Goal: Task Accomplishment & Management: Complete application form

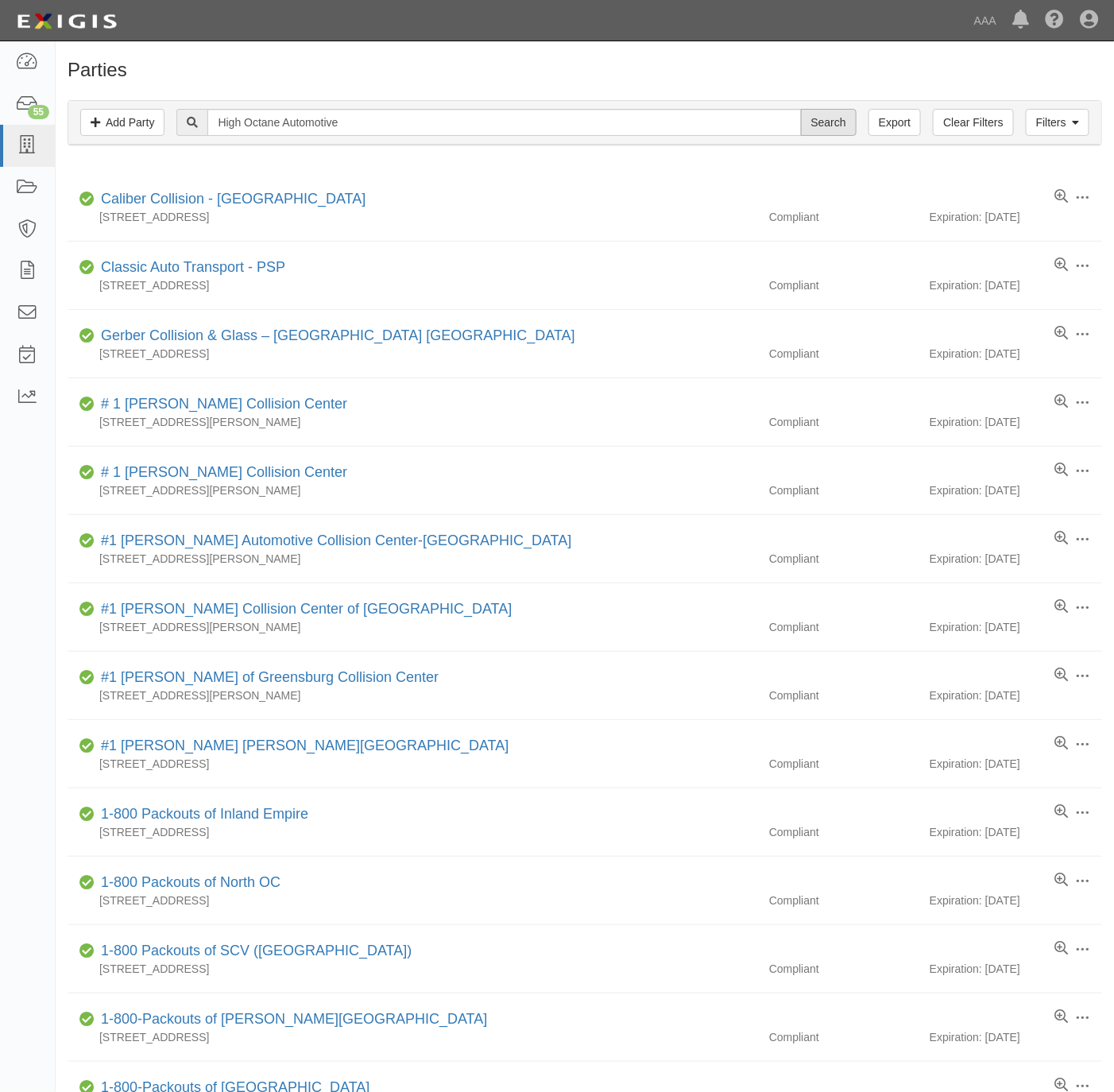
type input "High Octane Automotive"
click at [839, 122] on input "Search" at bounding box center [828, 122] width 56 height 27
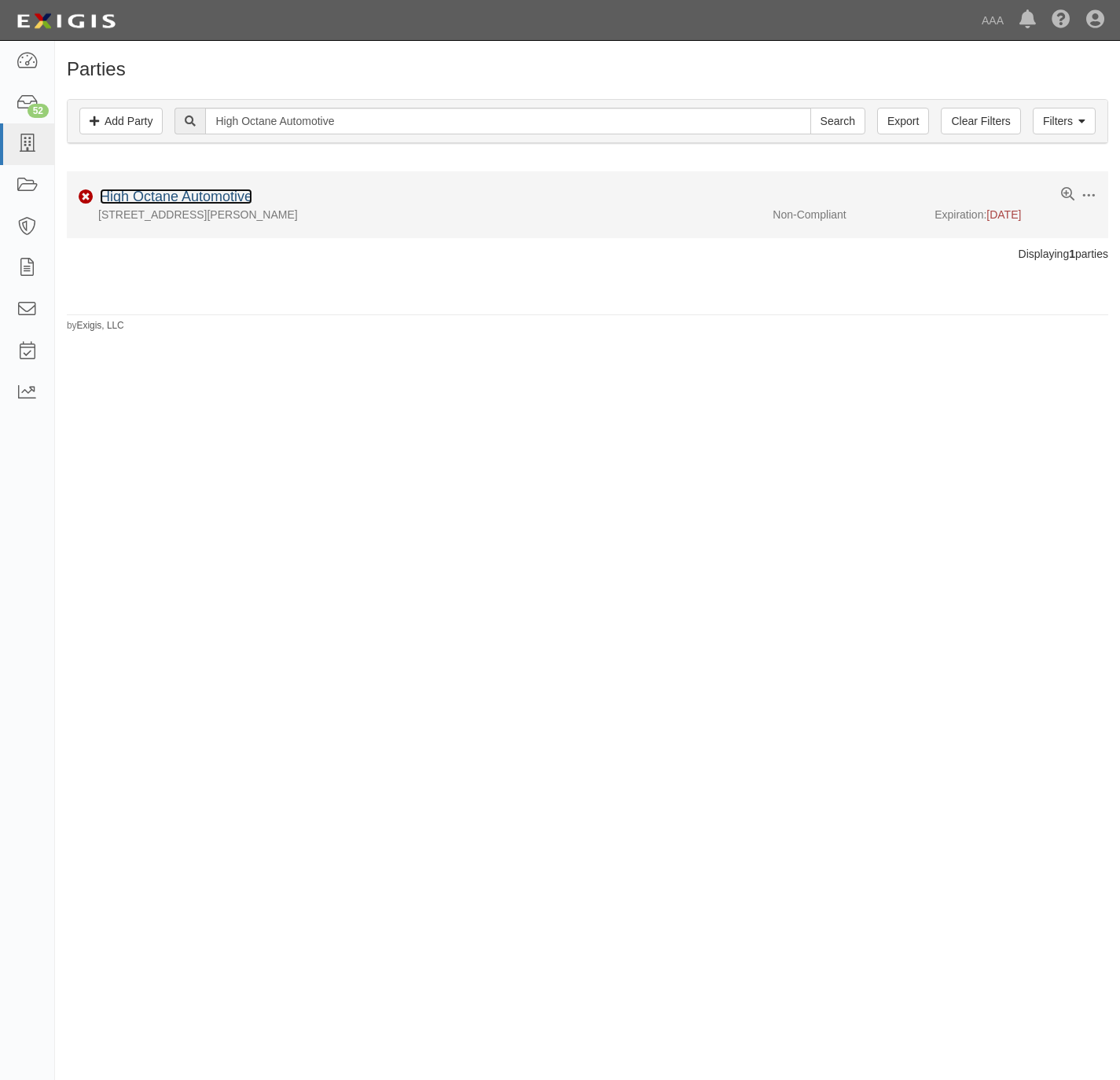
click at [171, 201] on link "High Octane Automotive" at bounding box center [175, 196] width 153 height 15
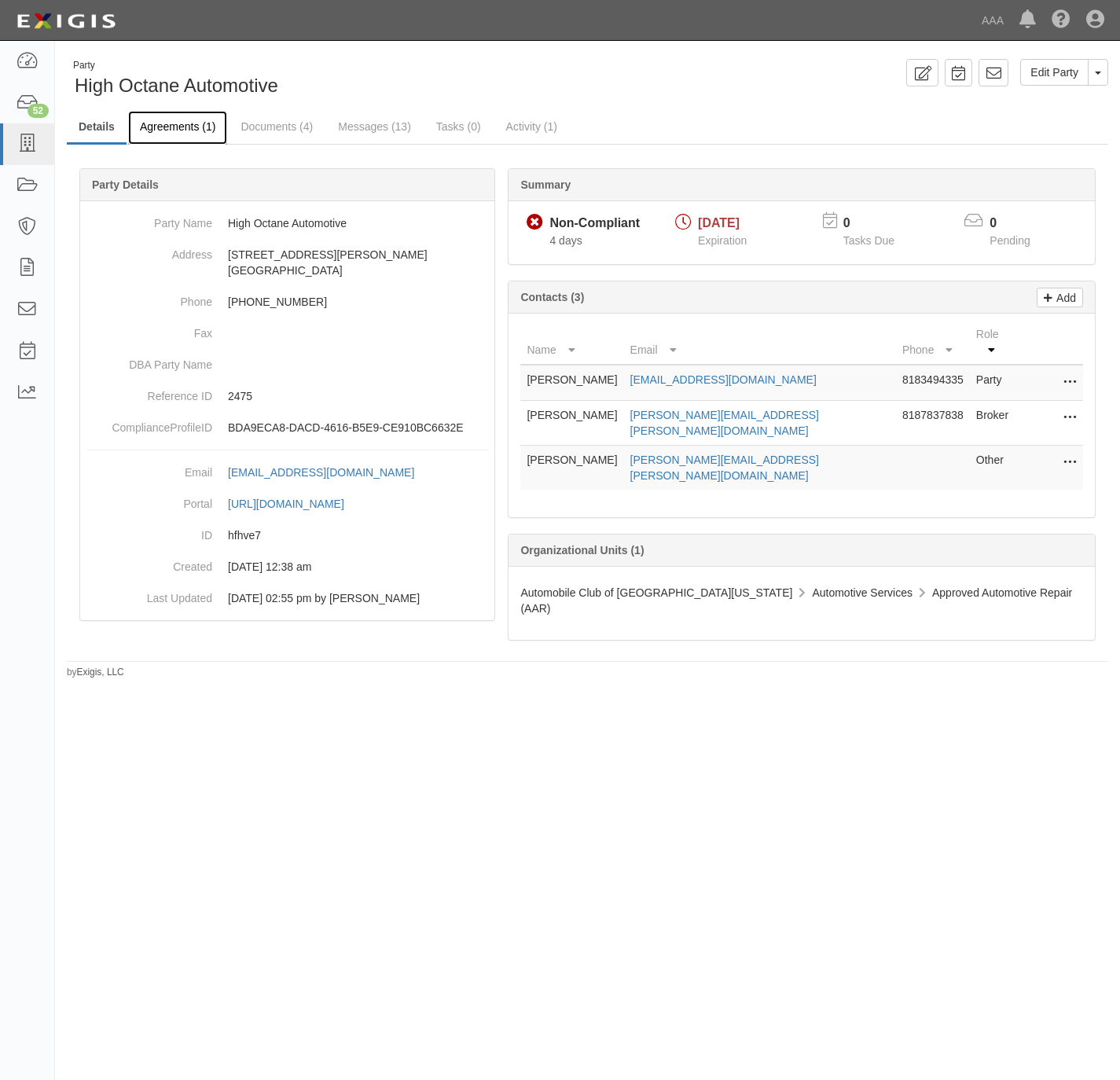
click at [163, 123] on link "Agreements (1)" at bounding box center [178, 127] width 99 height 33
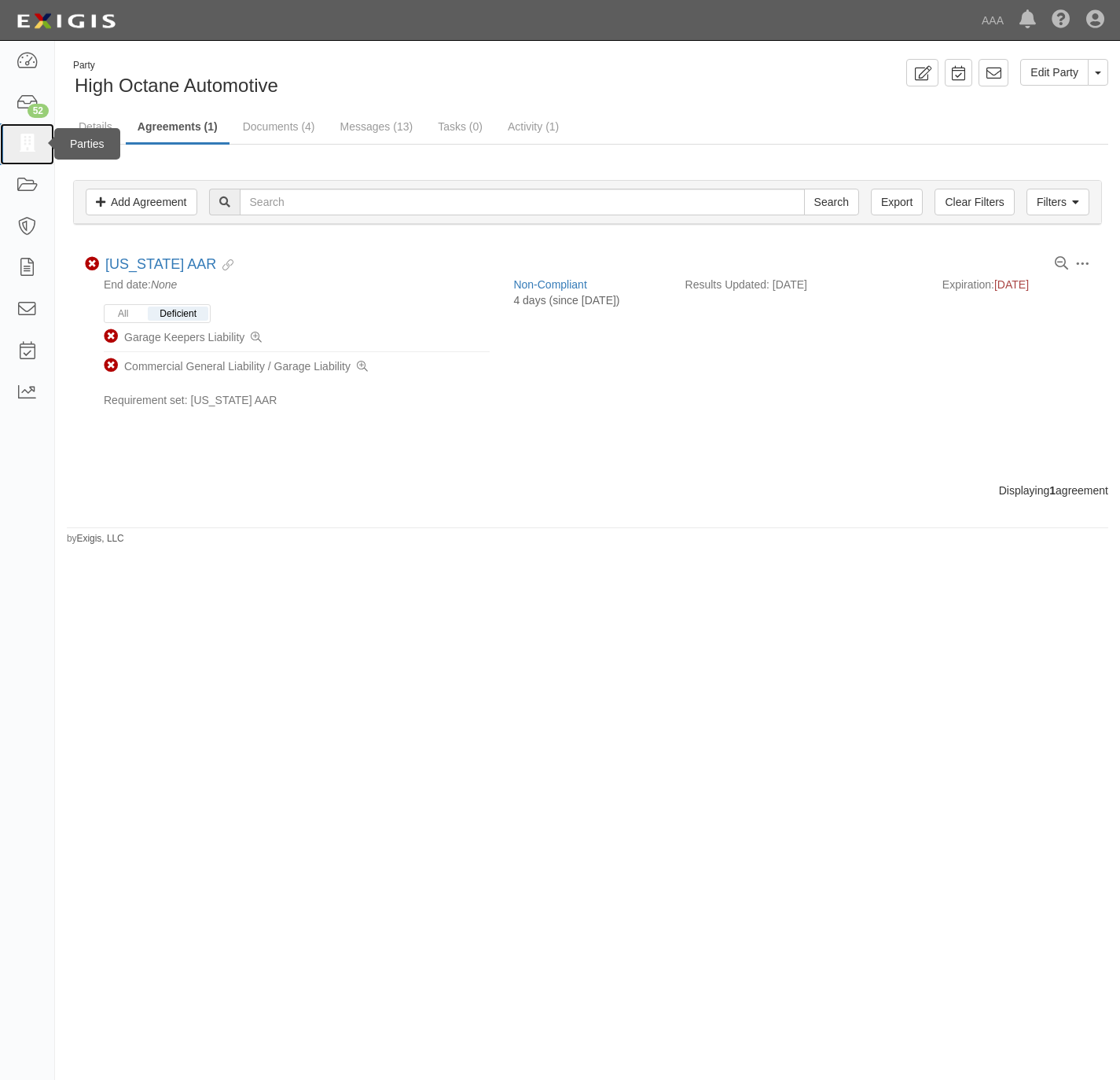
click at [21, 139] on icon at bounding box center [26, 145] width 22 height 18
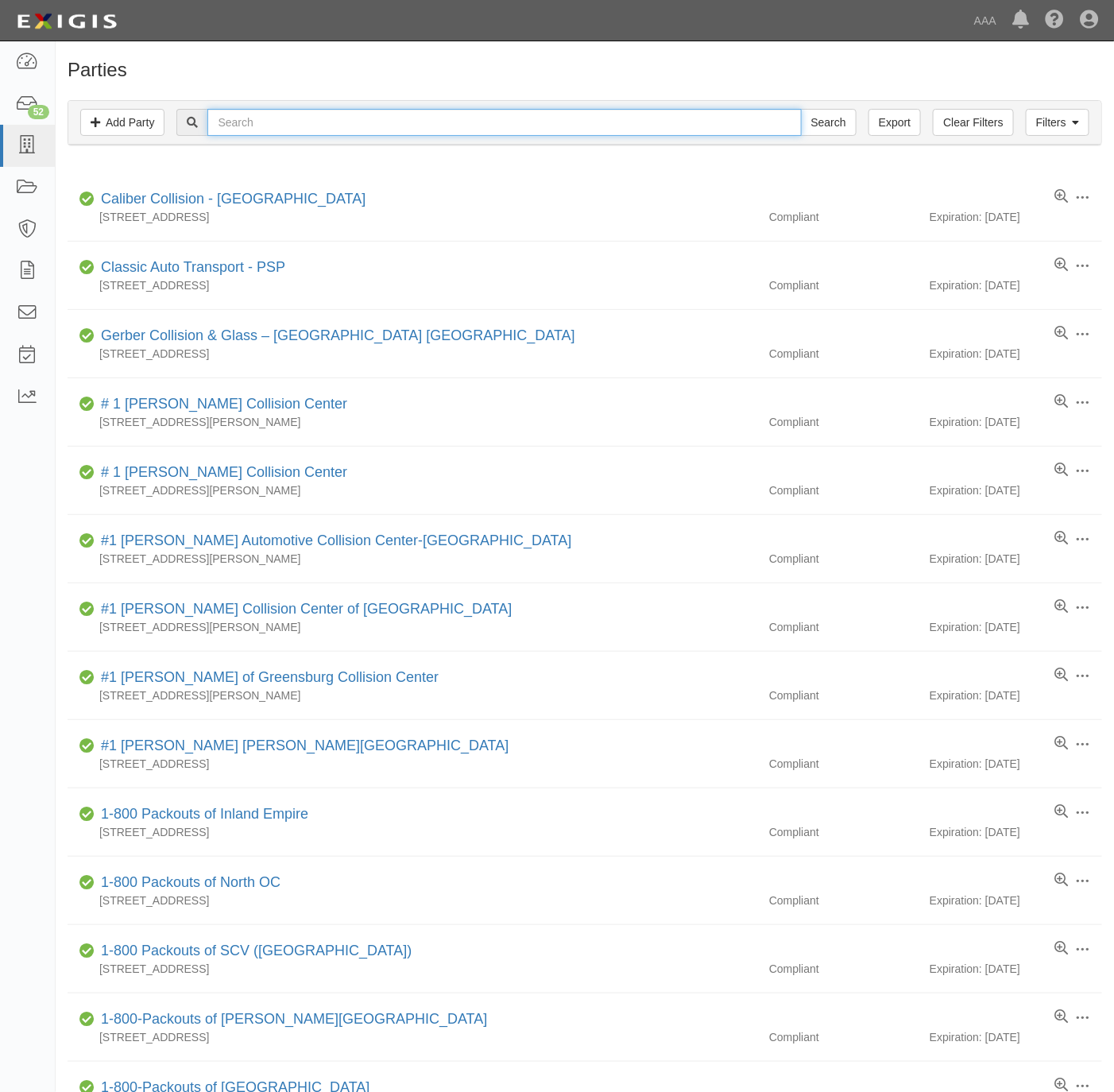
click at [305, 125] on input "text" at bounding box center [504, 122] width 594 height 27
paste input "PETES AUTOMITIVE"
type input "PETES AUTOMITIVE"
drag, startPoint x: 840, startPoint y: 112, endPoint x: 1120, endPoint y: 119, distance: 280.1
click at [839, 112] on input "Search" at bounding box center [828, 122] width 56 height 27
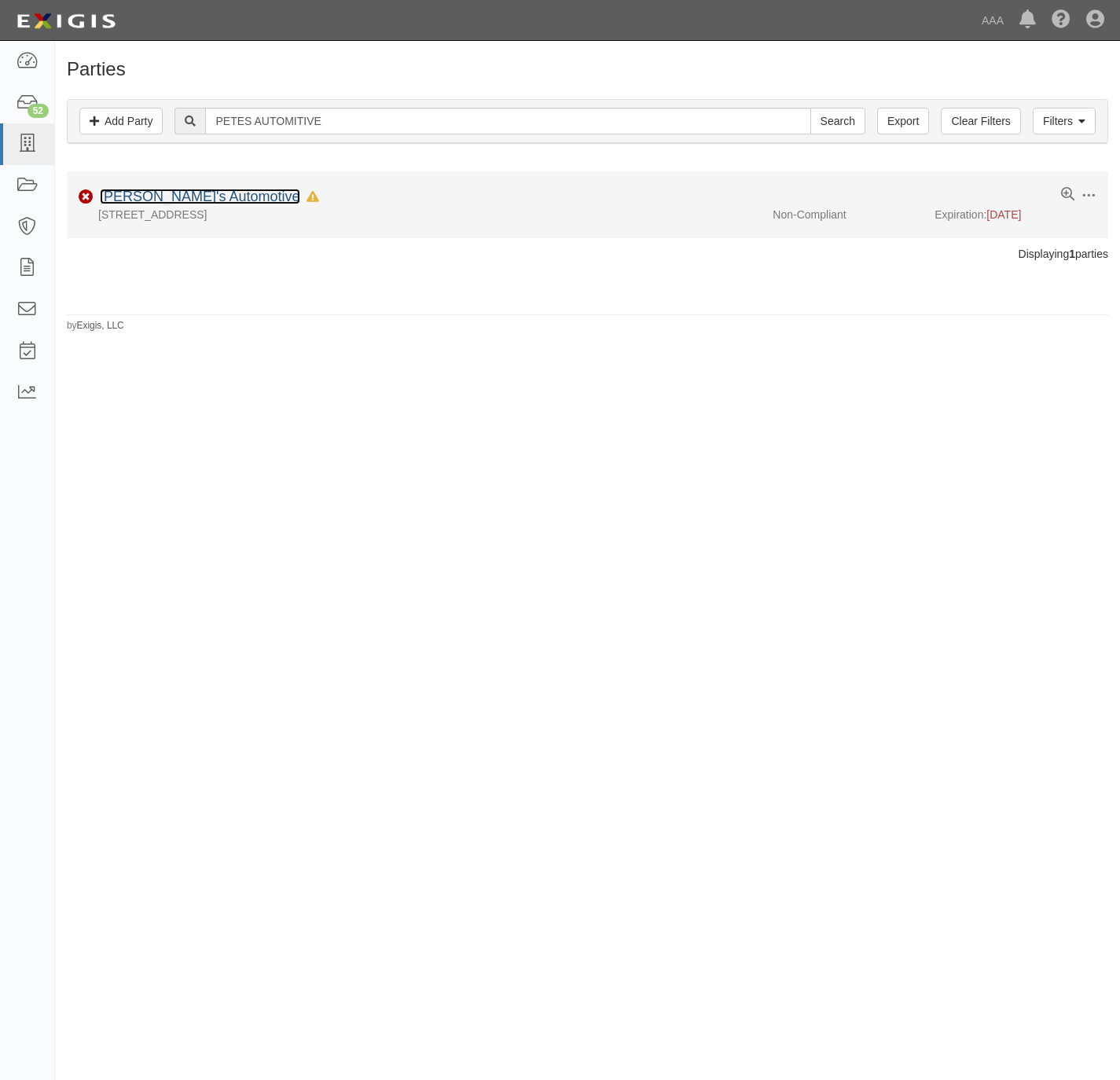
click at [160, 196] on link "[PERSON_NAME]'s Automotive" at bounding box center [200, 196] width 201 height 15
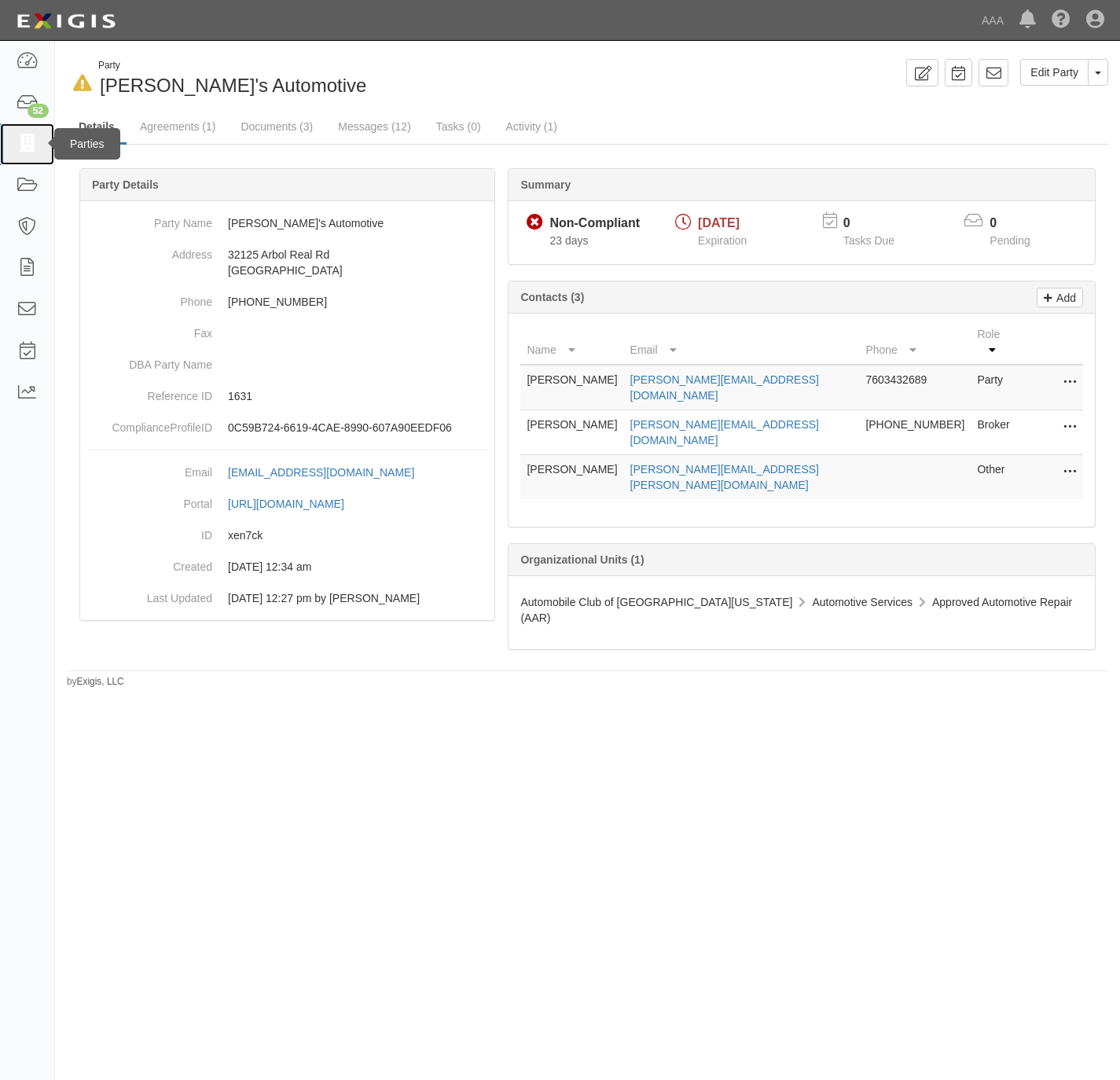
click at [14, 142] on link at bounding box center [27, 145] width 54 height 42
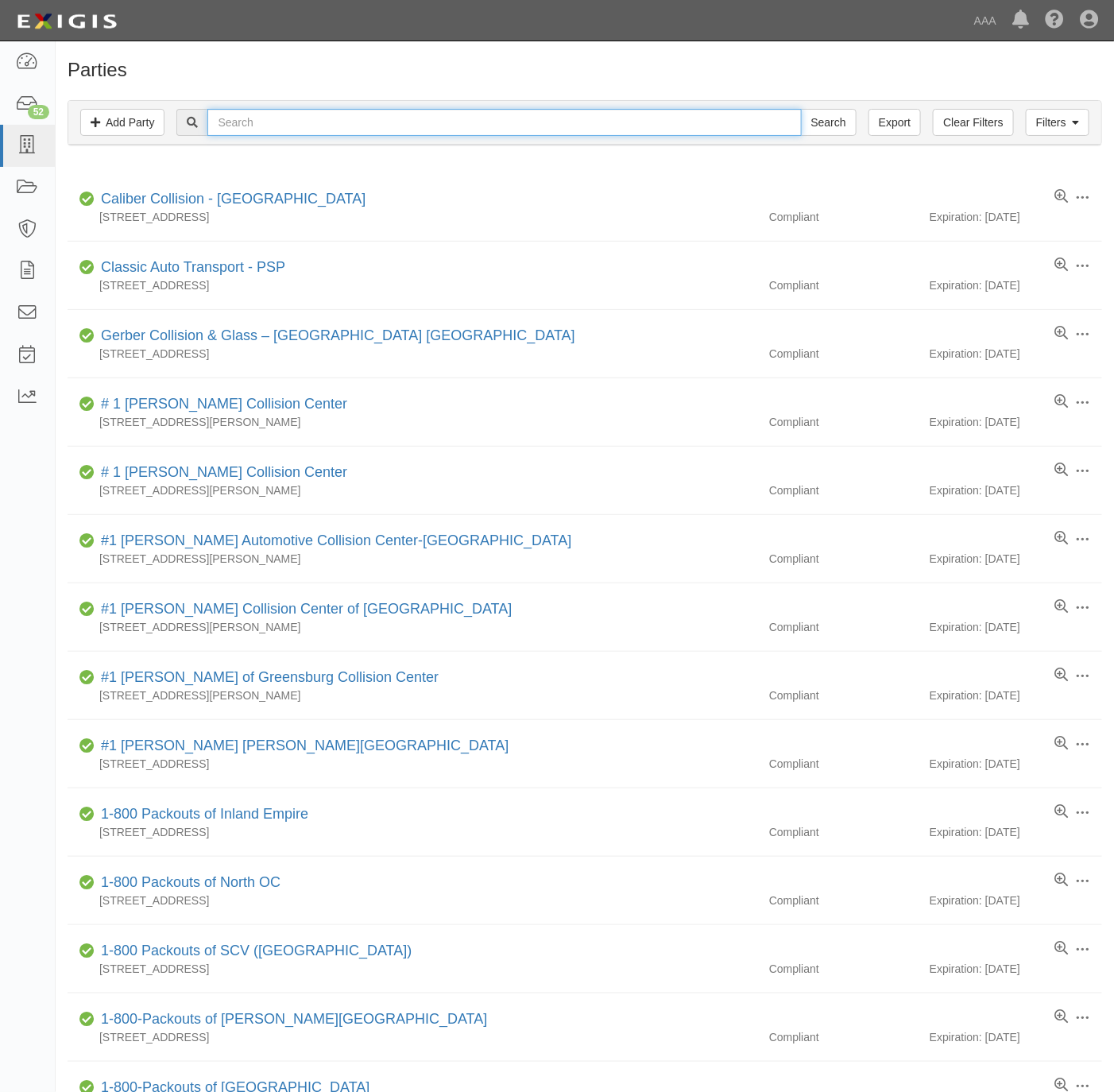
click at [293, 124] on input "text" at bounding box center [504, 122] width 594 height 27
paste input "PRADOS TOWING"
type input "PRADOS TOWING"
click at [827, 120] on input "Search" at bounding box center [828, 122] width 56 height 27
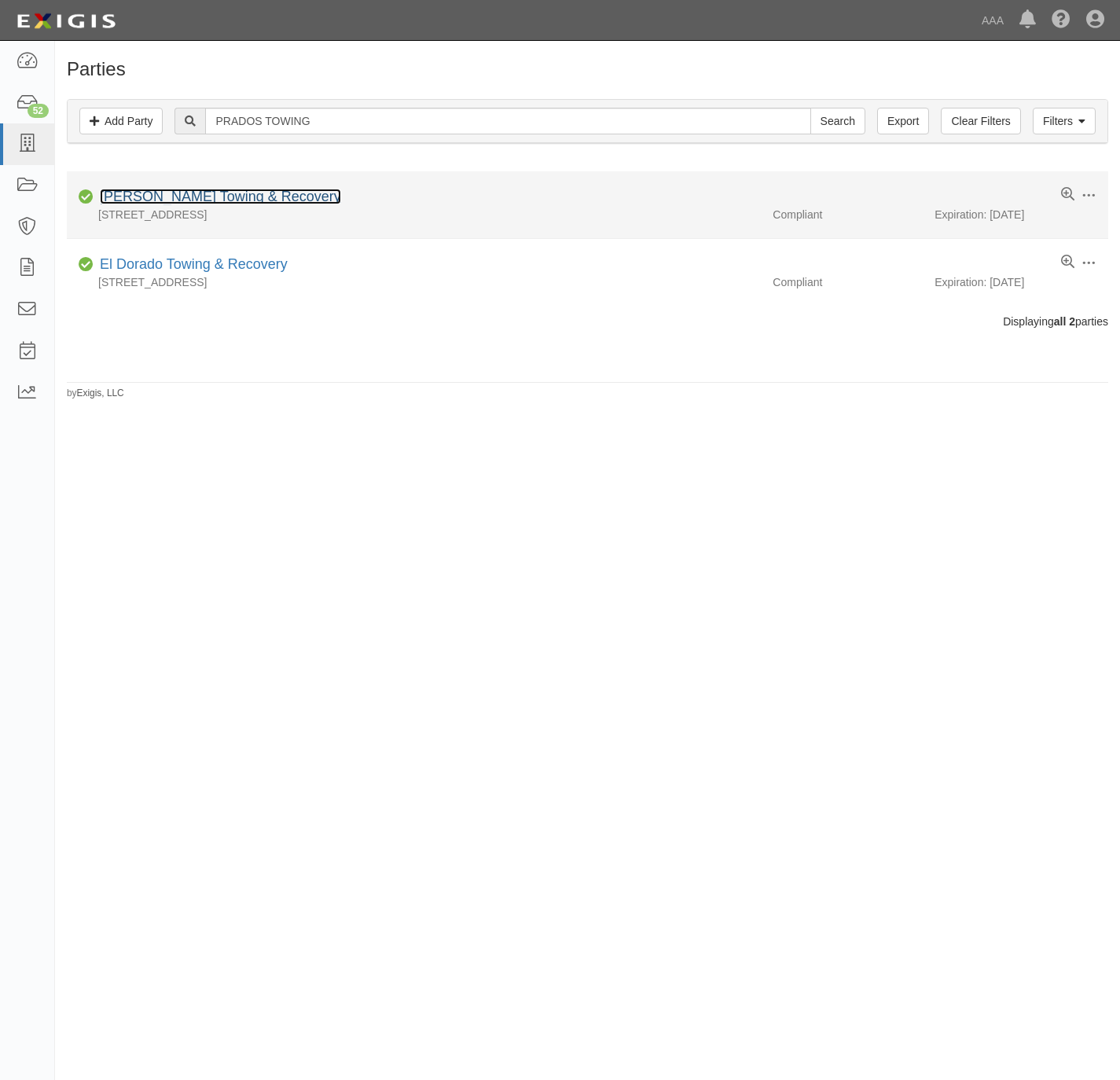
click at [175, 194] on link "[PERSON_NAME] Towing & Recovery" at bounding box center [220, 196] width 241 height 15
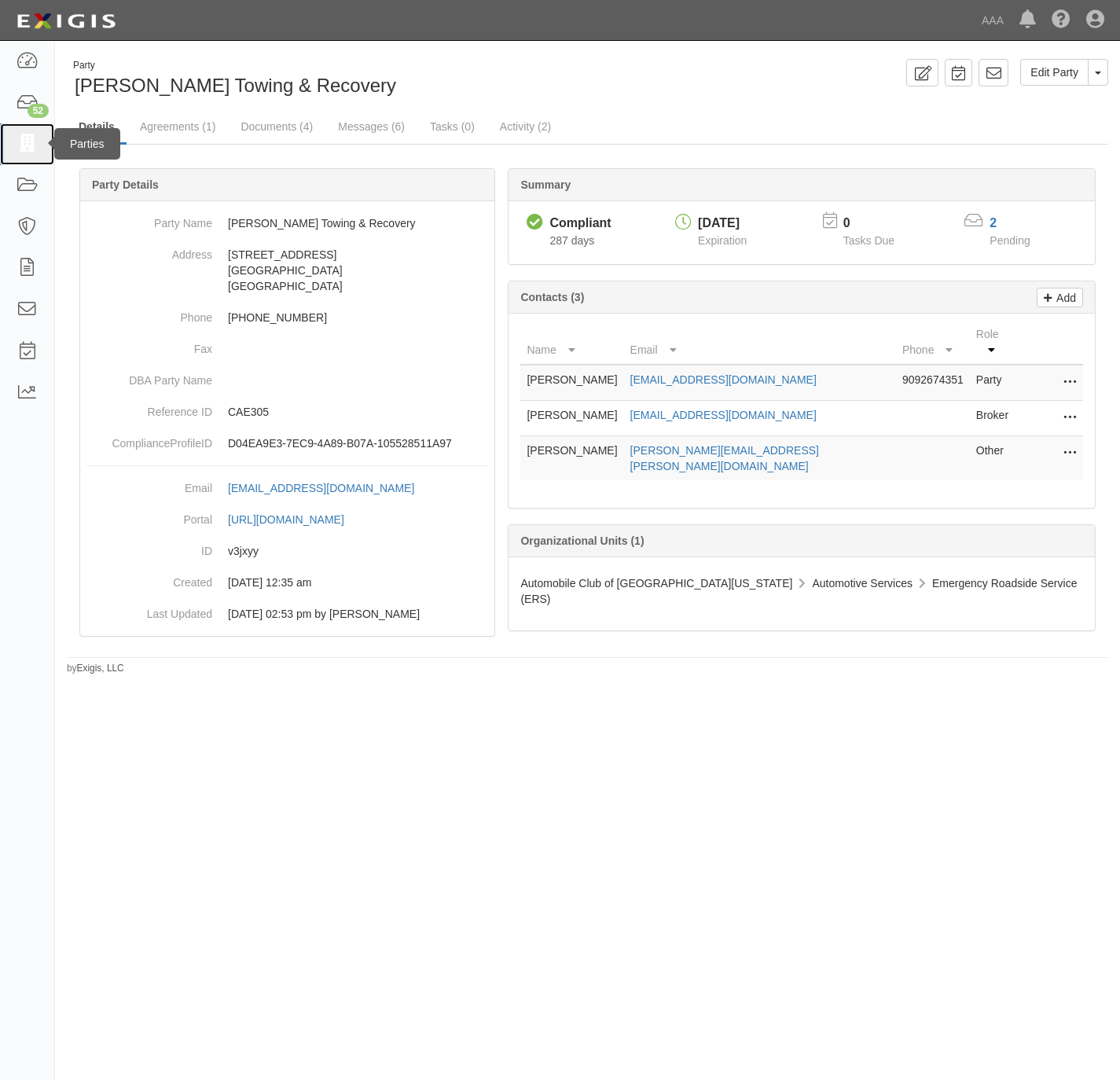
click at [19, 146] on icon at bounding box center [26, 145] width 22 height 18
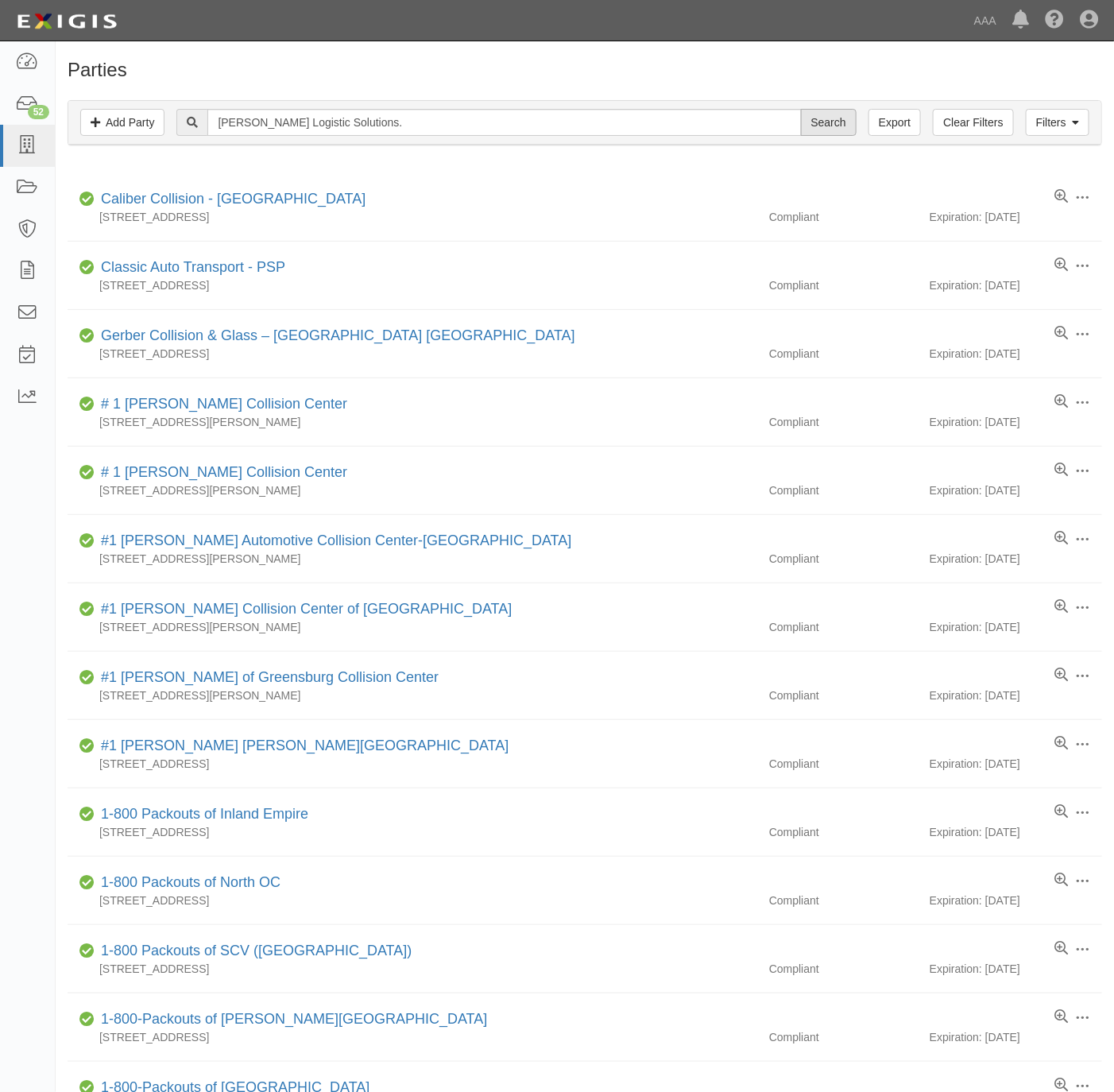
type input "[PERSON_NAME] Logistic Solutions."
click at [825, 122] on input "Search" at bounding box center [828, 122] width 56 height 27
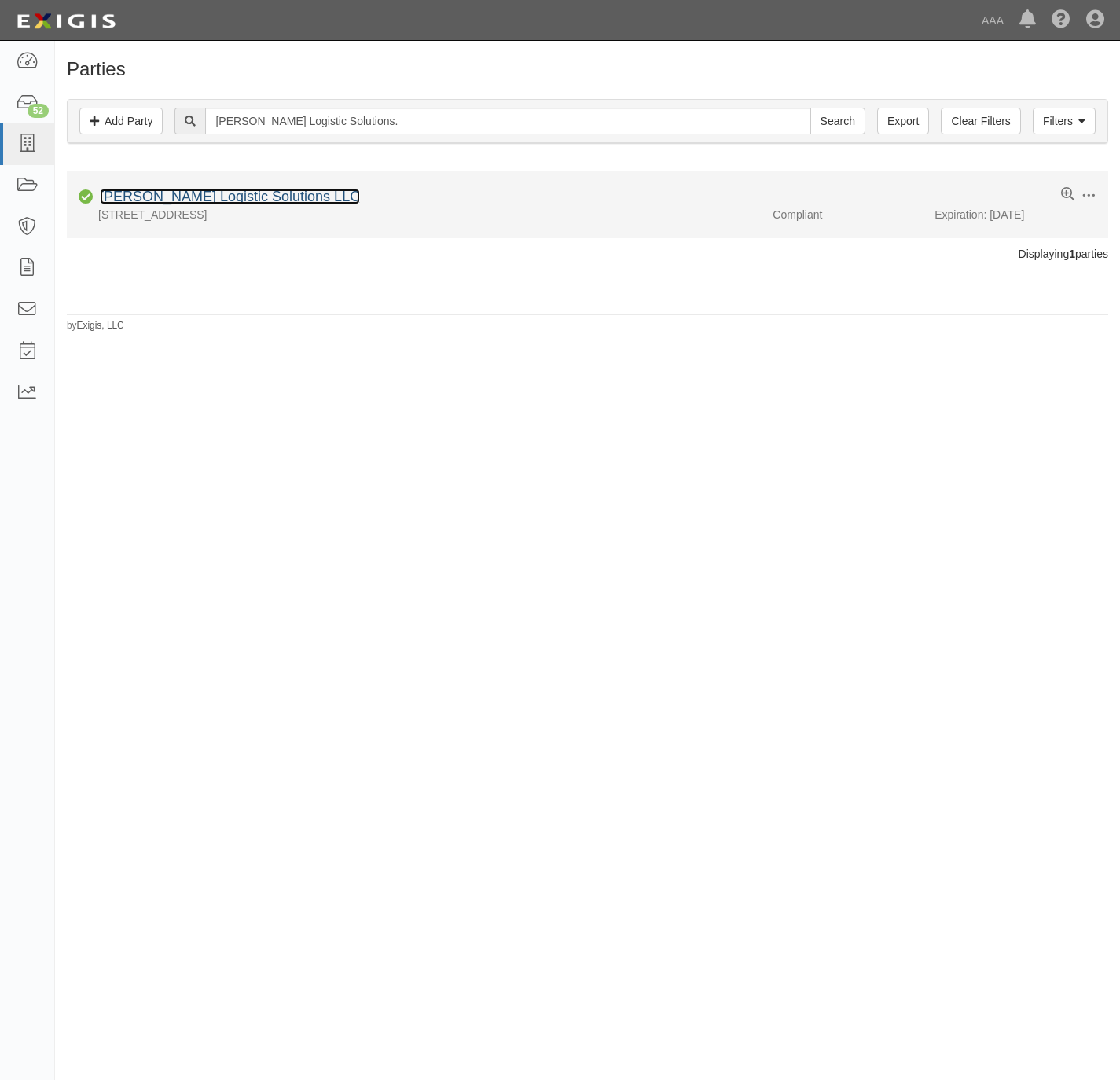
click at [211, 194] on link "[PERSON_NAME] Logistic Solutions LLC" at bounding box center [230, 196] width 260 height 15
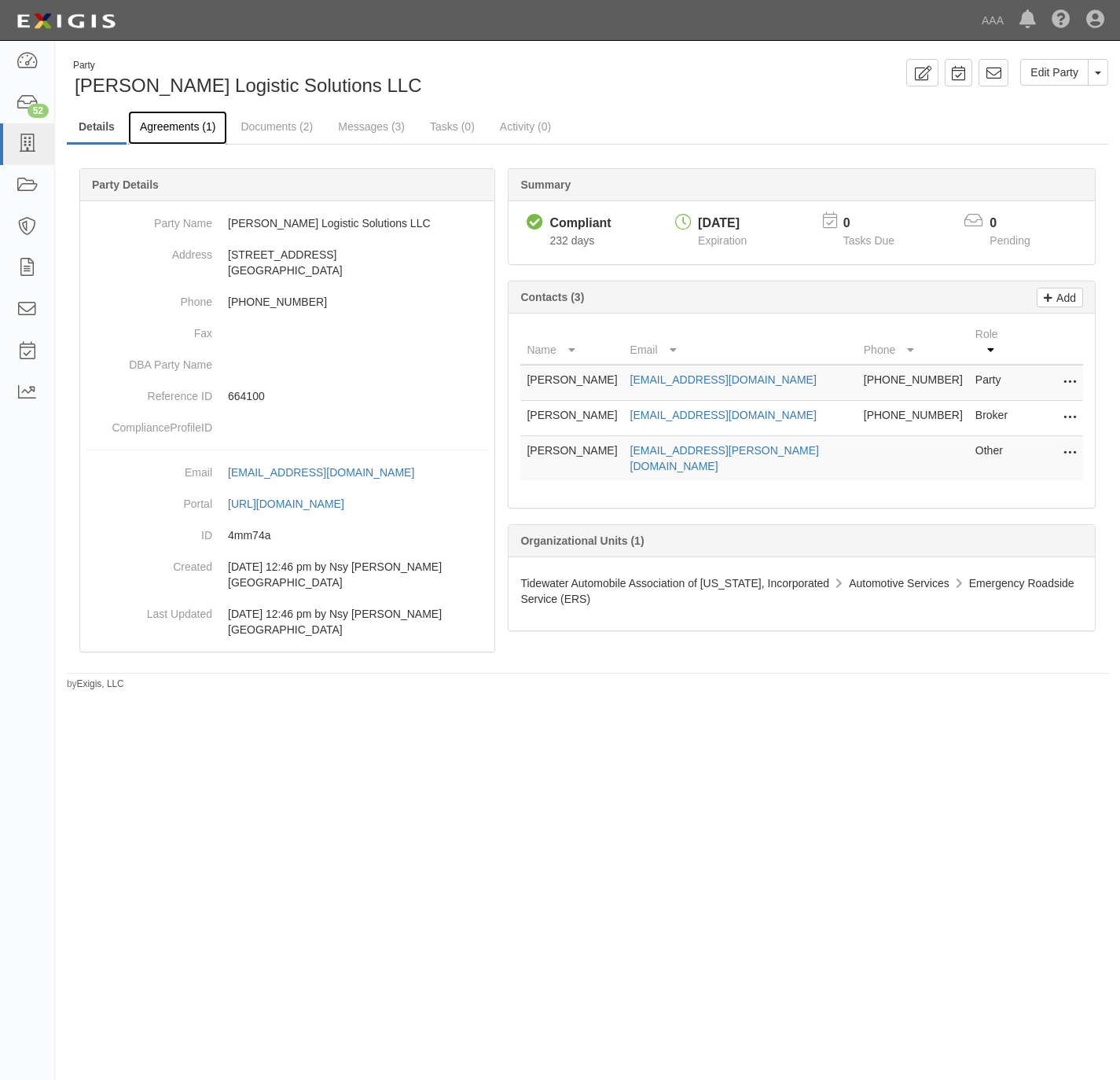
click at [168, 127] on link "Agreements (1)" at bounding box center [178, 127] width 99 height 33
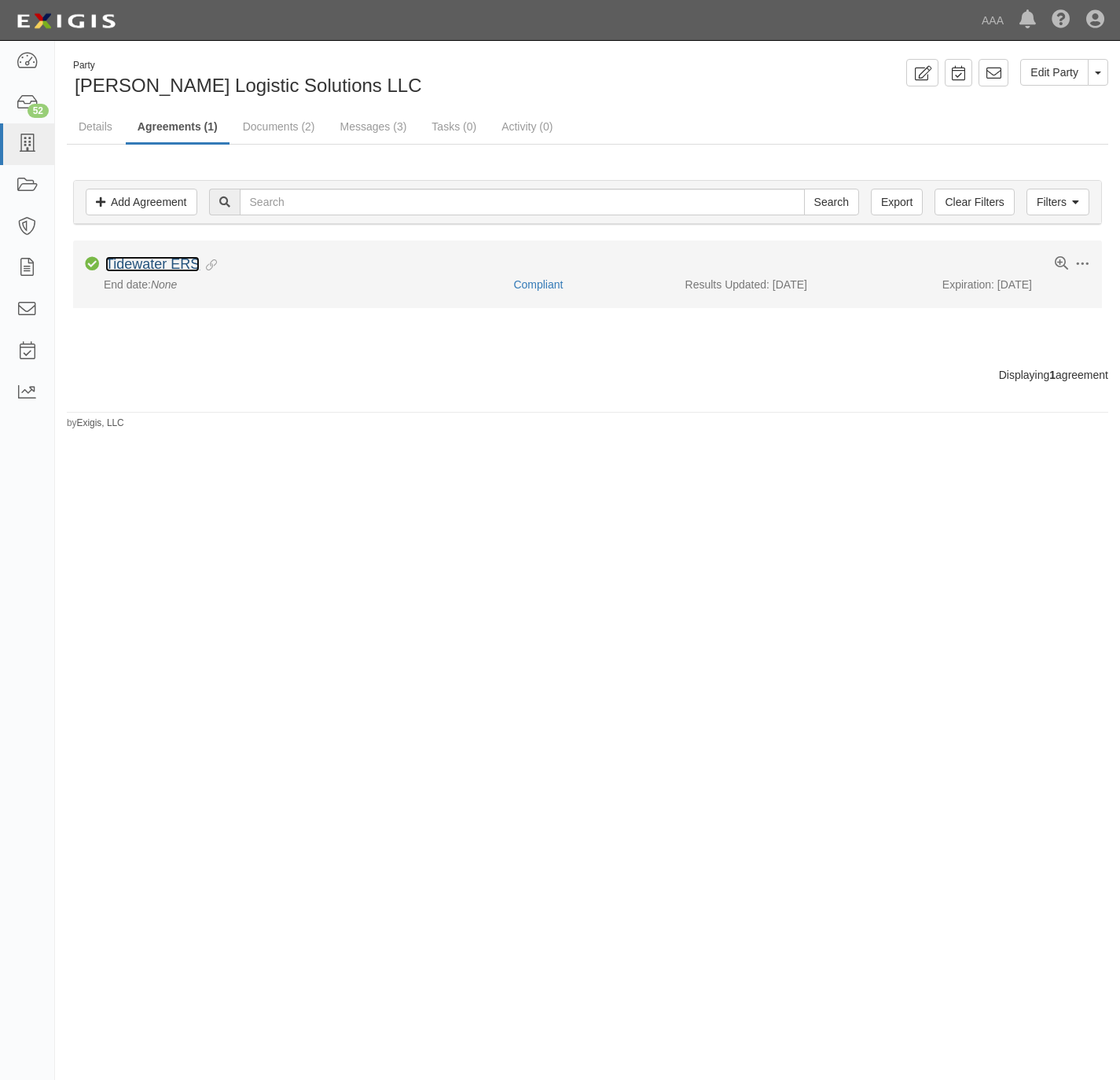
click at [124, 264] on link "Tidewater ERS" at bounding box center [153, 263] width 94 height 15
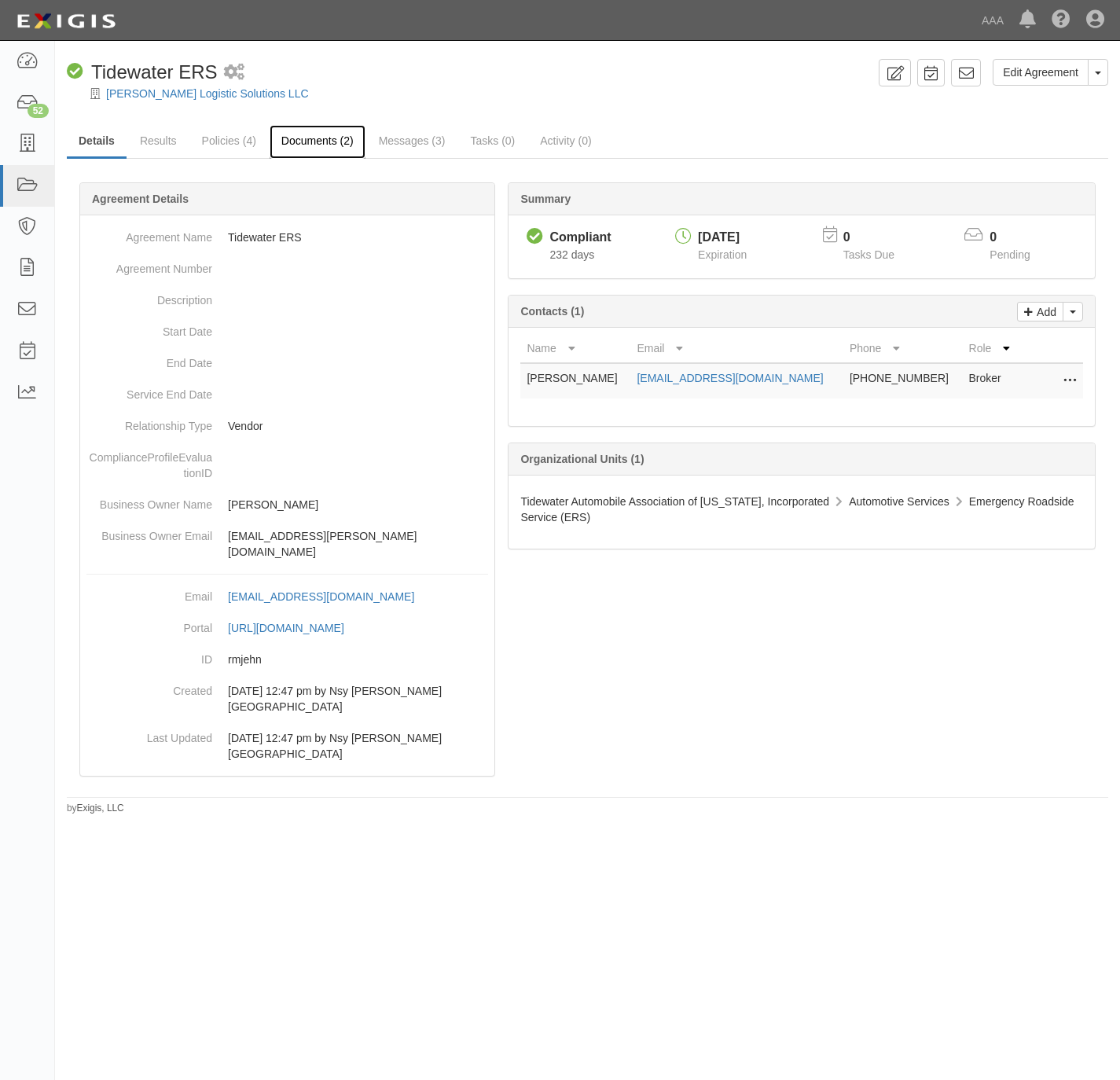
click at [322, 142] on link "Documents (2)" at bounding box center [317, 141] width 96 height 33
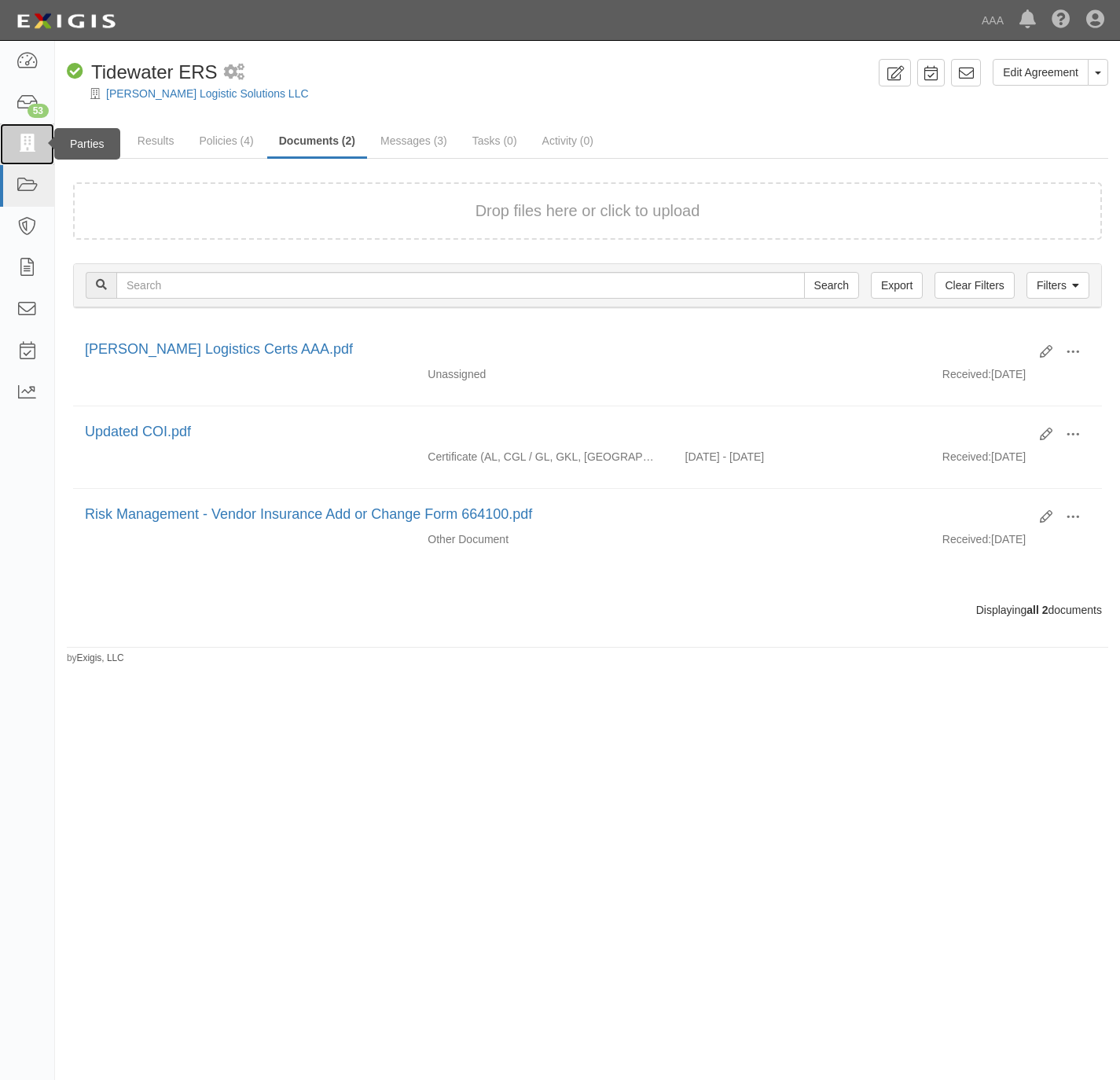
click at [24, 136] on icon at bounding box center [26, 145] width 22 height 18
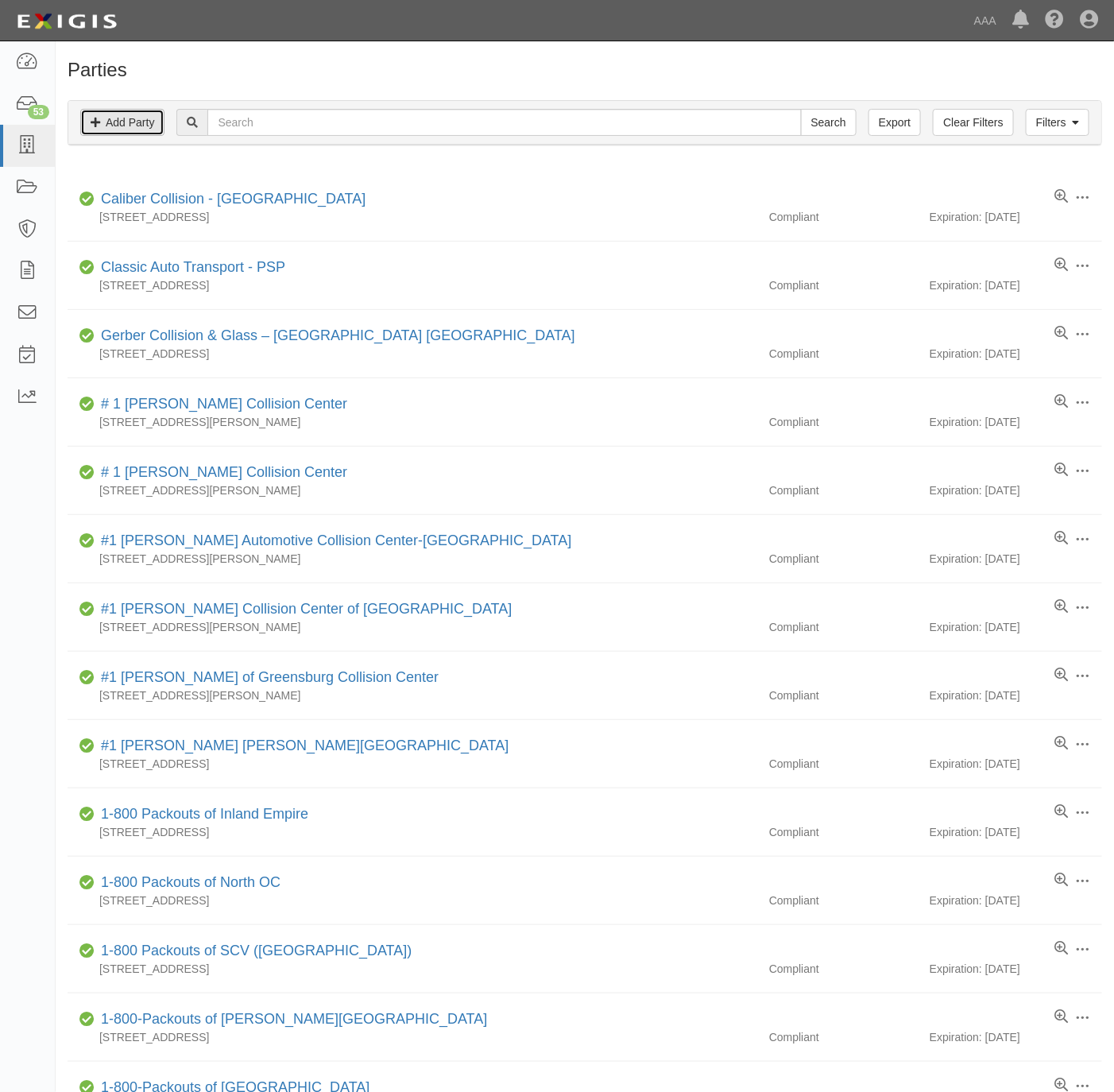
click at [134, 130] on link "Add Party" at bounding box center [122, 122] width 84 height 27
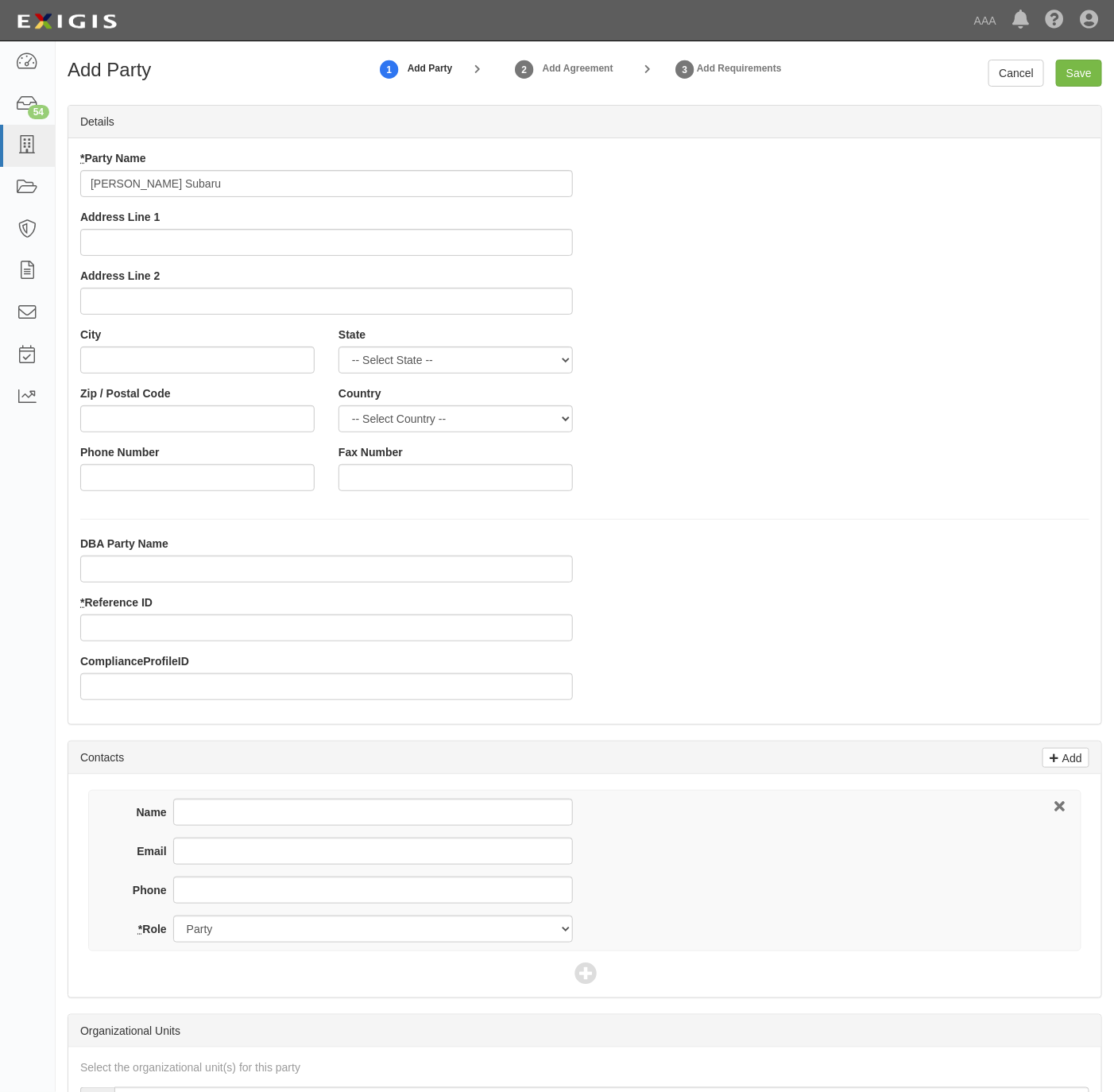
type input "[PERSON_NAME] Subaru"
click at [196, 572] on input "DBA Party Name" at bounding box center [326, 569] width 493 height 27
paste input "Brandon Tomes Subaru, Inc."
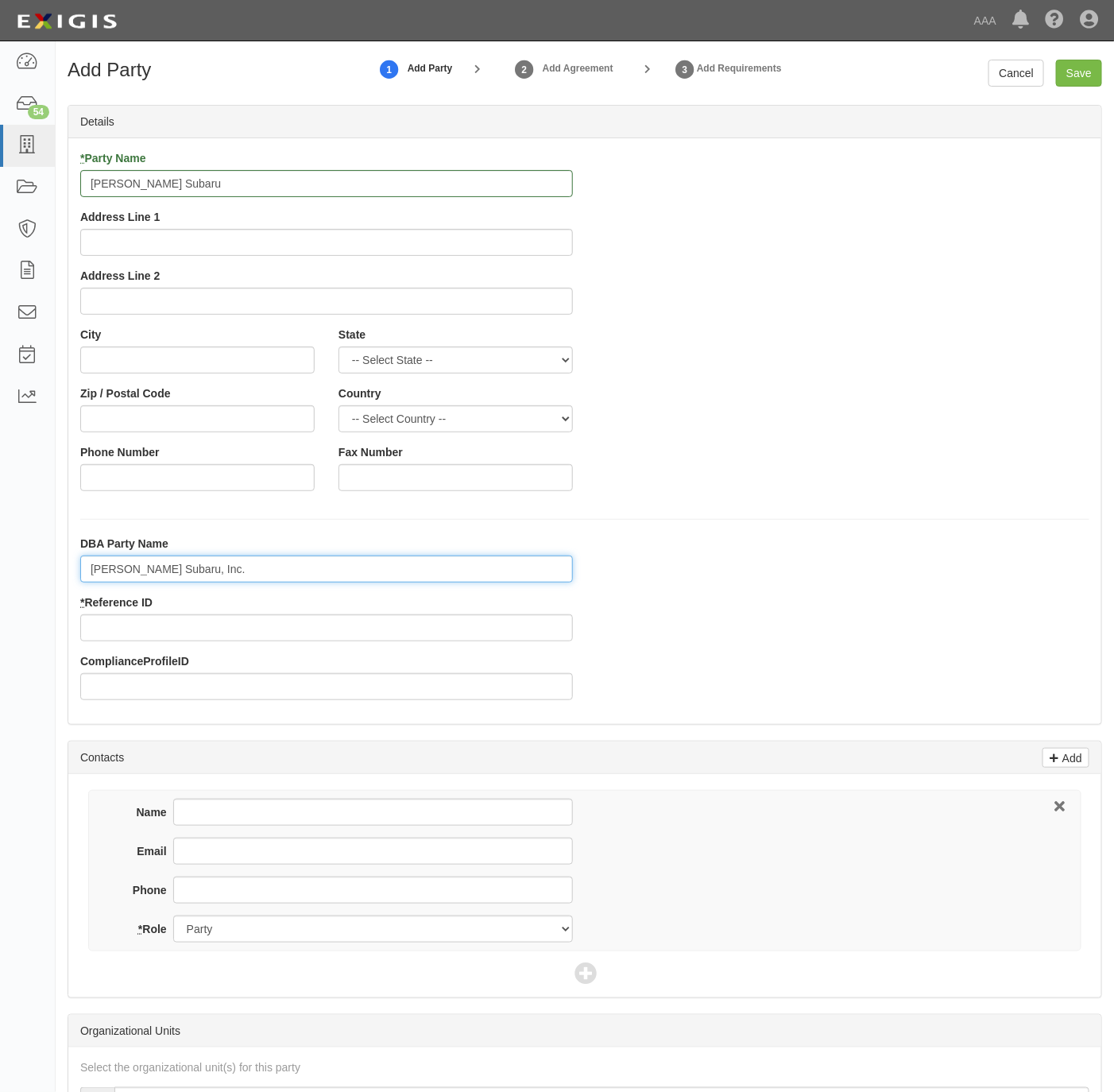
type input "Brandon Tomes Subaru, Inc."
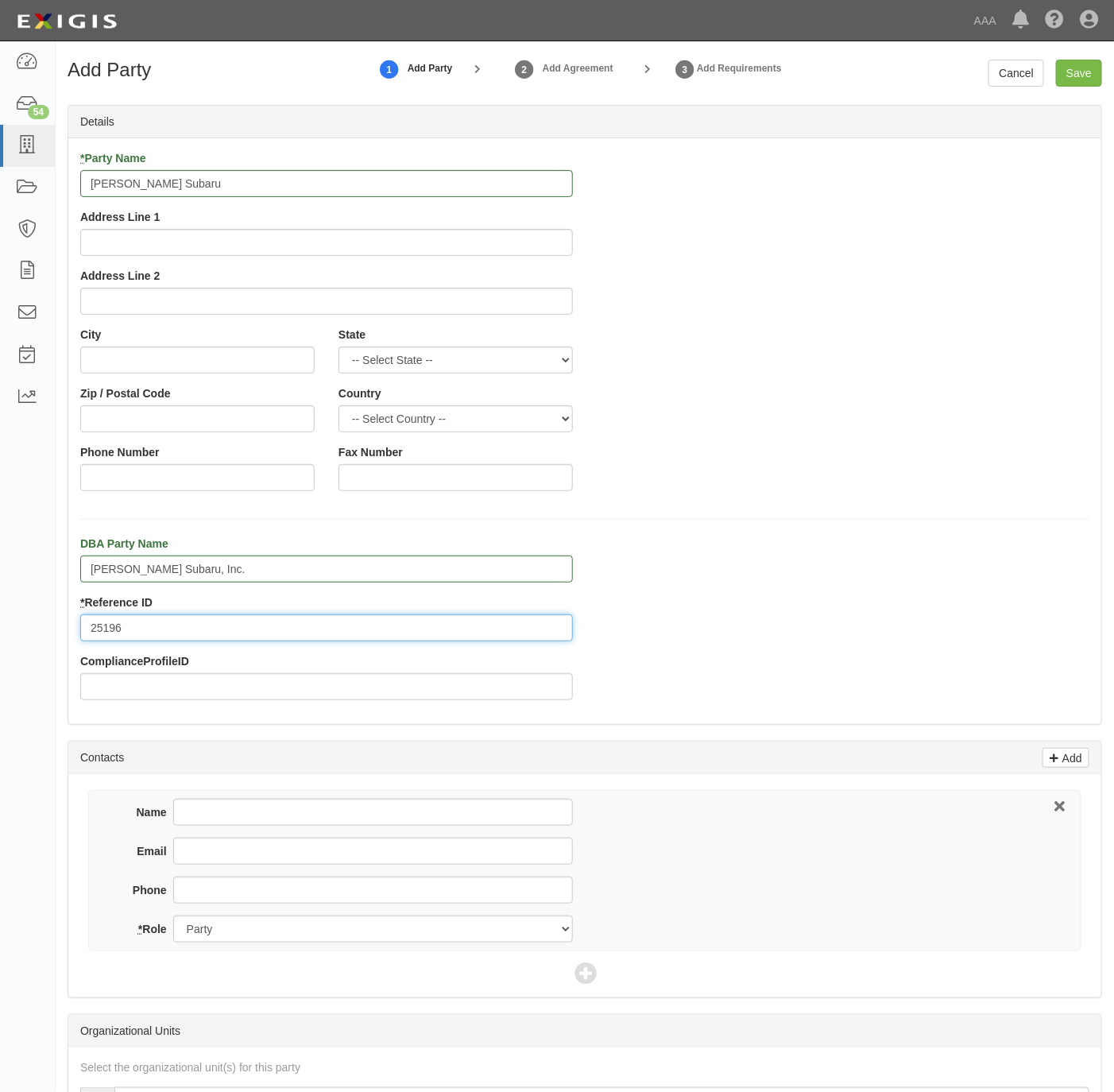
type input "25196"
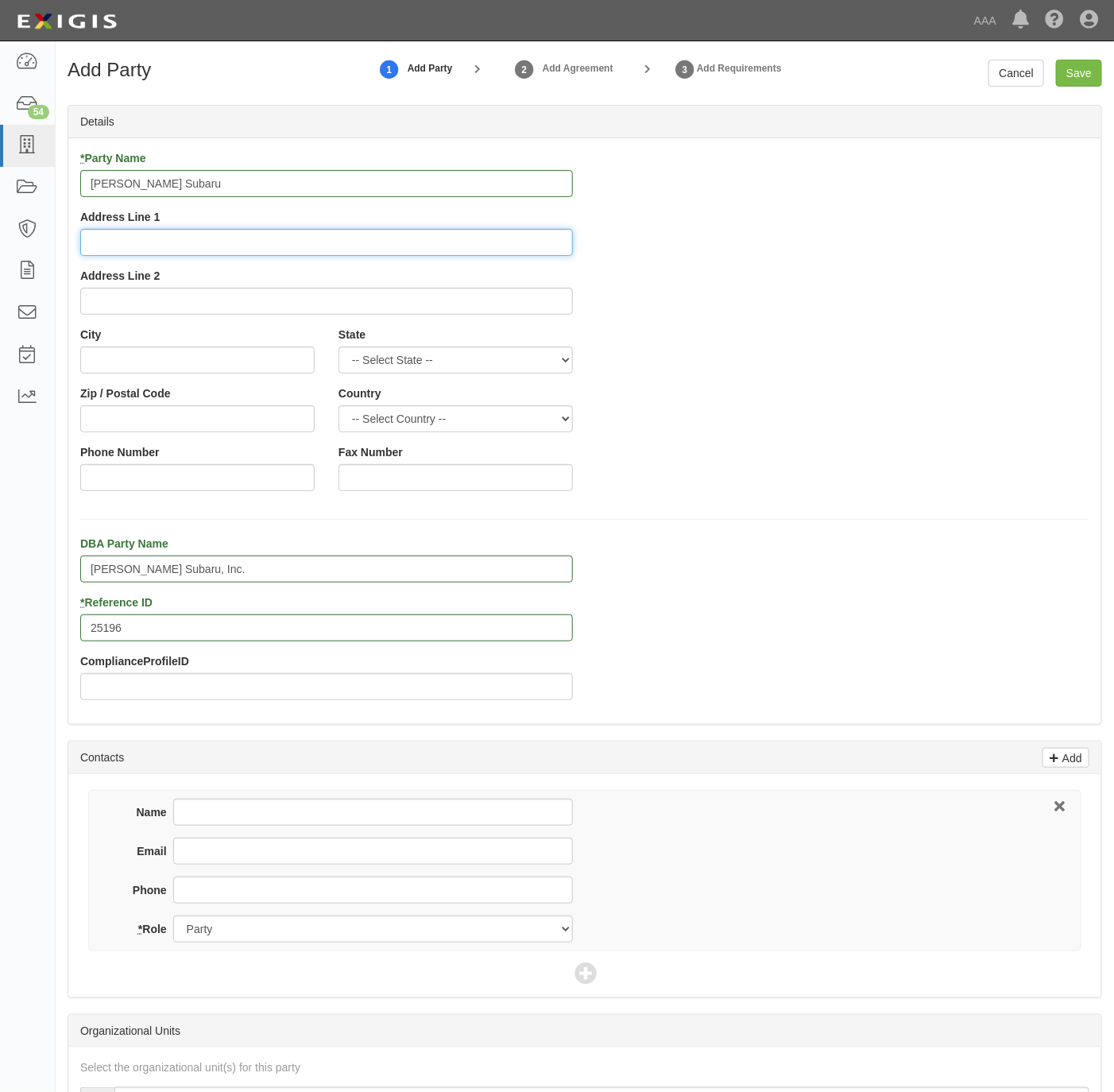
click at [362, 248] on input "Address Line 1" at bounding box center [326, 242] width 493 height 27
paste input "4660 State Highway 121"
type input "4660 State Highway 121"
click at [282, 358] on input "City" at bounding box center [197, 360] width 235 height 27
paste input "McKinney,"
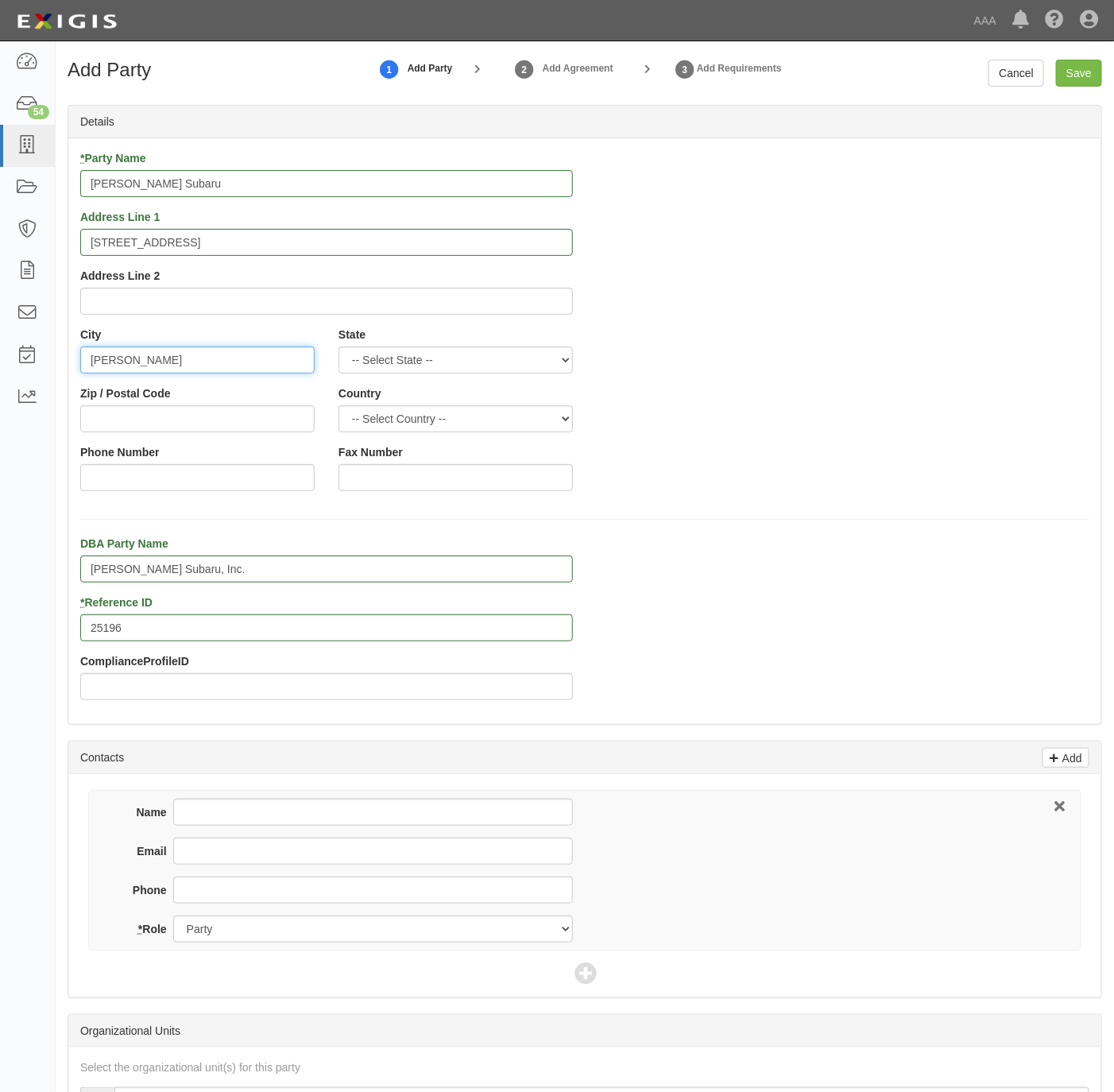
type input "McKinney"
select select "TX"
type input "75070"
click at [193, 472] on input "Phone Number" at bounding box center [197, 478] width 235 height 27
paste input "888-407-1917"
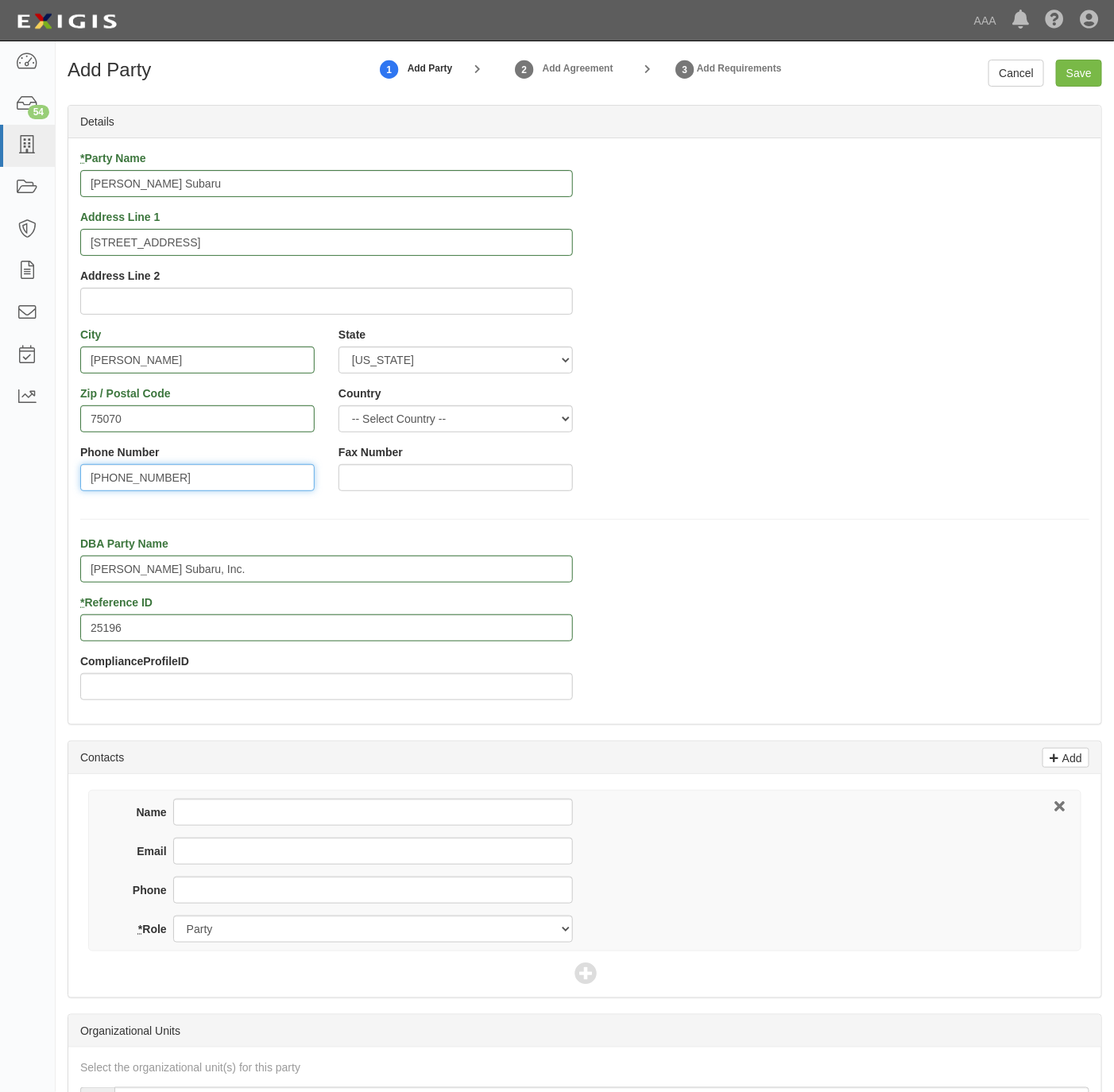
type input "888-407-1917"
click at [265, 883] on input "Phone" at bounding box center [373, 890] width 399 height 27
paste input "888-407-1917"
type input "888-407-1917"
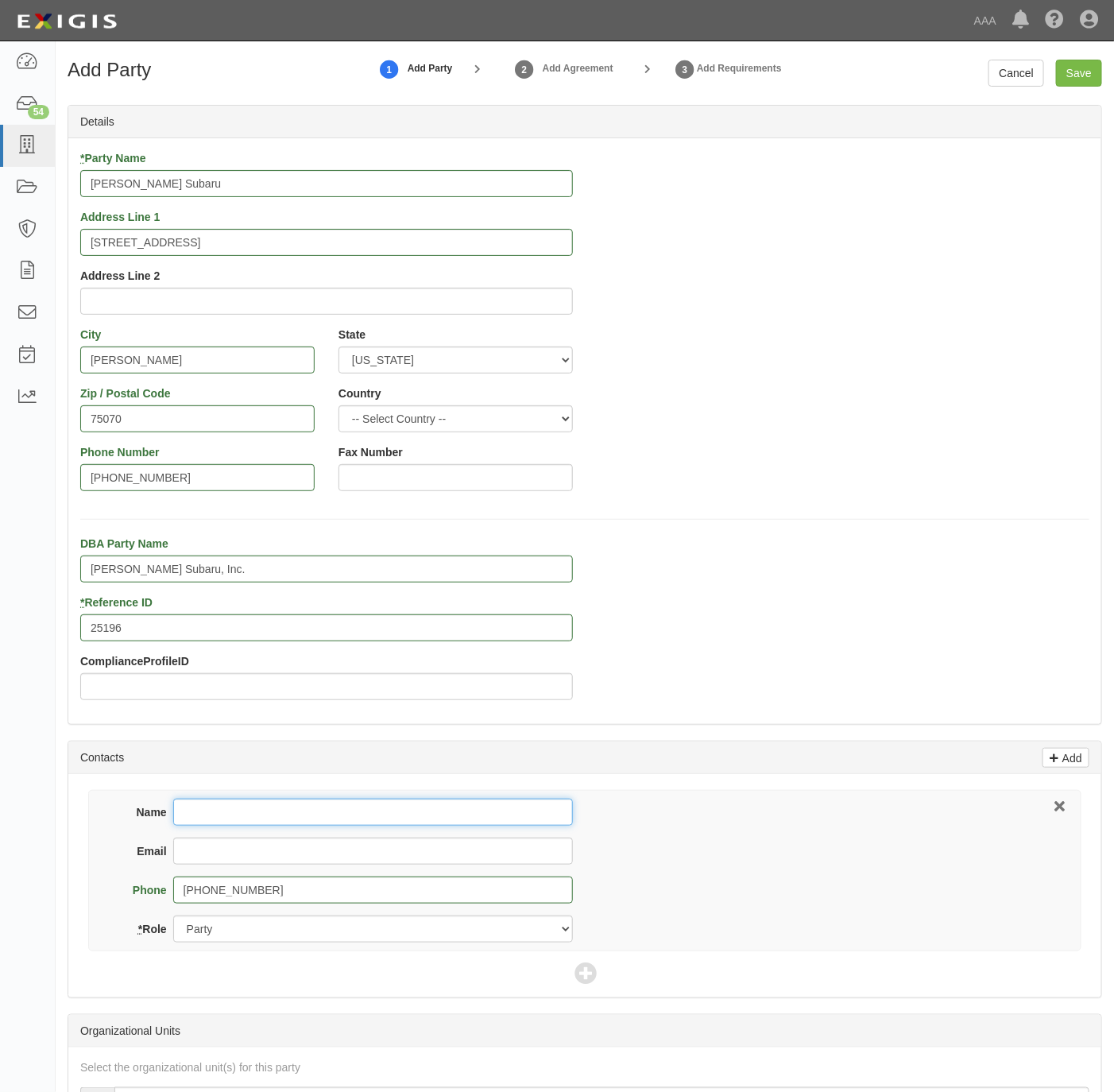
click at [325, 822] on input "Name" at bounding box center [373, 812] width 399 height 27
paste input "Cody Griffin"
type input "Cody Griffin"
click at [219, 859] on input "Email" at bounding box center [373, 851] width 399 height 27
paste input "cgriffin@tomesautogroup.com"
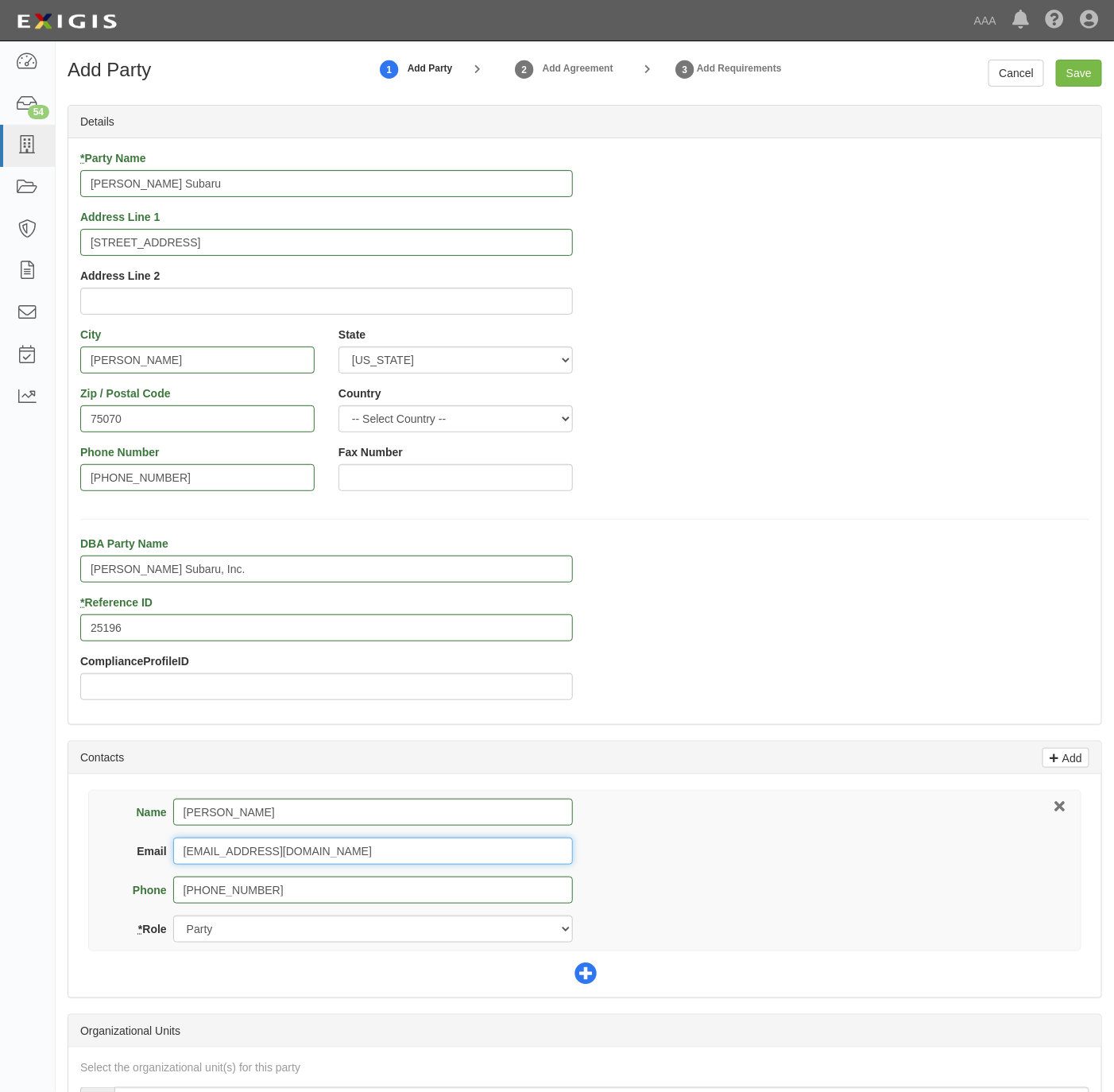
type input "cgriffin@tomesautogroup.com"
click at [592, 971] on icon at bounding box center [586, 974] width 22 height 22
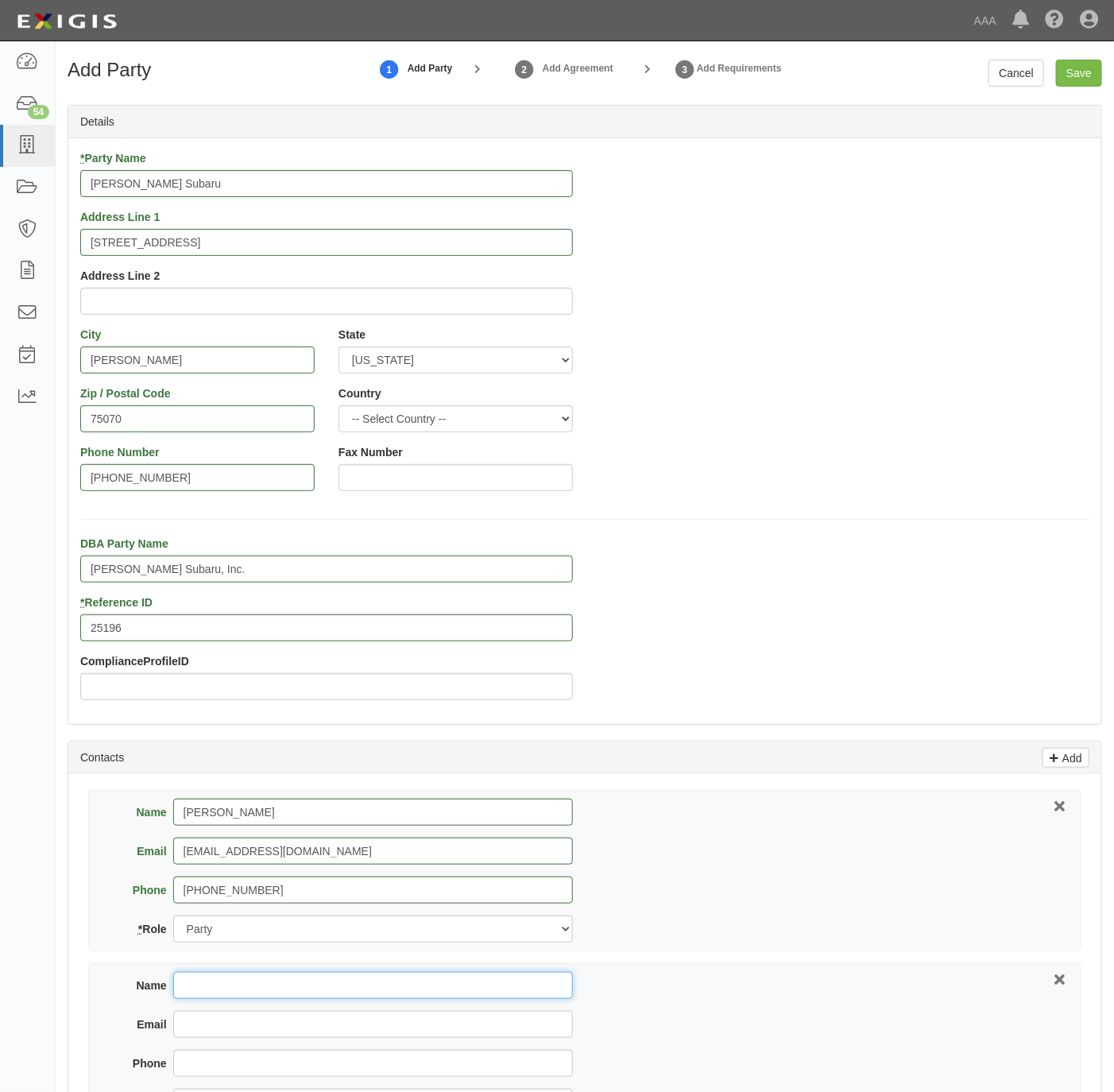
drag, startPoint x: 239, startPoint y: 985, endPoint x: 246, endPoint y: 971, distance: 15.7
click at [239, 980] on input "Name" at bounding box center [373, 985] width 399 height 27
paste input "Tina LaValley"
type input "Tina LaValley"
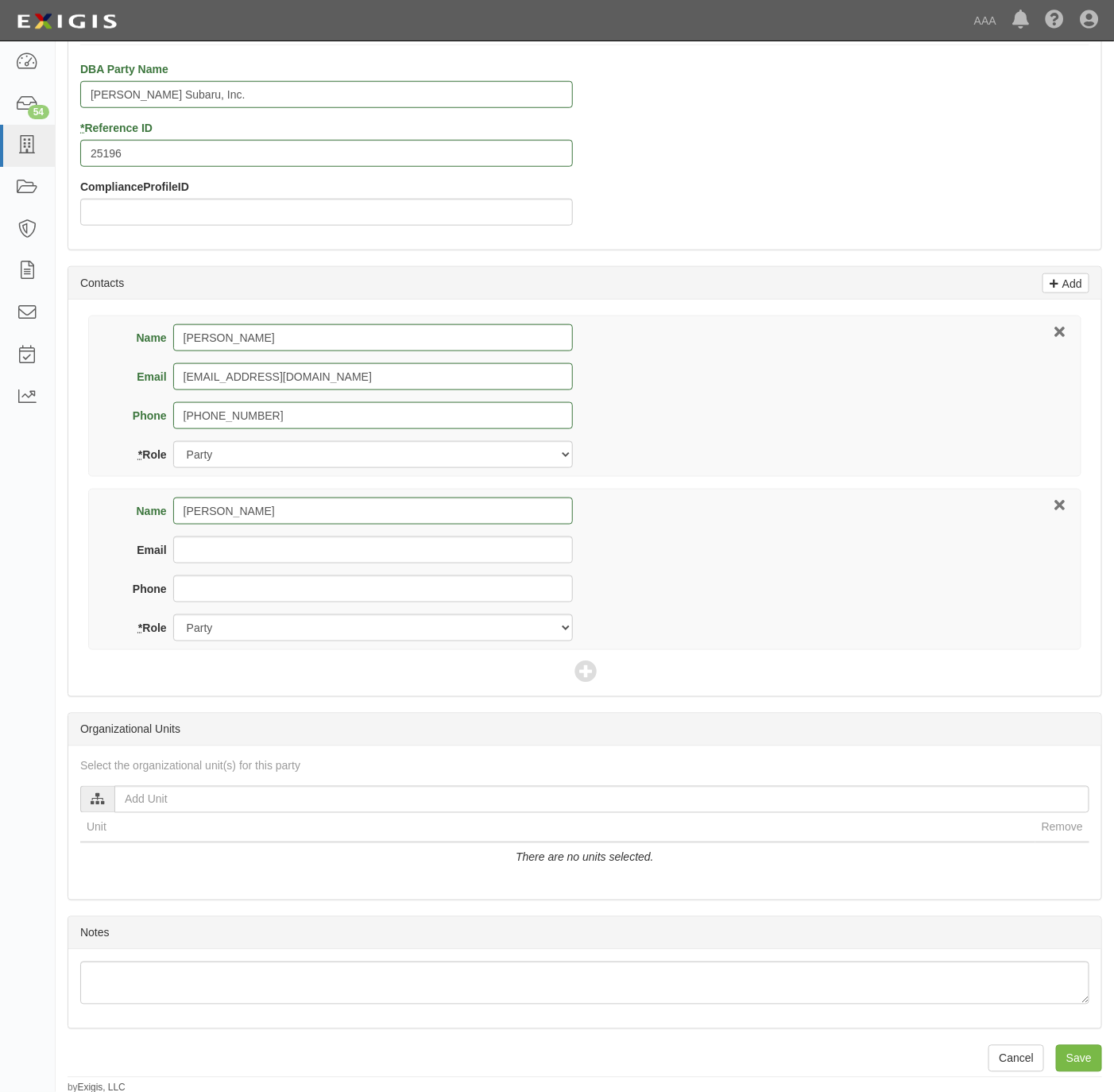
scroll to position [484, 0]
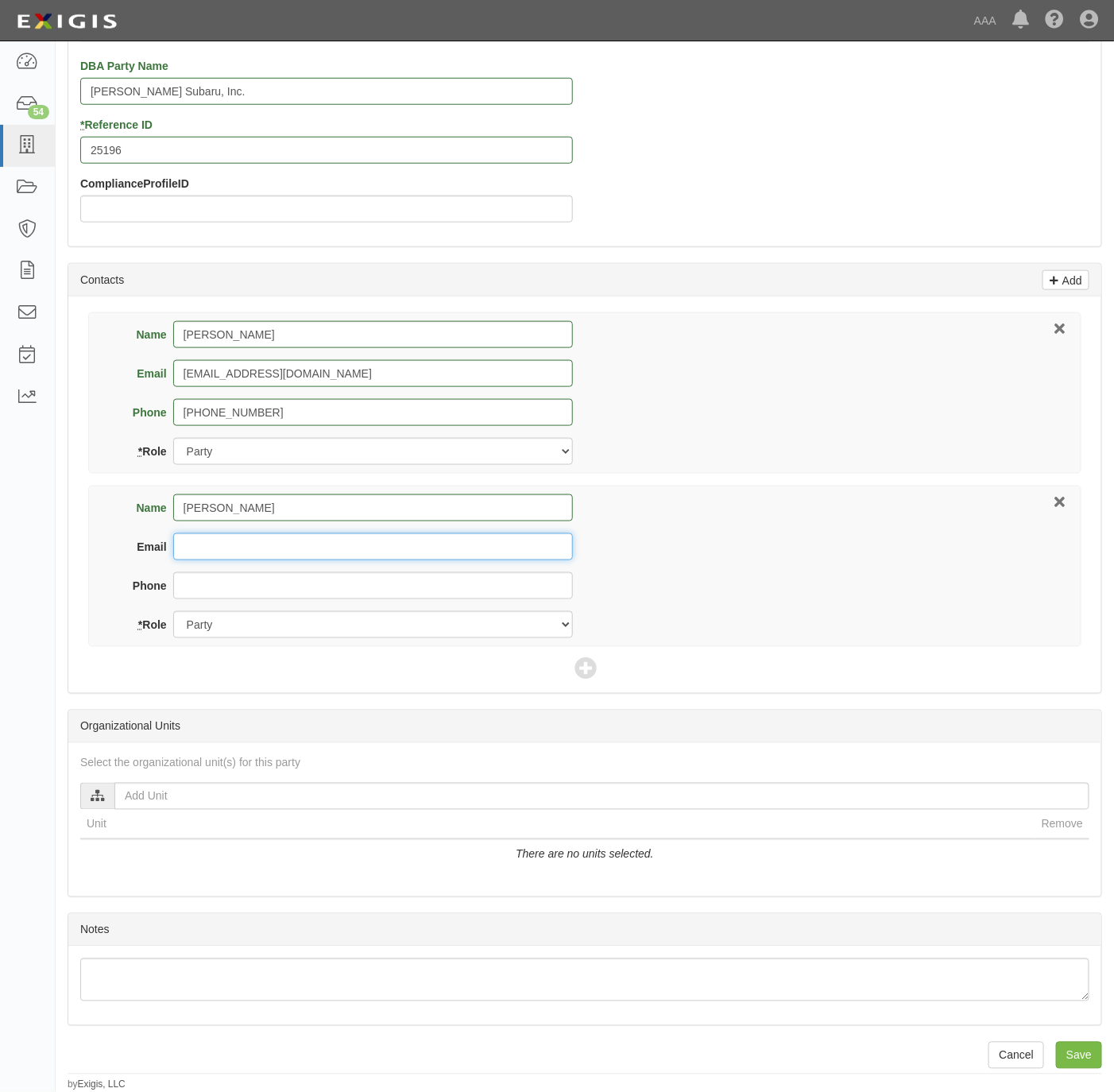
click at [239, 537] on input "Email" at bounding box center [373, 546] width 399 height 27
paste input "tlavalley@higginbotham.net"
type input "tlavalley@higginbotham.net"
click at [224, 588] on input "Phone" at bounding box center [373, 586] width 399 height 27
paste input "210-483-5818"
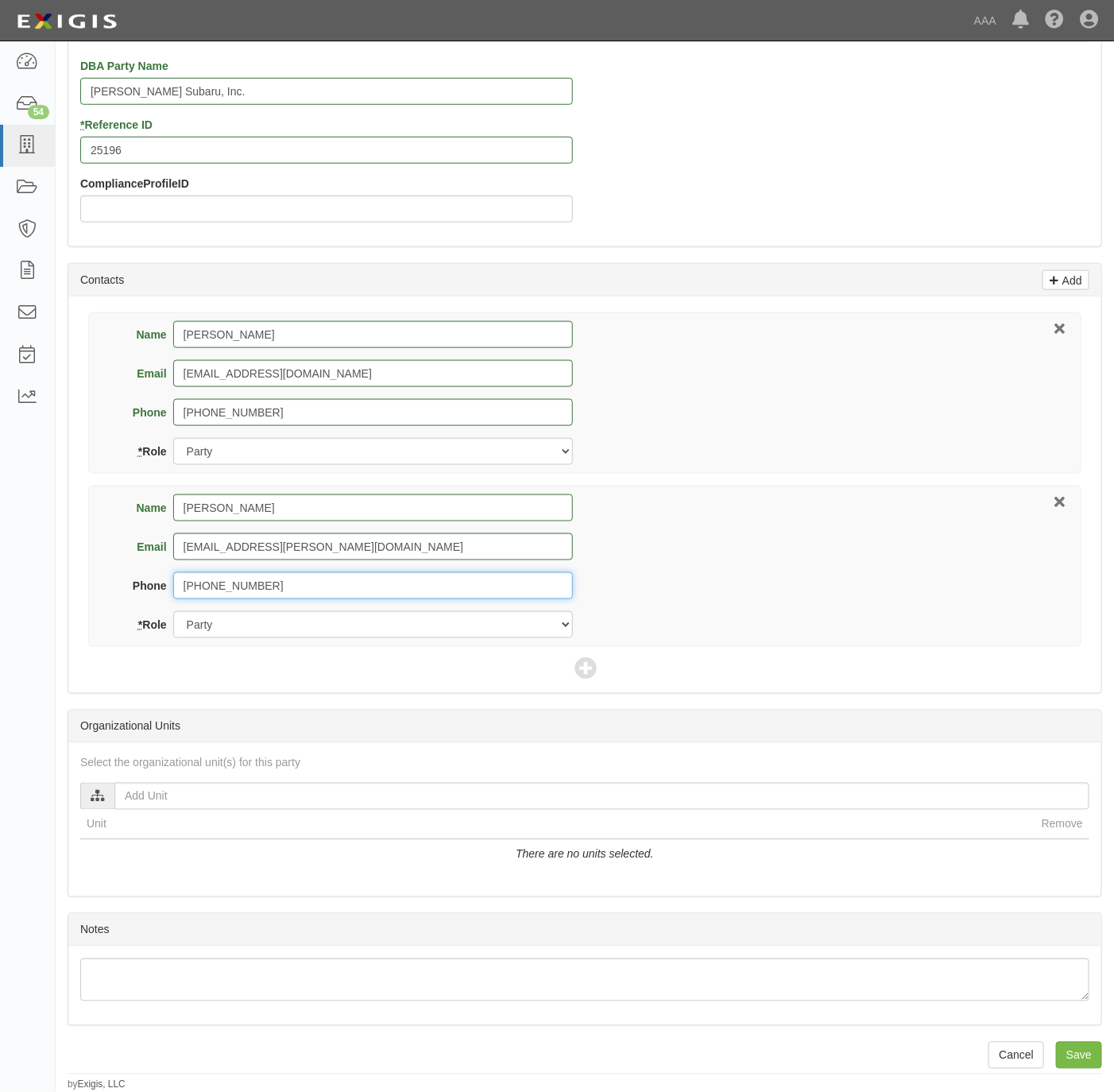
type input "210-483-5818"
drag, startPoint x: 228, startPoint y: 620, endPoint x: 236, endPoint y: 637, distance: 18.8
click at [235, 631] on select "Party Broker Other" at bounding box center [373, 625] width 399 height 27
select select "Broker"
click at [174, 611] on select "Party Broker Other" at bounding box center [373, 625] width 399 height 27
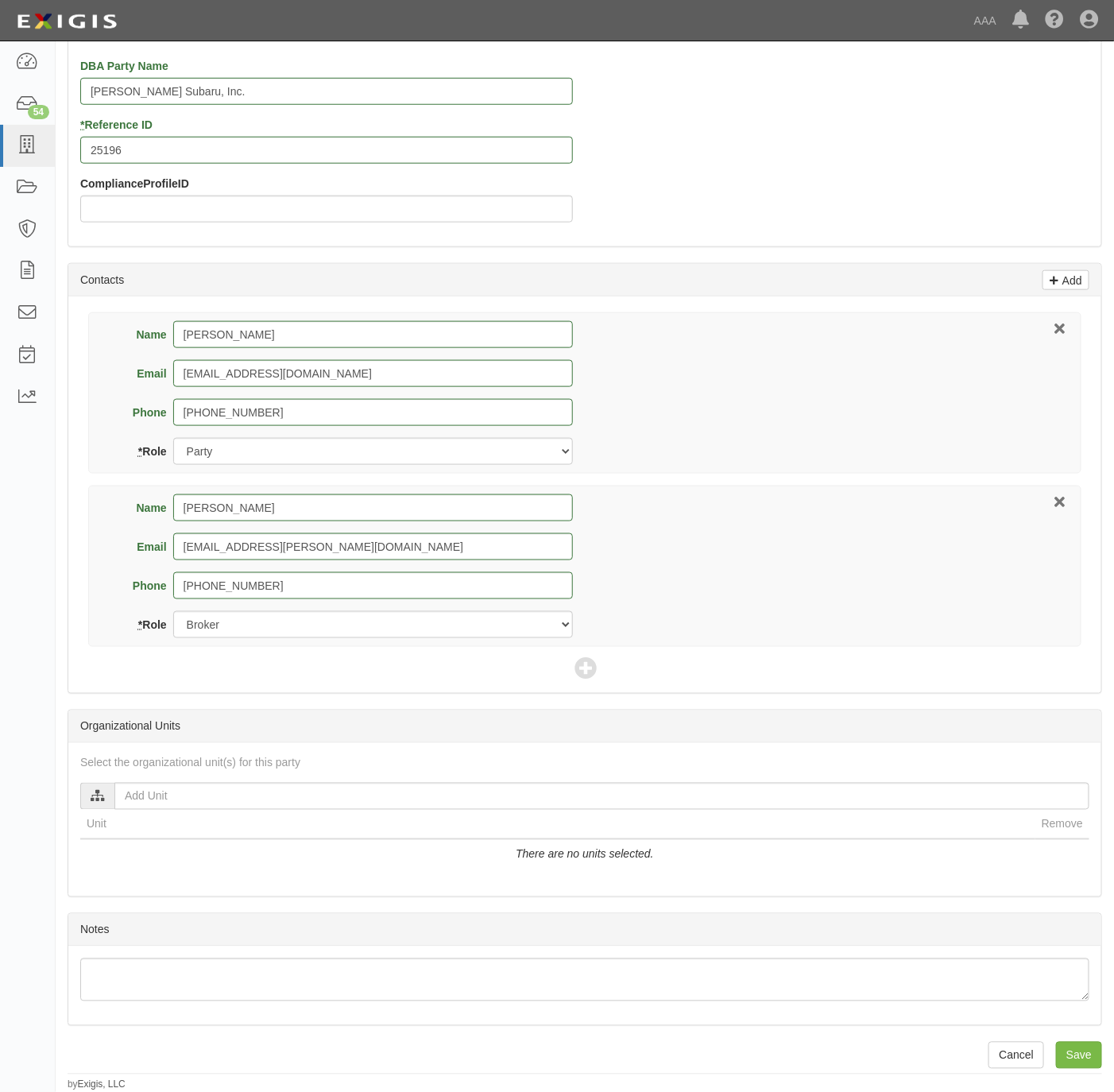
click at [582, 652] on div "Name Cody Griffin Email cgriffin@tomesautogroup.com Phone 888-407-1917 * Role P…" at bounding box center [585, 494] width 1033 height 397
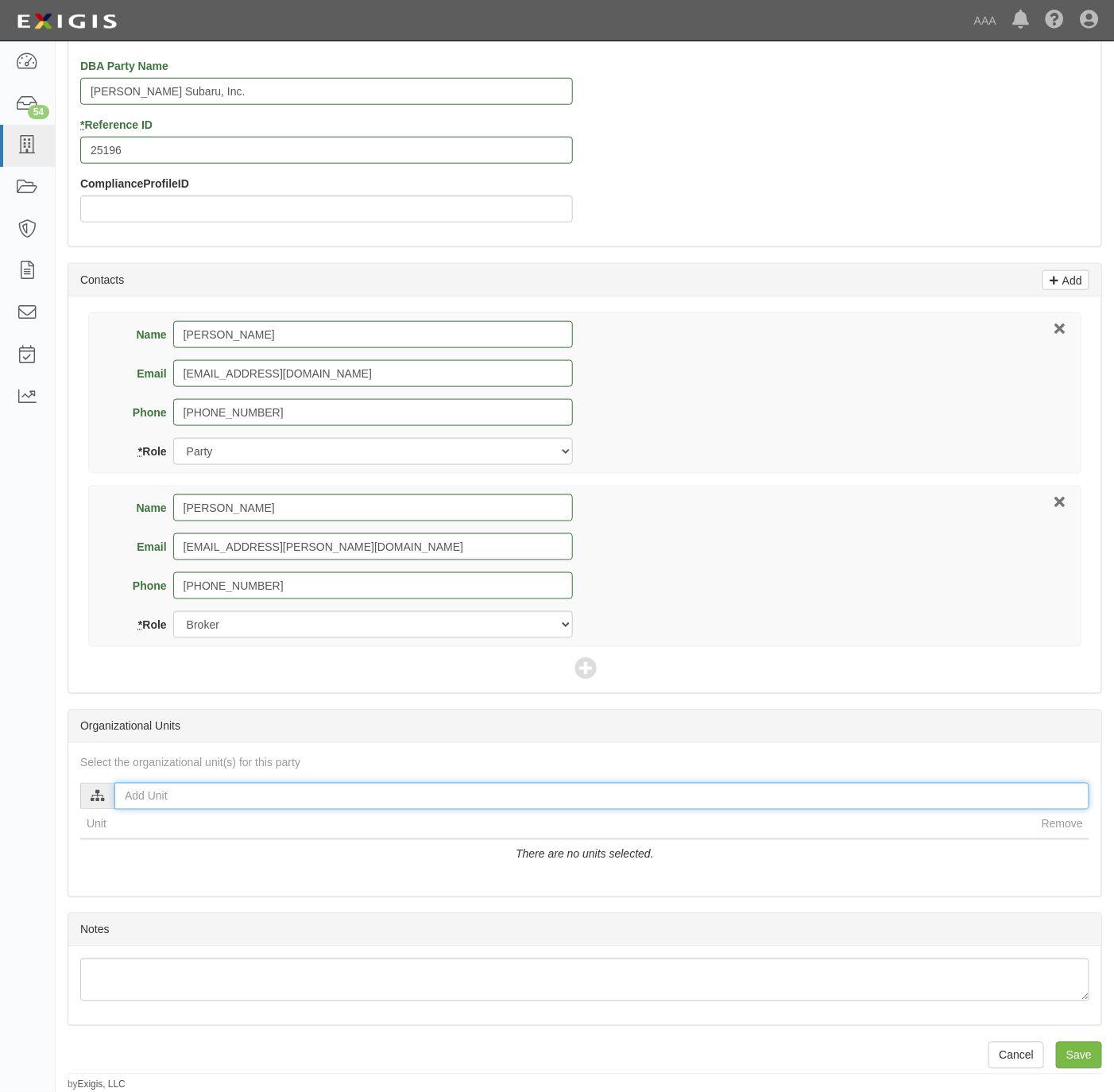
click at [217, 800] on input "text" at bounding box center [601, 796] width 975 height 27
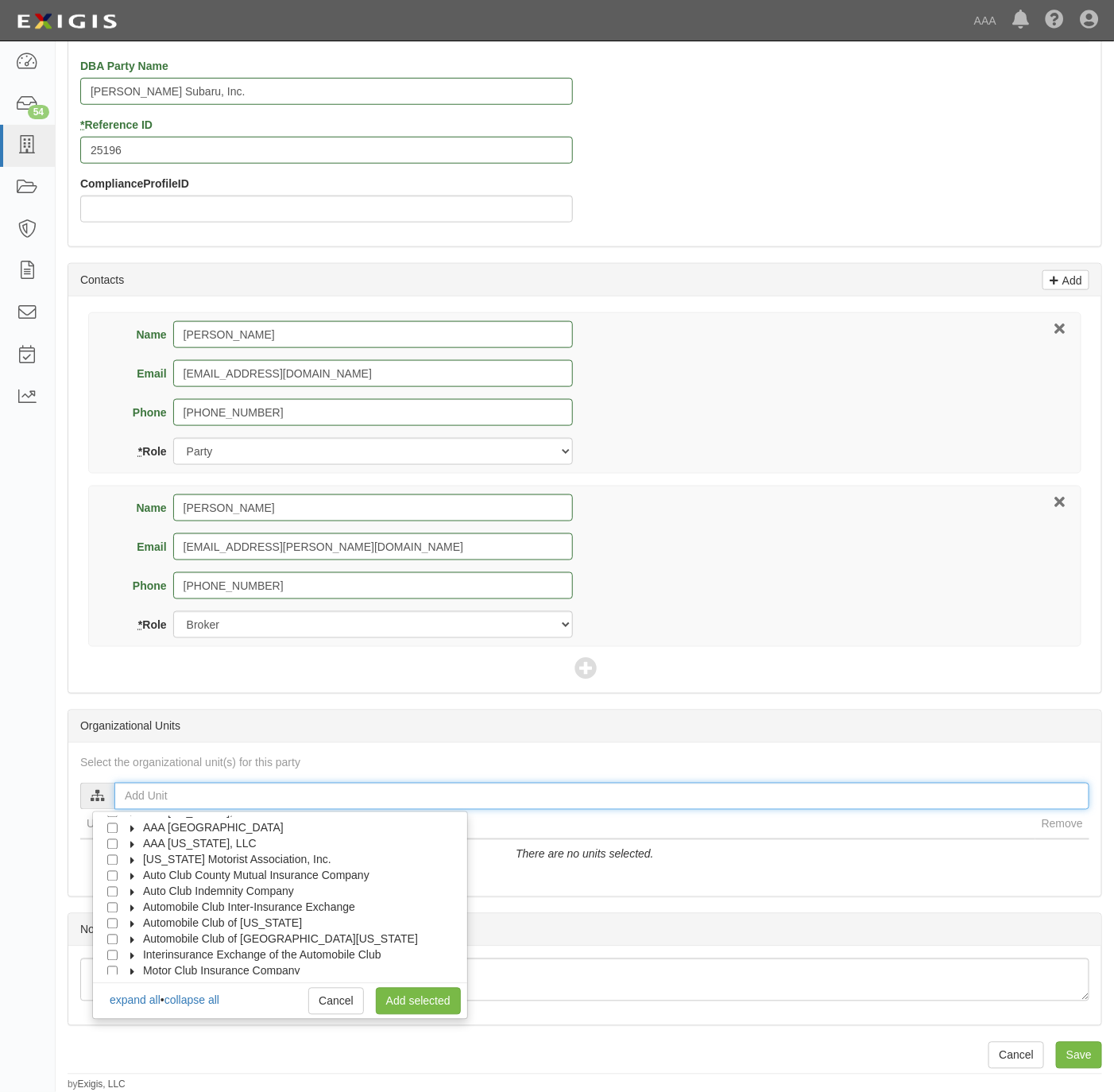
scroll to position [64, 0]
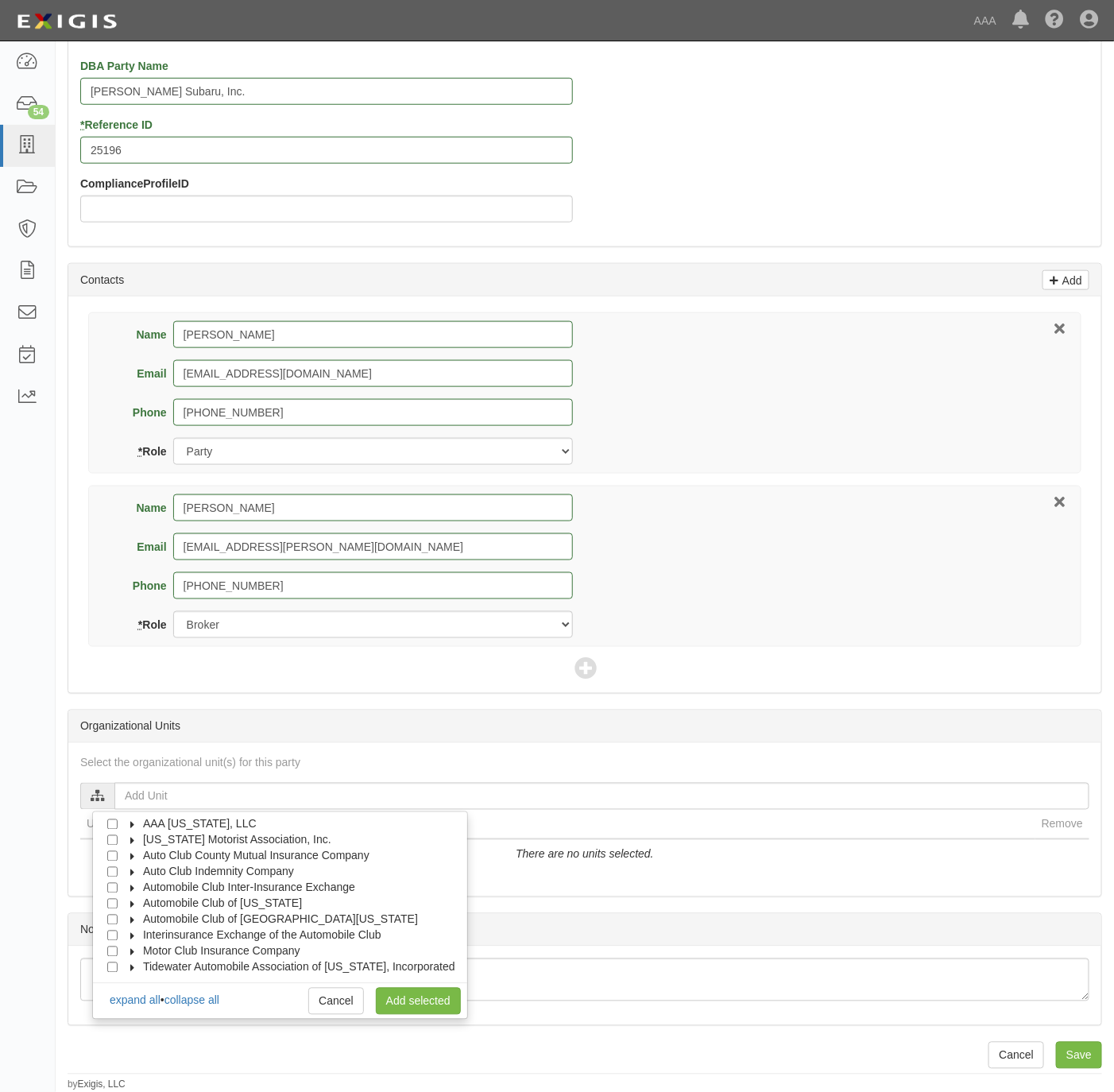
click at [243, 913] on span "Automobile Club of Southern California" at bounding box center [281, 919] width 275 height 13
click at [200, 927] on label "Automotive Services" at bounding box center [197, 934] width 122 height 16
click at [139, 946] on input "Approved Automotive Repair (AAR)" at bounding box center [141, 950] width 10 height 10
checkbox input "true"
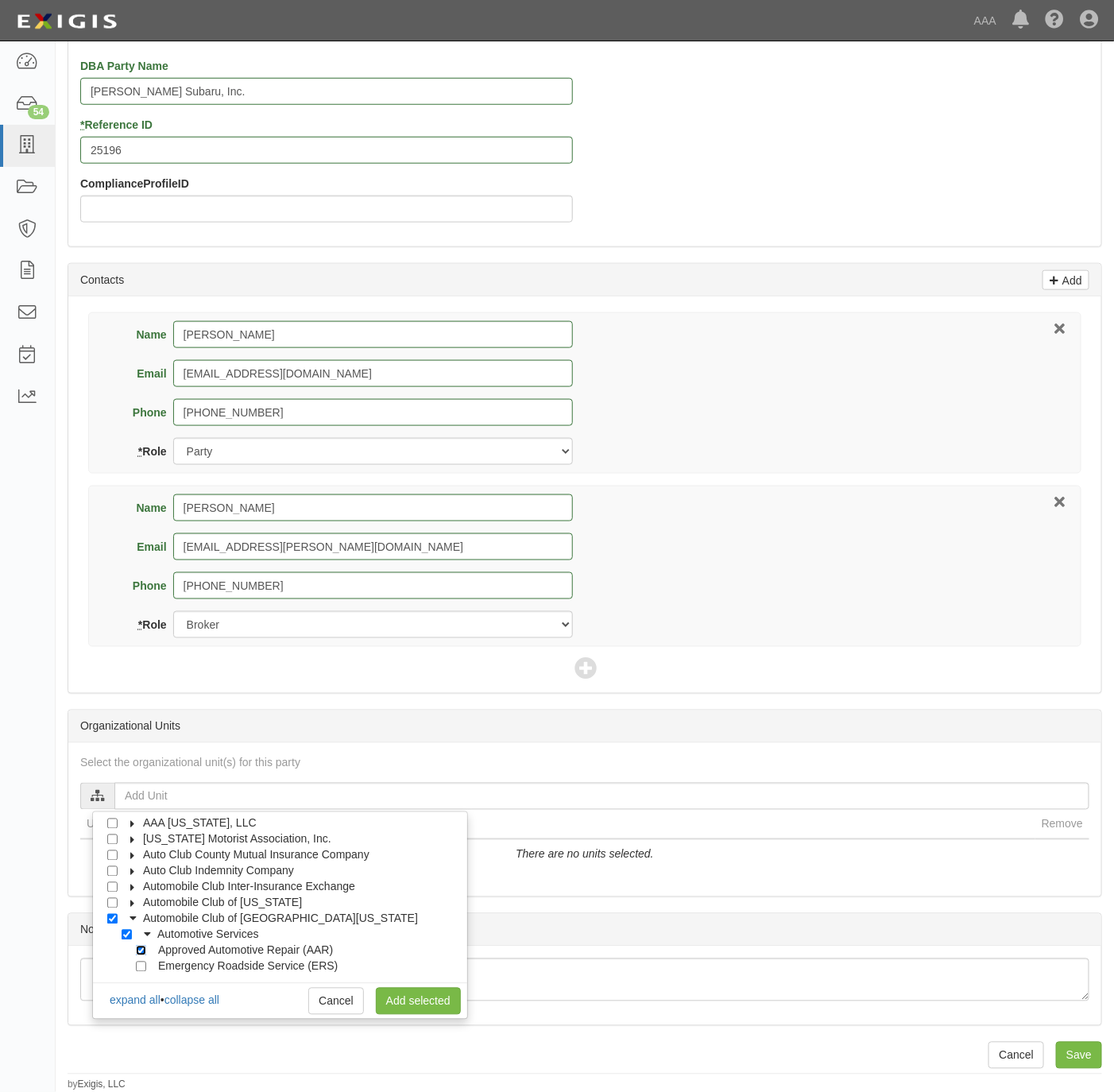
checkbox input "true"
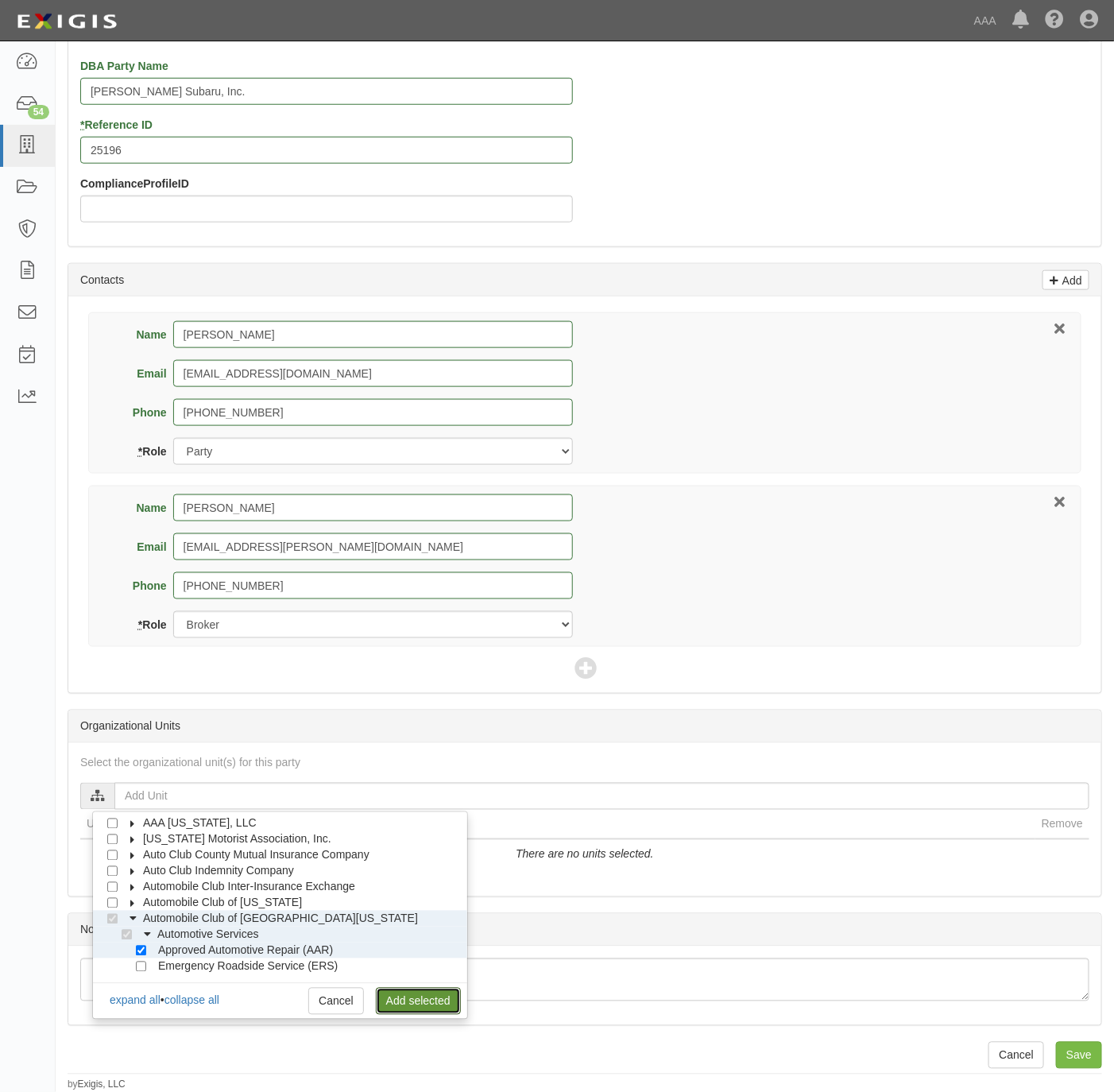
drag, startPoint x: 388, startPoint y: 991, endPoint x: 380, endPoint y: 977, distance: 16.1
click at [388, 991] on link "Add selected" at bounding box center [418, 1002] width 85 height 27
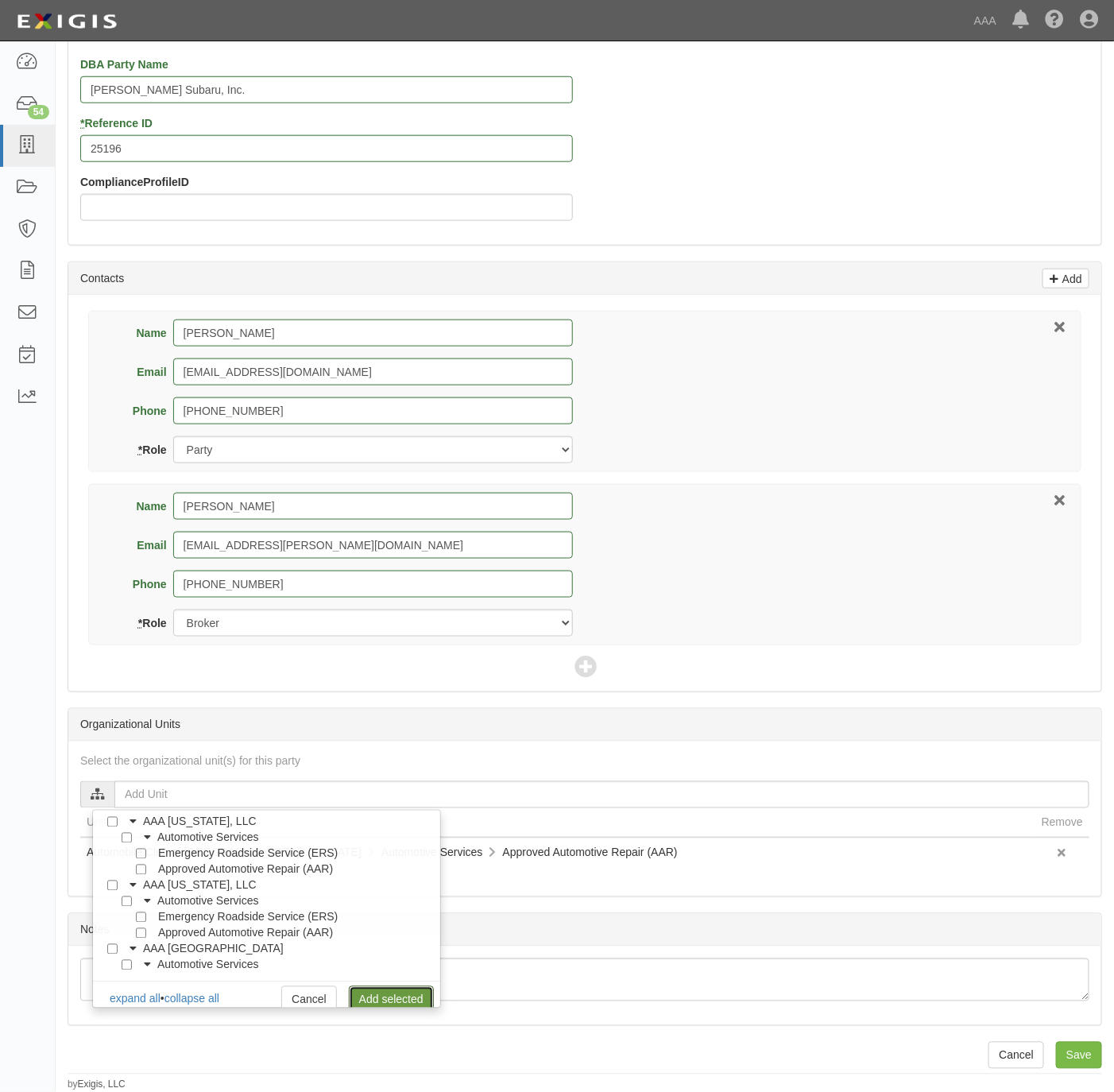
scroll to position [0, 0]
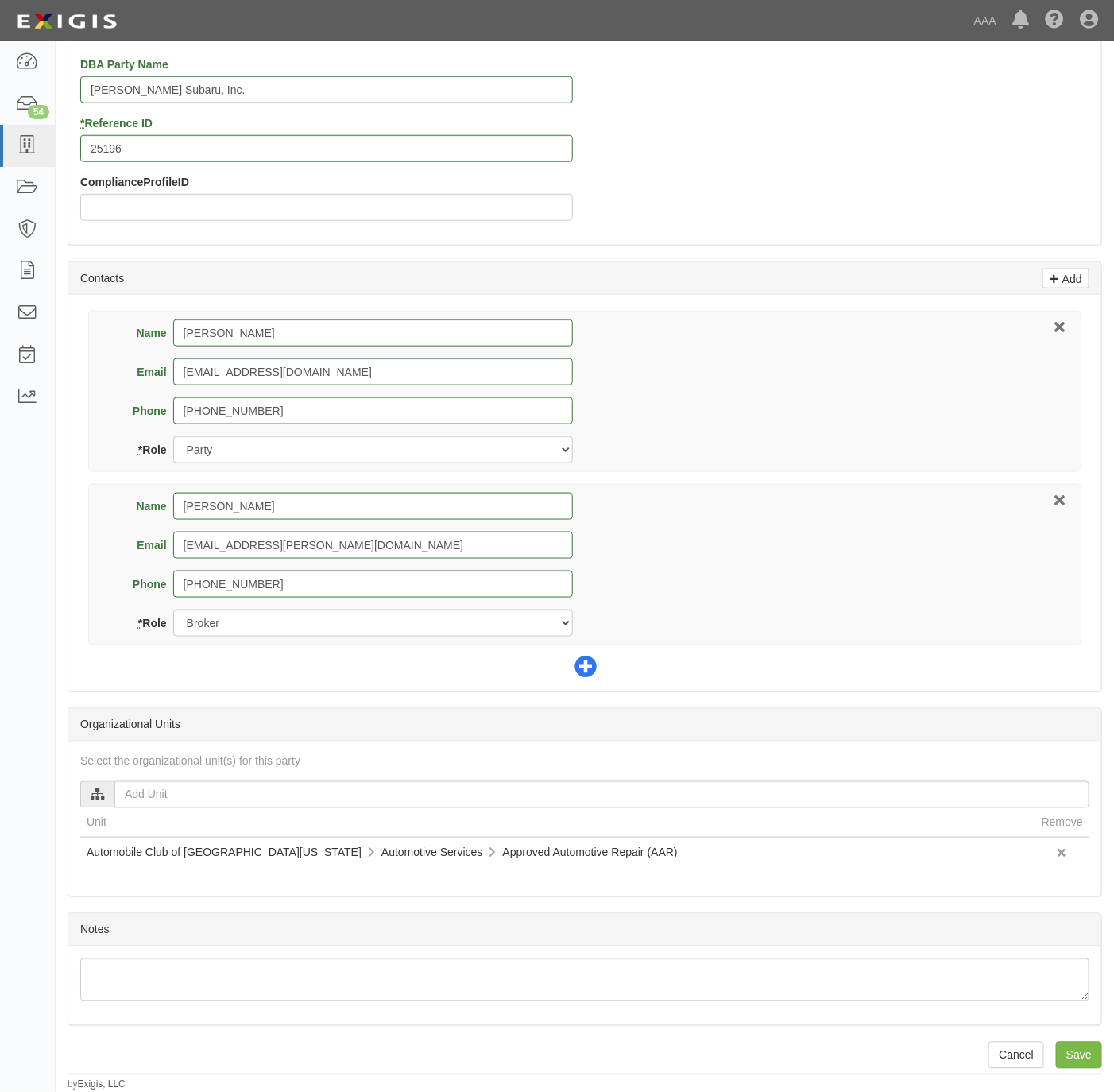
click at [584, 667] on icon at bounding box center [586, 668] width 22 height 22
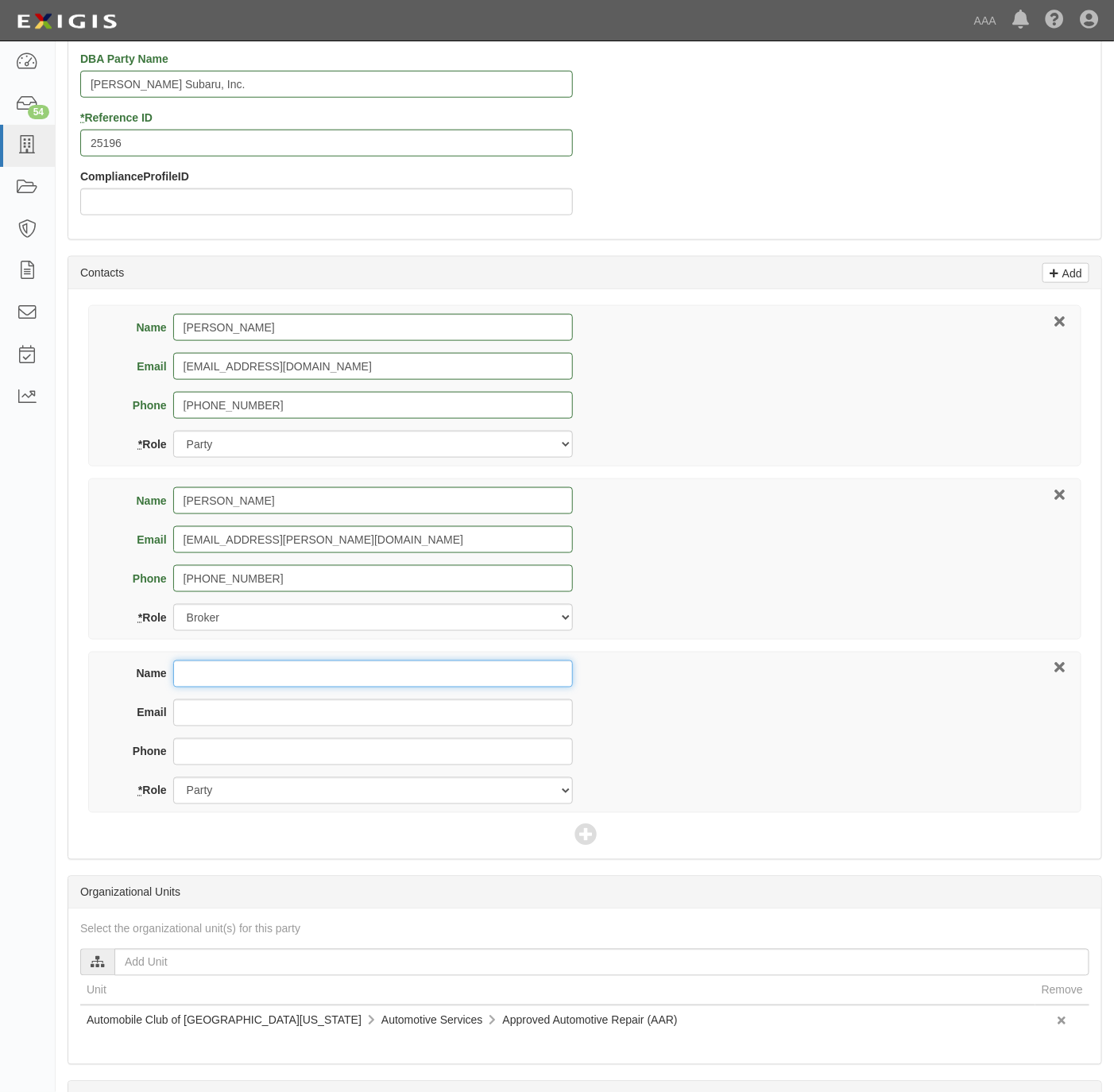
click at [398, 678] on input "Name" at bounding box center [373, 674] width 399 height 27
paste input "Ericca Boone"
type input "Ericca Boone"
click at [217, 717] on input "Email" at bounding box center [373, 713] width 399 height 27
type input "boone.ericca@ace.aaa.com"
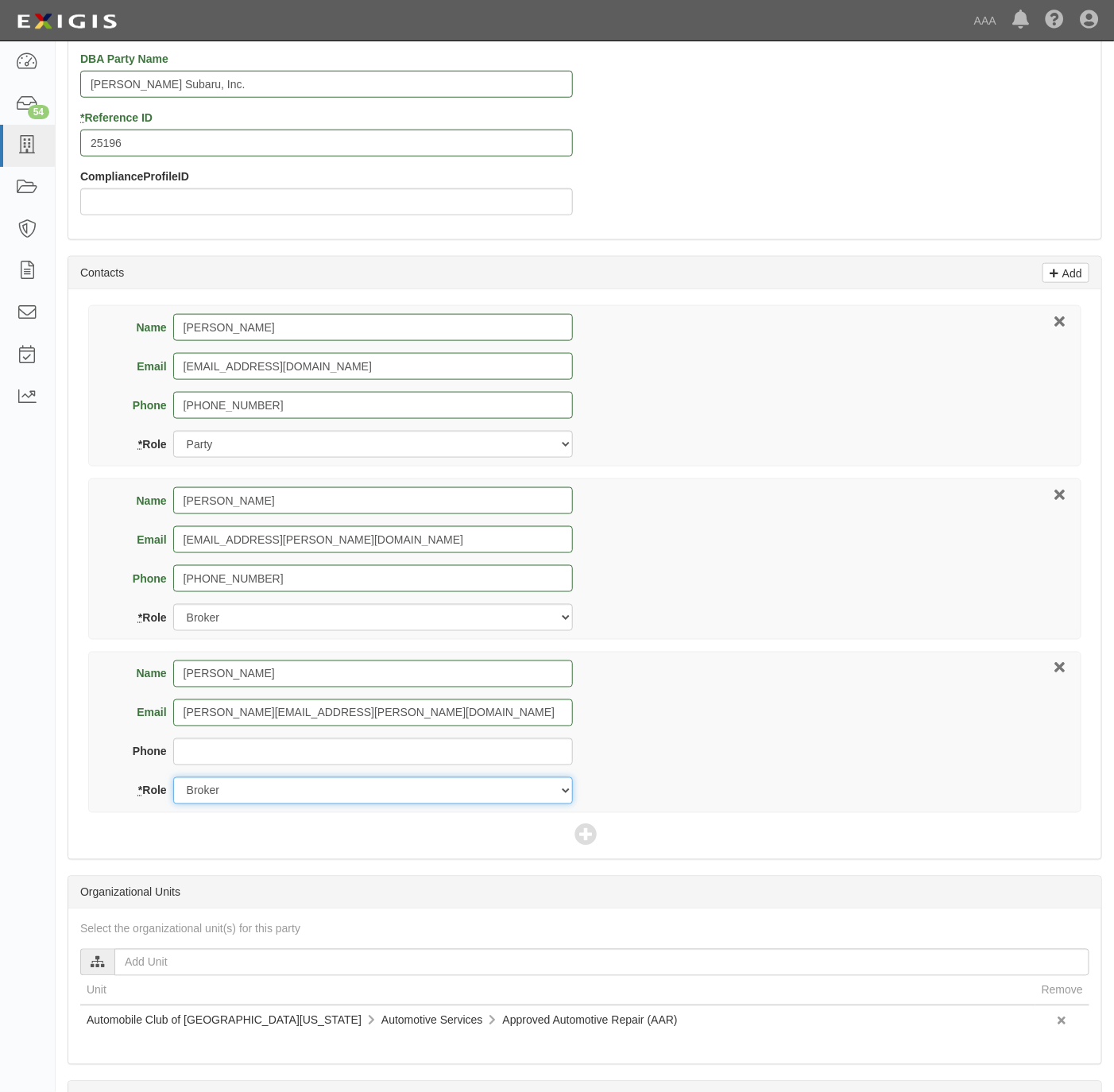
select select "Other"
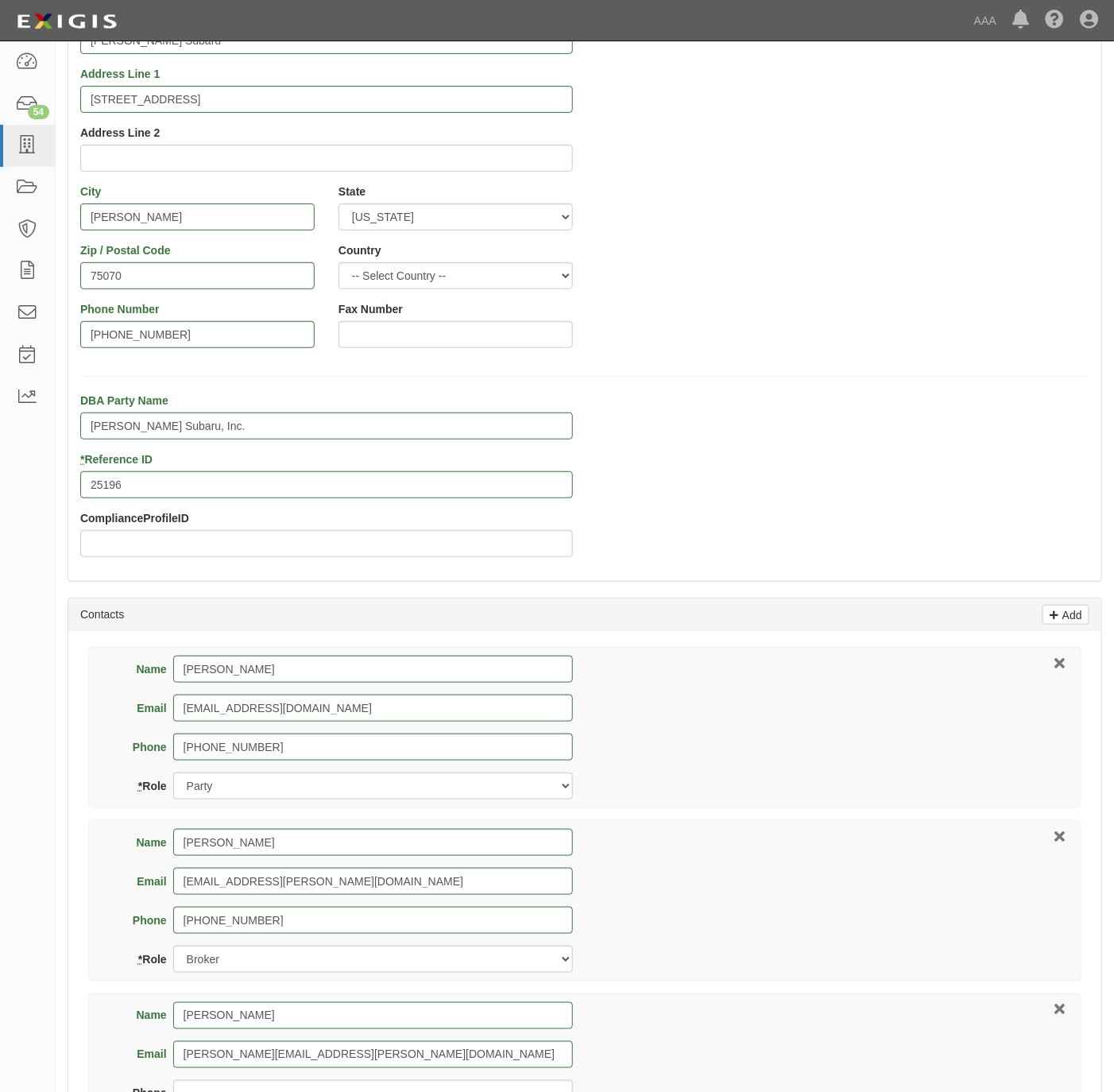
scroll to position [661, 0]
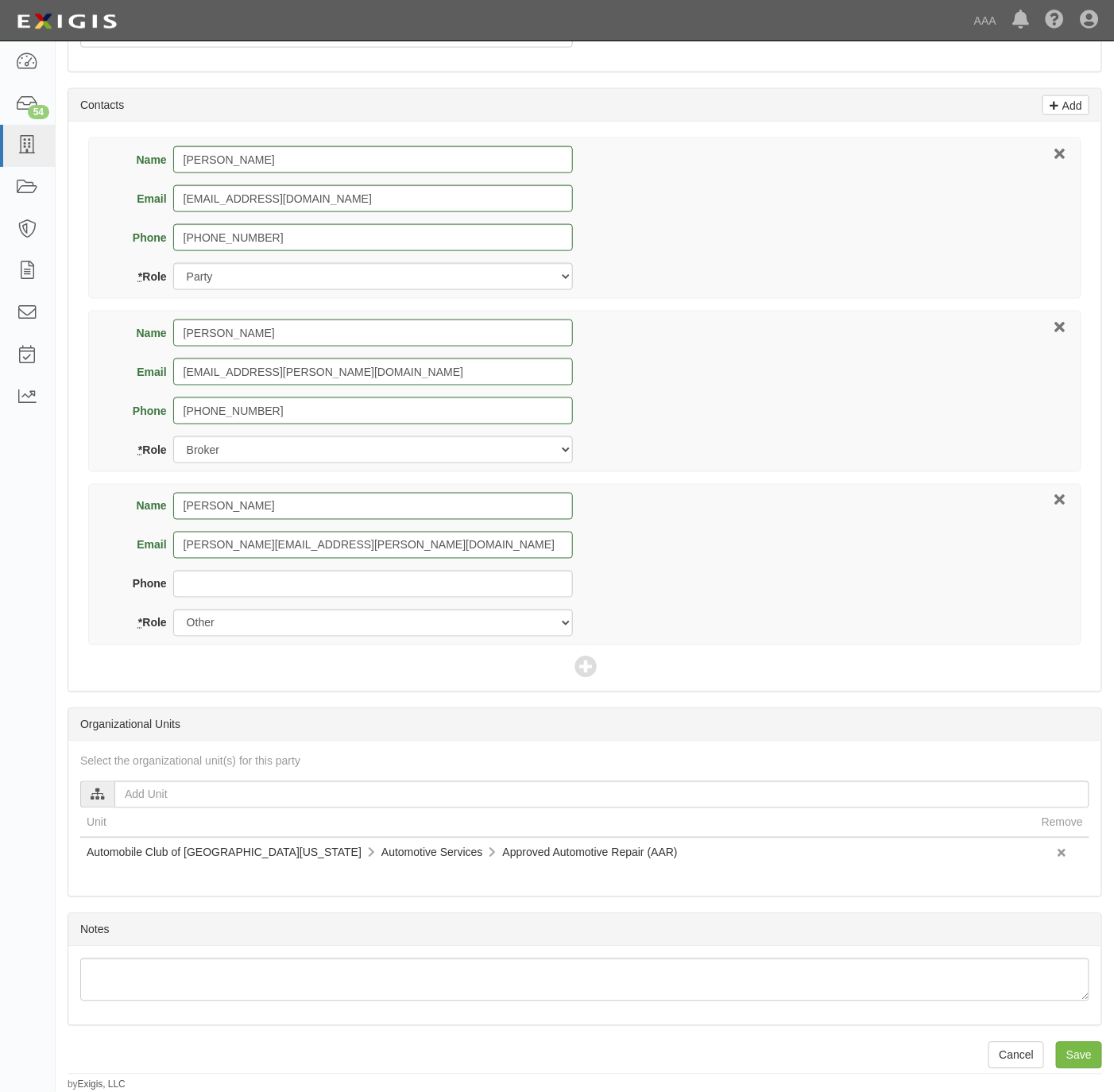
click at [1064, 813] on th "Remove" at bounding box center [1062, 822] width 54 height 29
click at [1062, 825] on th "Remove" at bounding box center [1062, 822] width 54 height 29
click at [1066, 849] on icon at bounding box center [1062, 854] width 8 height 11
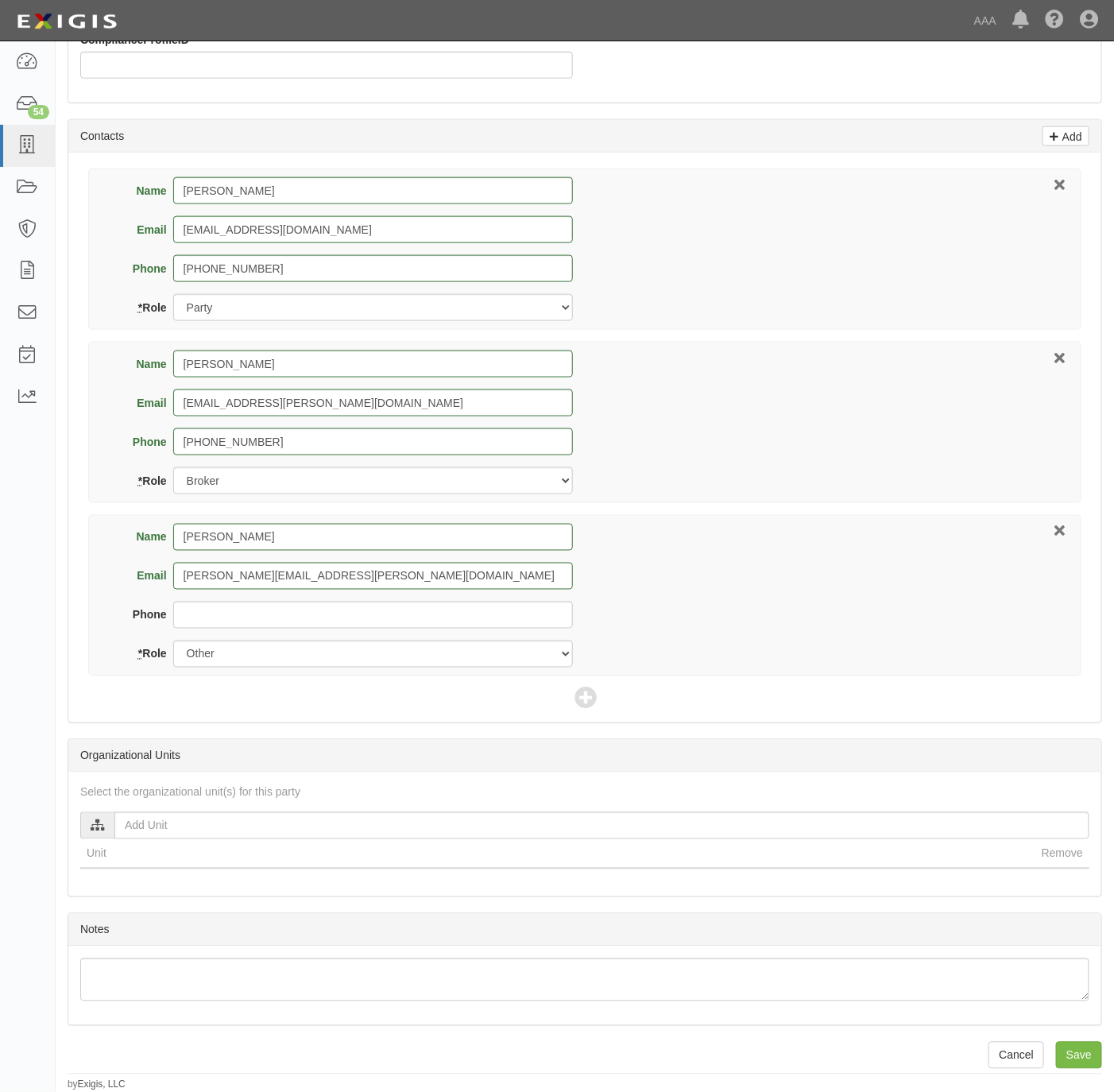
scroll to position [630, 0]
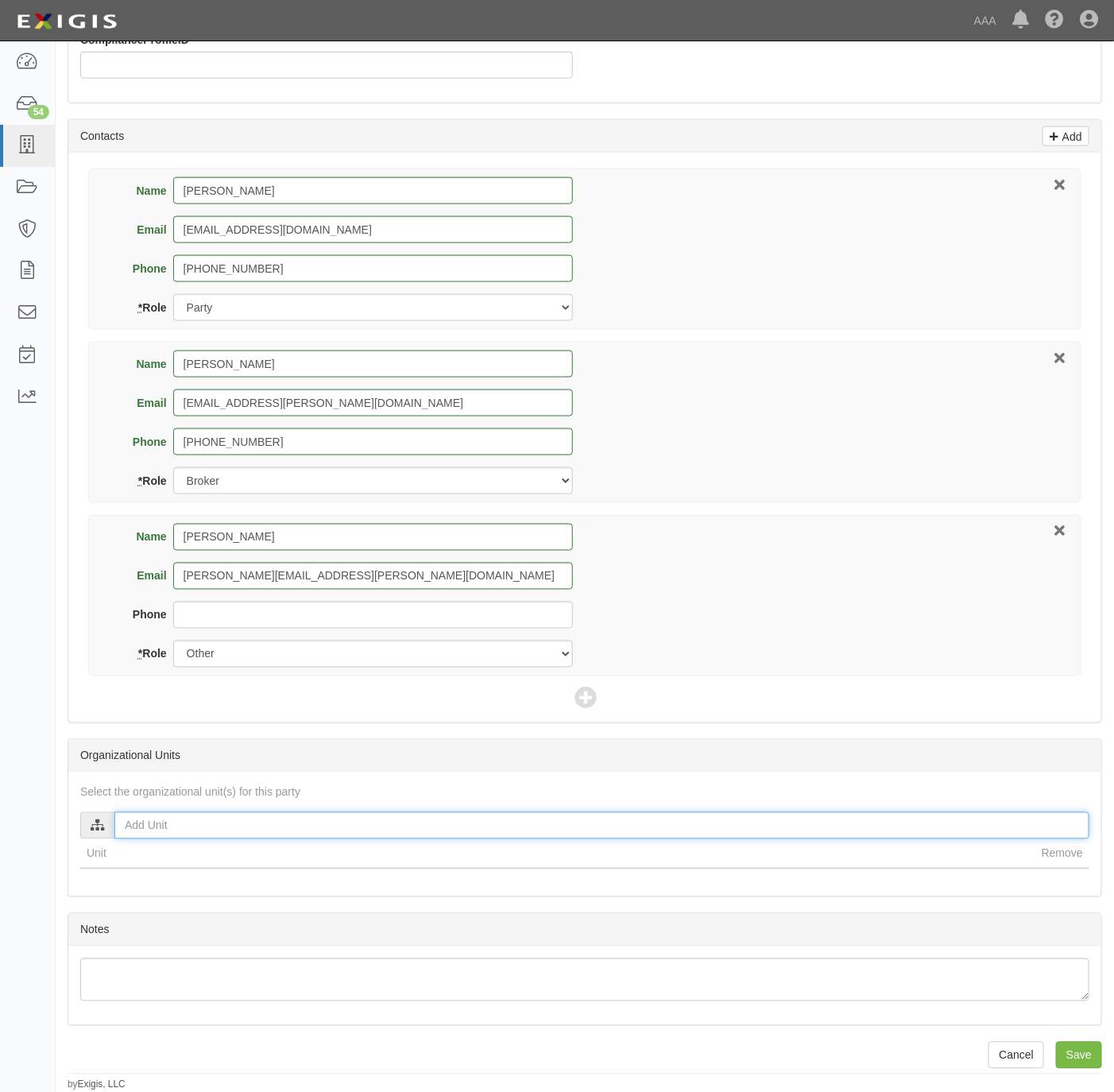
click at [188, 823] on input "text" at bounding box center [601, 826] width 975 height 27
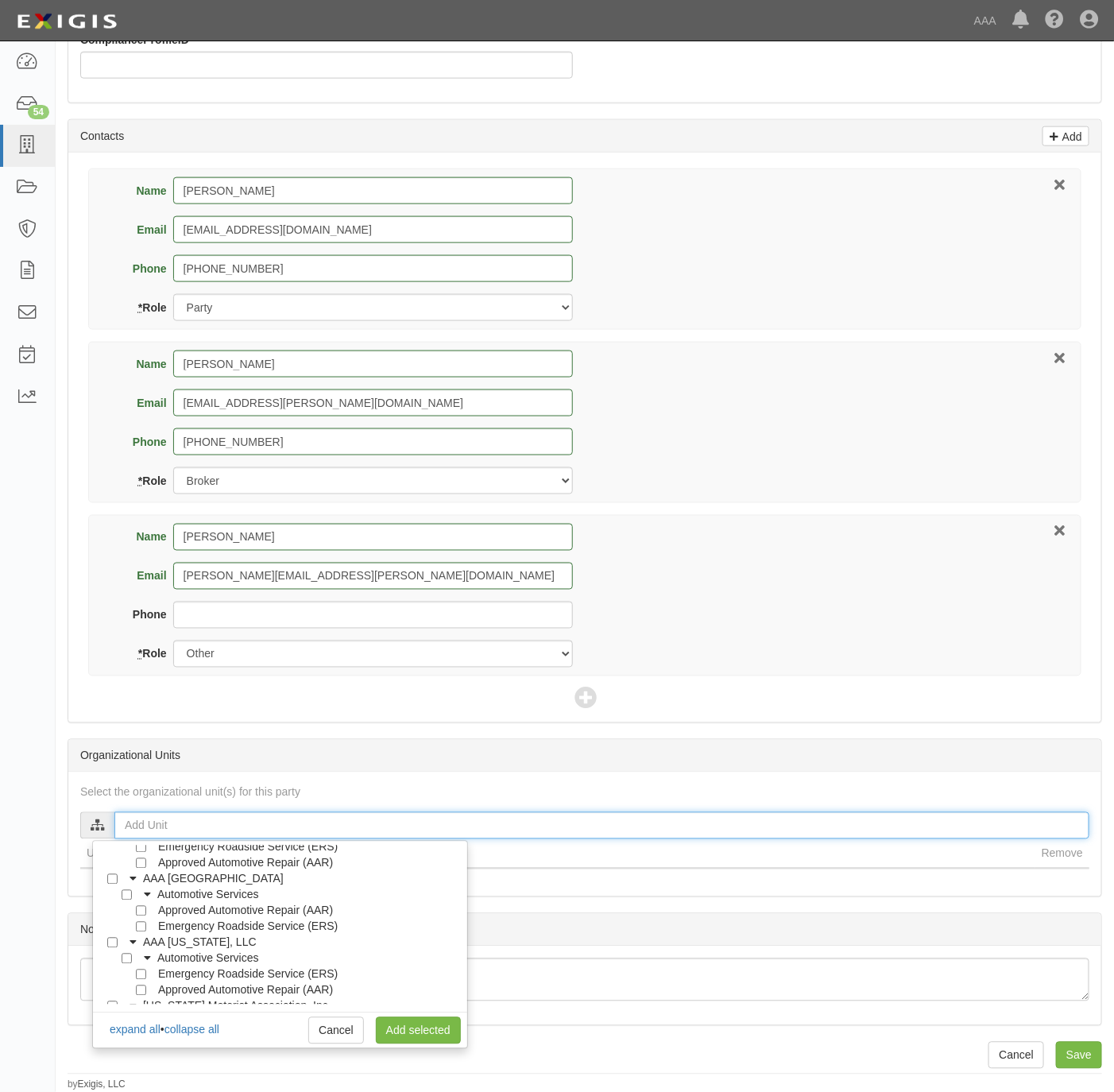
scroll to position [239, 0]
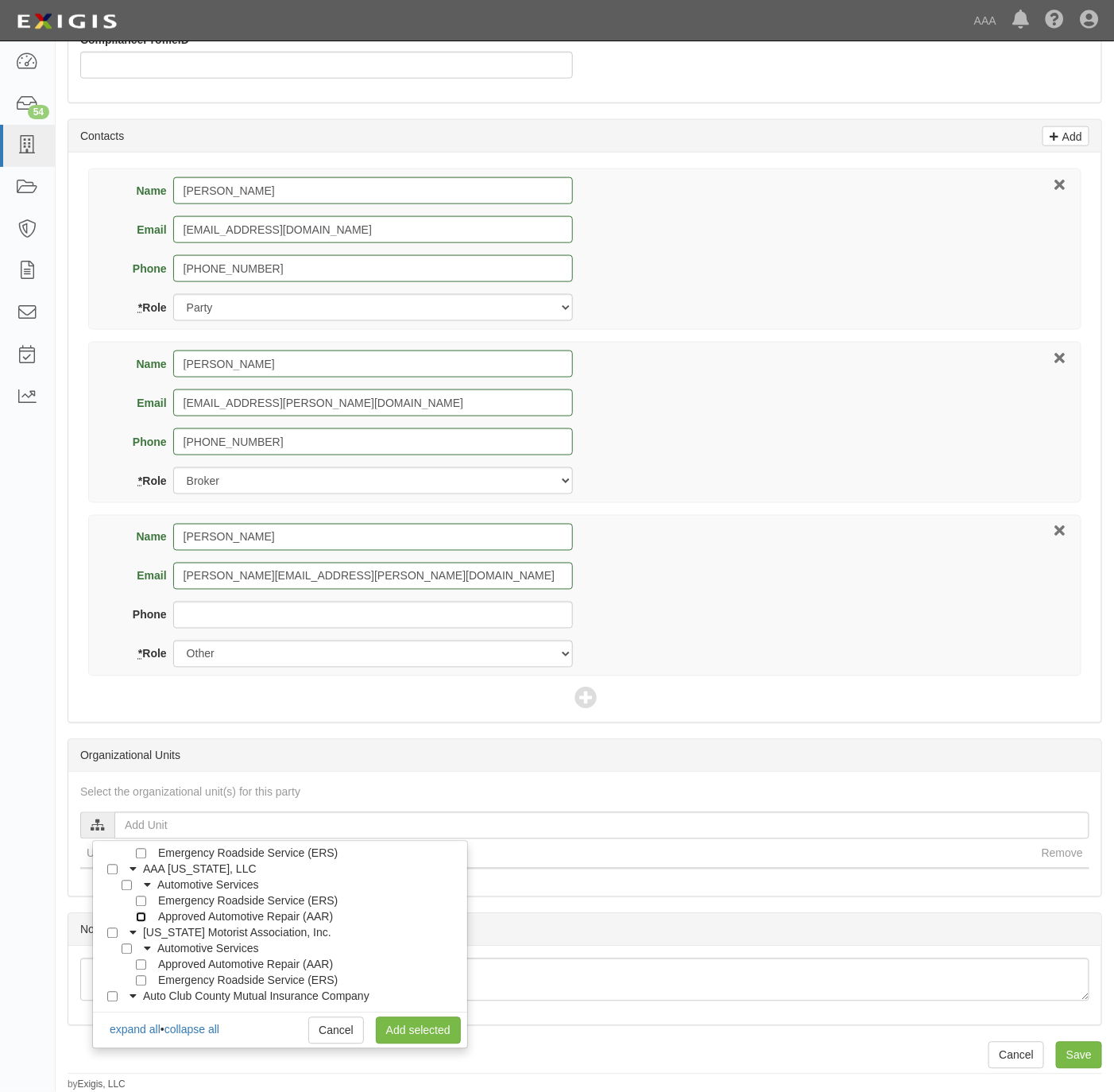
click at [143, 912] on input "Approved Automotive Repair (AAR)" at bounding box center [141, 917] width 10 height 10
checkbox input "true"
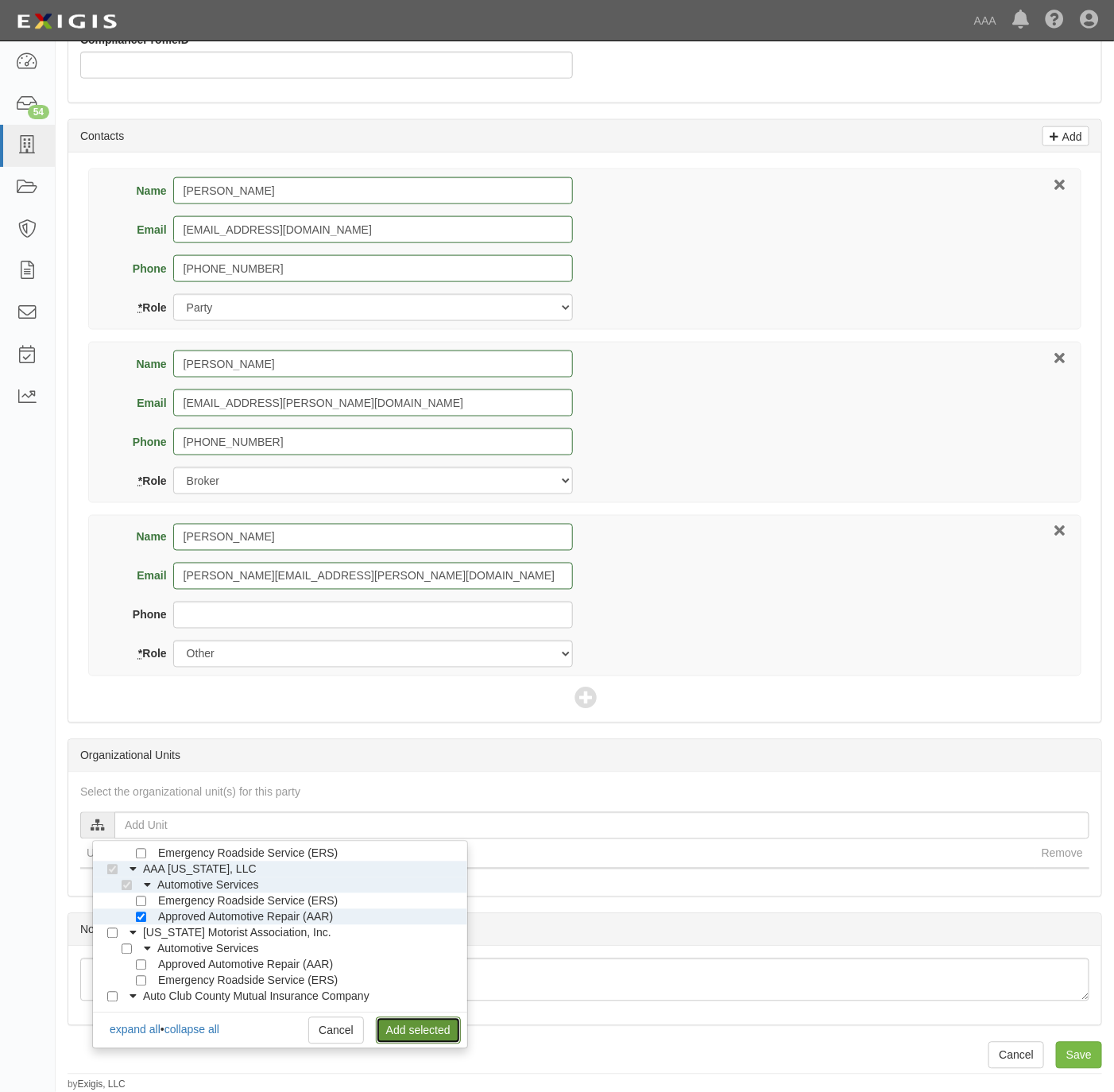
click at [416, 1027] on link "Add selected" at bounding box center [418, 1031] width 85 height 27
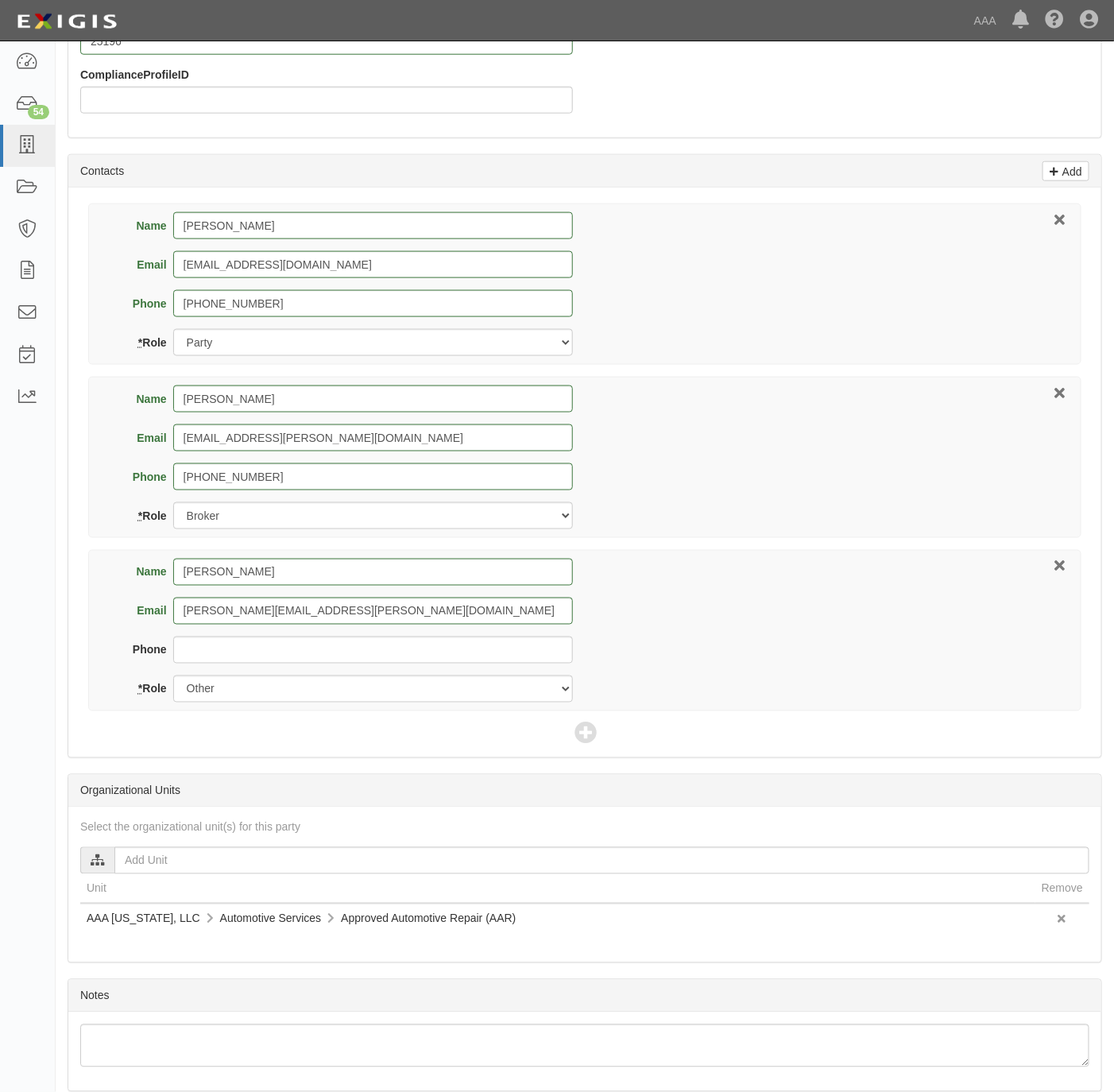
scroll to position [661, 0]
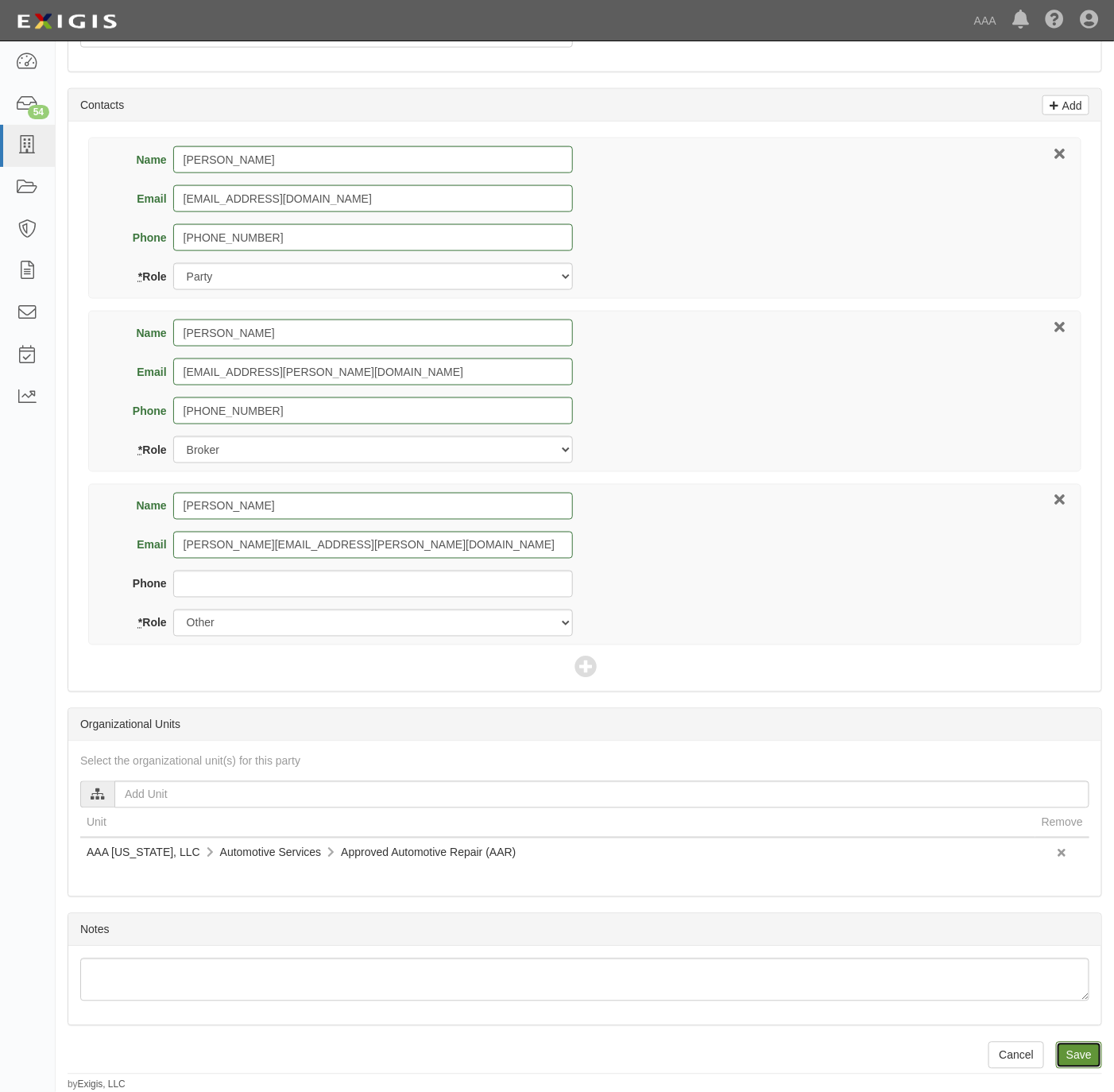
click at [1097, 1059] on input "Save" at bounding box center [1079, 1055] width 46 height 27
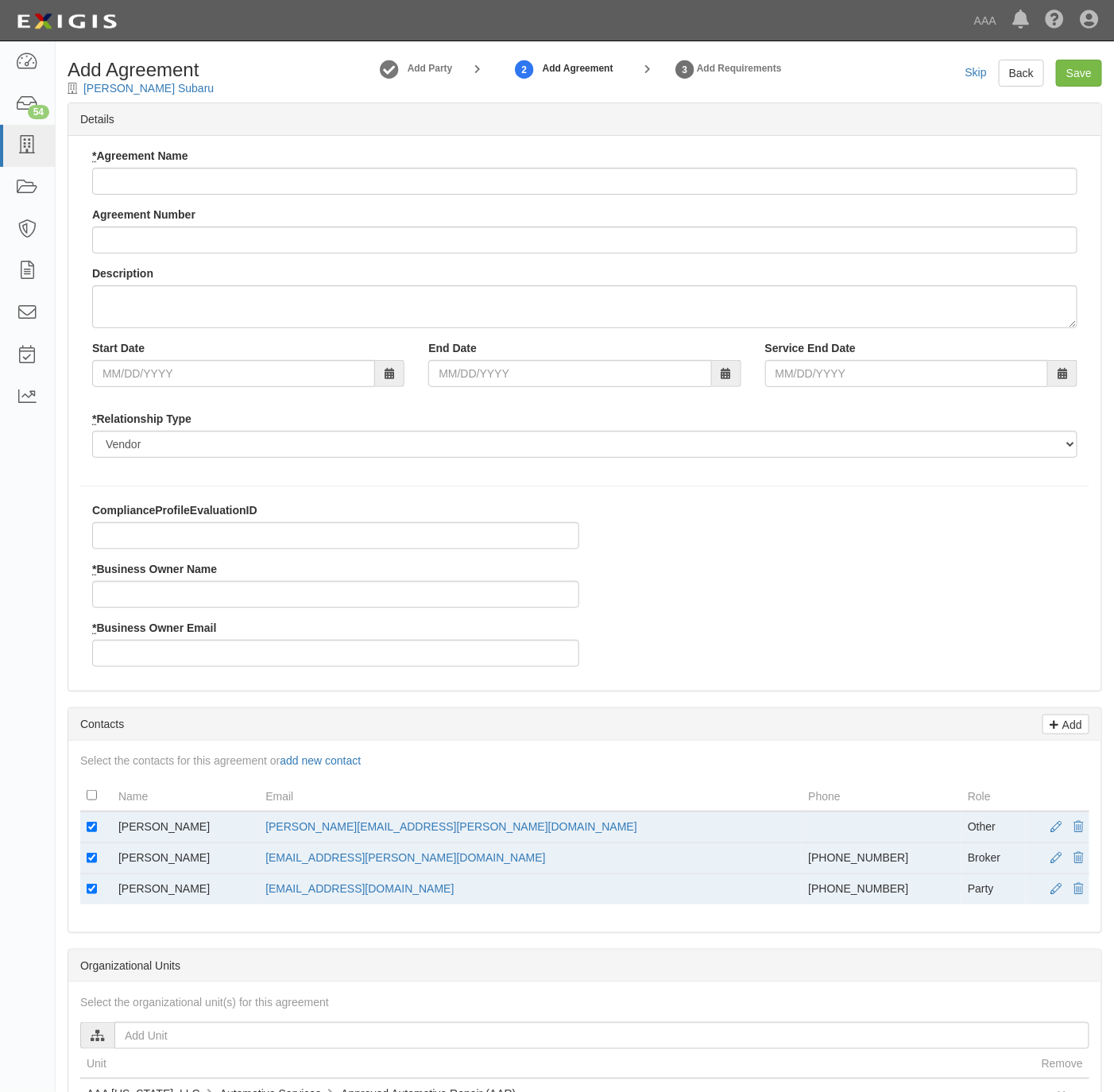
click at [155, 163] on label "* Agreement Name" at bounding box center [140, 155] width 96 height 16
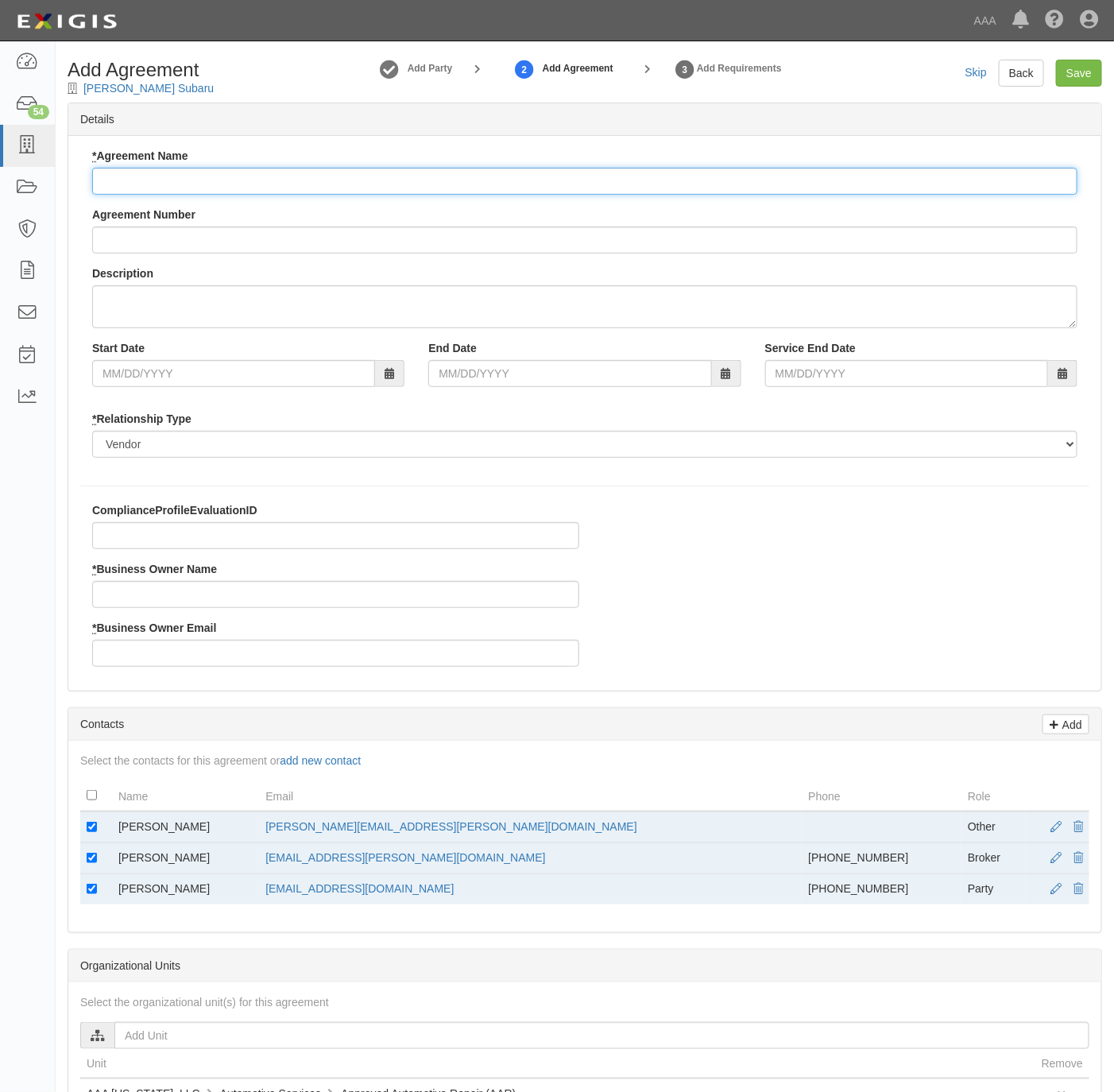
click at [155, 167] on input "* Agreement Name" at bounding box center [585, 181] width 985 height 27
type input "[US_STATE] AAR"
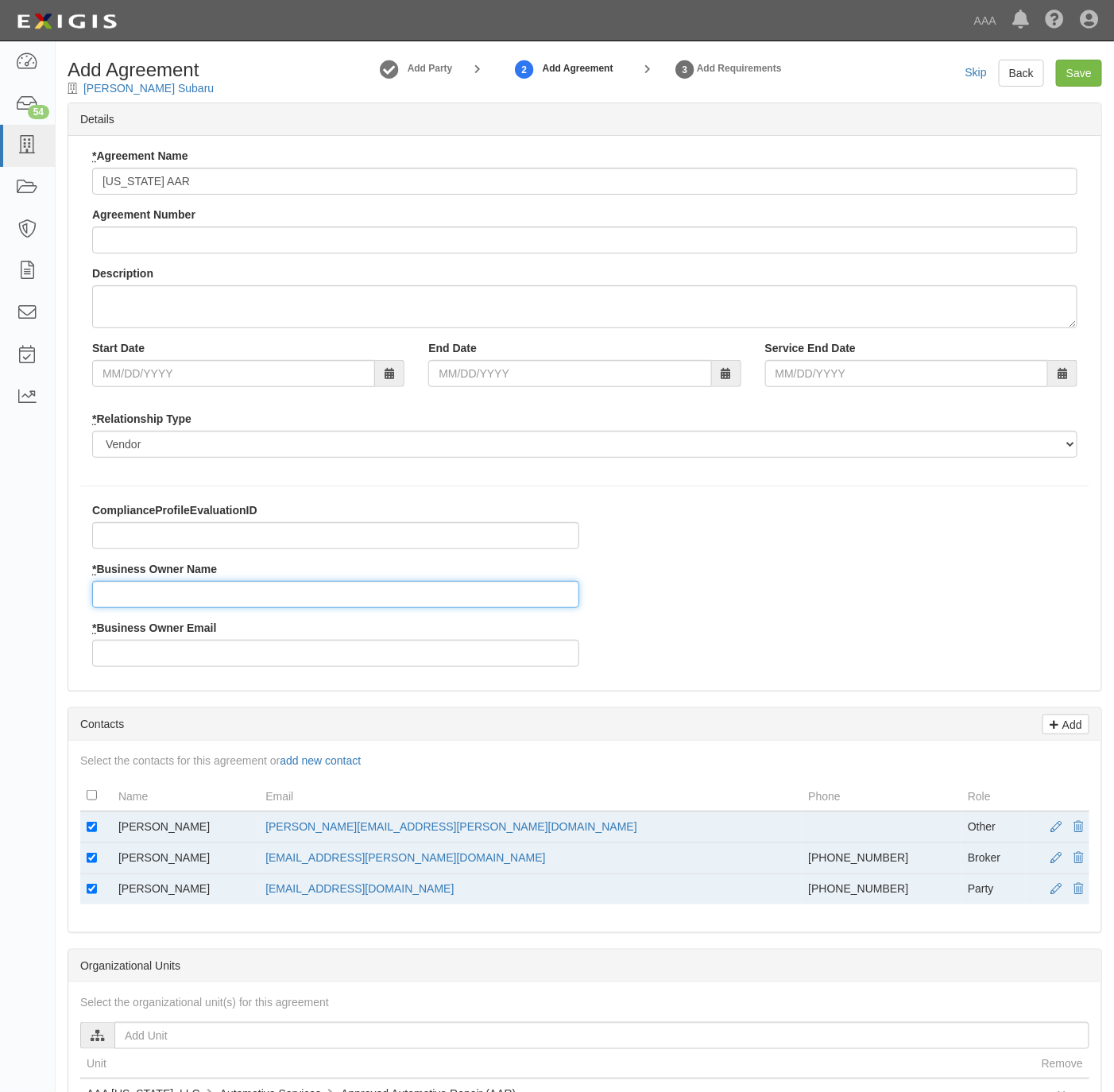
click at [155, 591] on input "* Business Owner Name" at bounding box center [335, 595] width 487 height 27
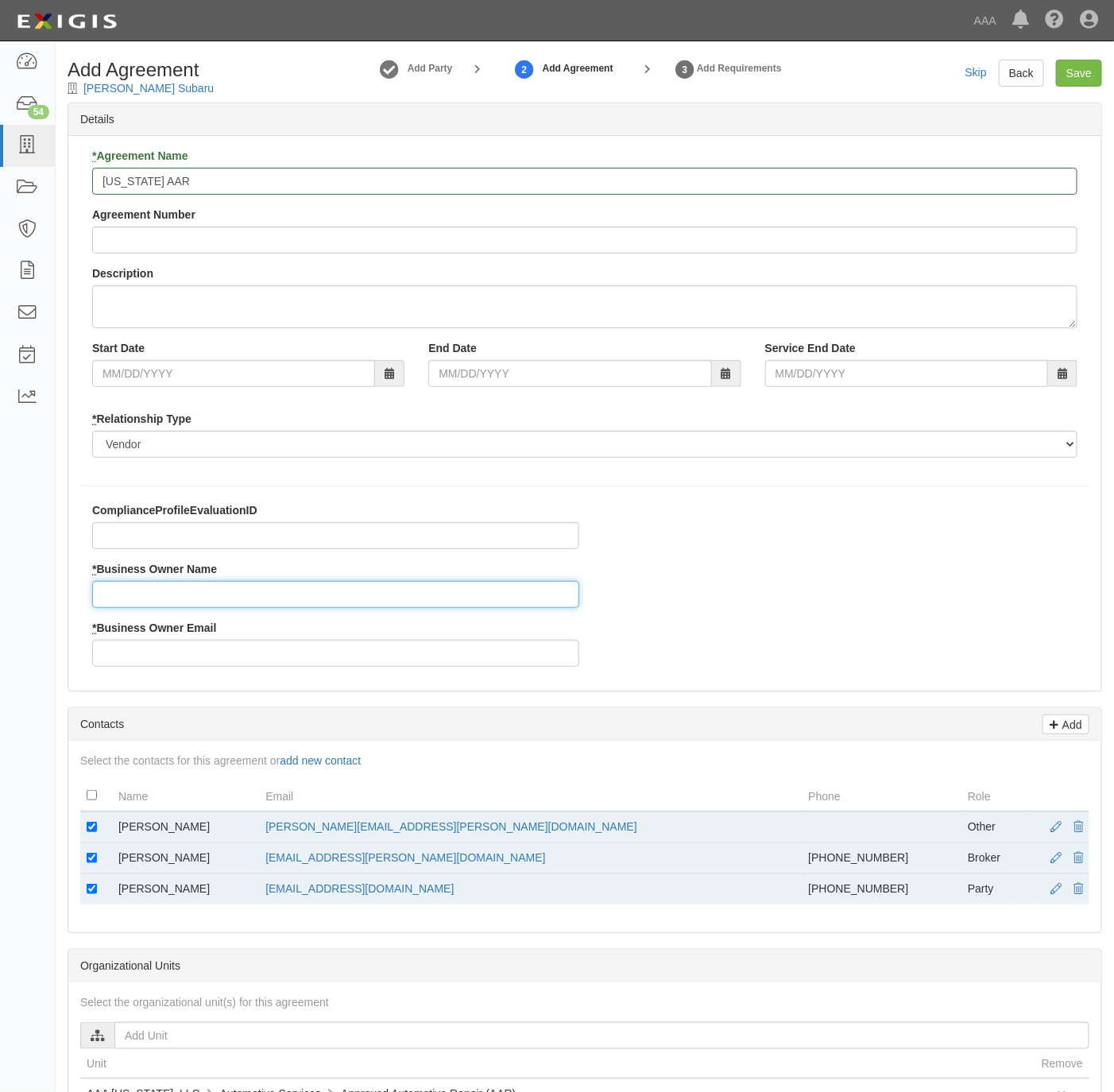
paste input "Ericca Boone"
type input "Ericca Boone"
drag, startPoint x: 459, startPoint y: 822, endPoint x: 313, endPoint y: 827, distance: 146.1
click at [313, 827] on td "boone.ericca@ace.aaa.com" at bounding box center [530, 827] width 543 height 32
copy link "boone.ericca@ace.aaa.com"
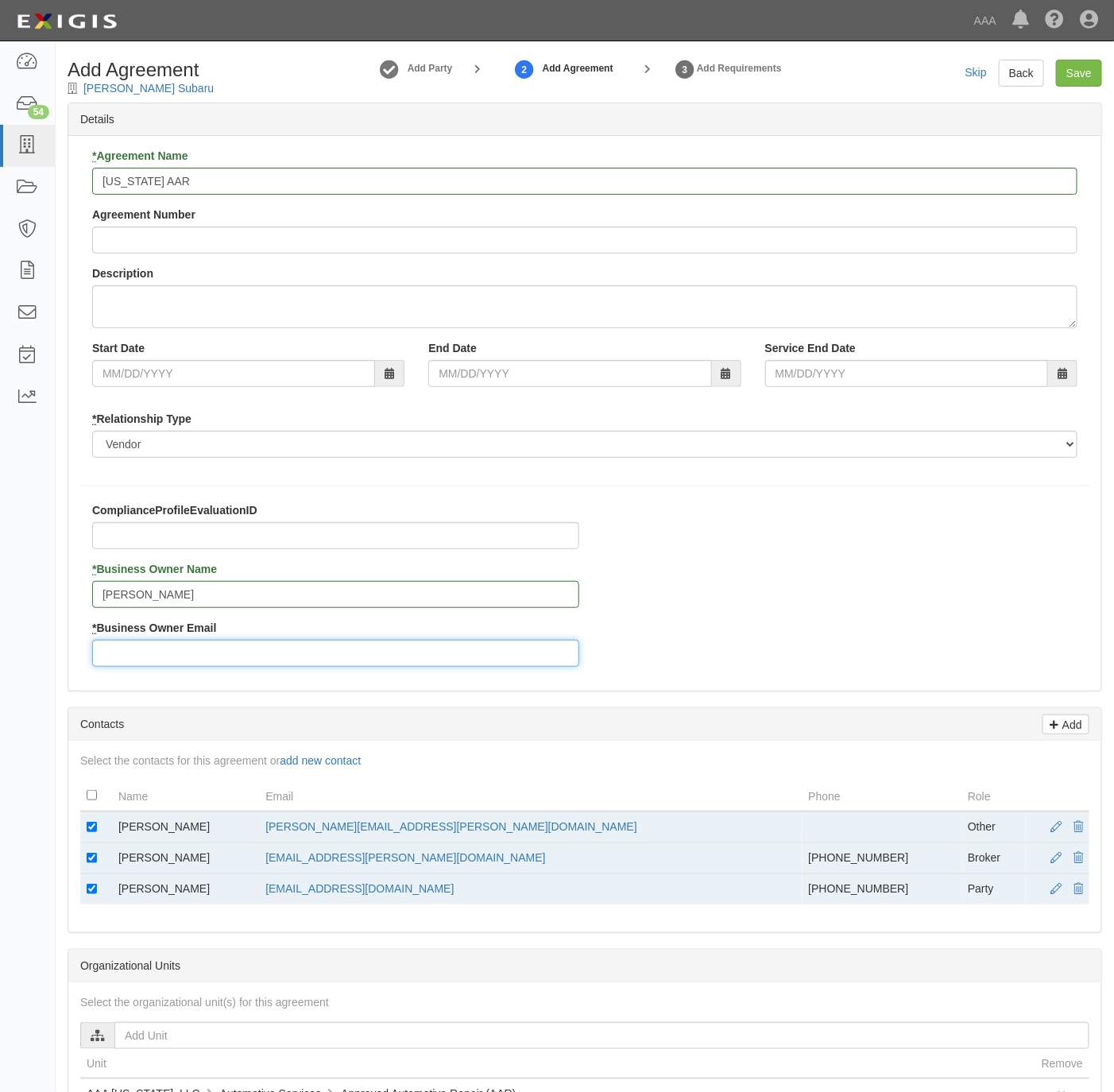
click at [232, 649] on input "* Business Owner Email" at bounding box center [335, 653] width 487 height 27
paste input "boone.ericca@ace.aaa.com"
type input "boone.ericca@ace.aaa.com"
click at [101, 840] on td at bounding box center [96, 827] width 32 height 32
click at [96, 831] on input "checkbox" at bounding box center [91, 826] width 10 height 10
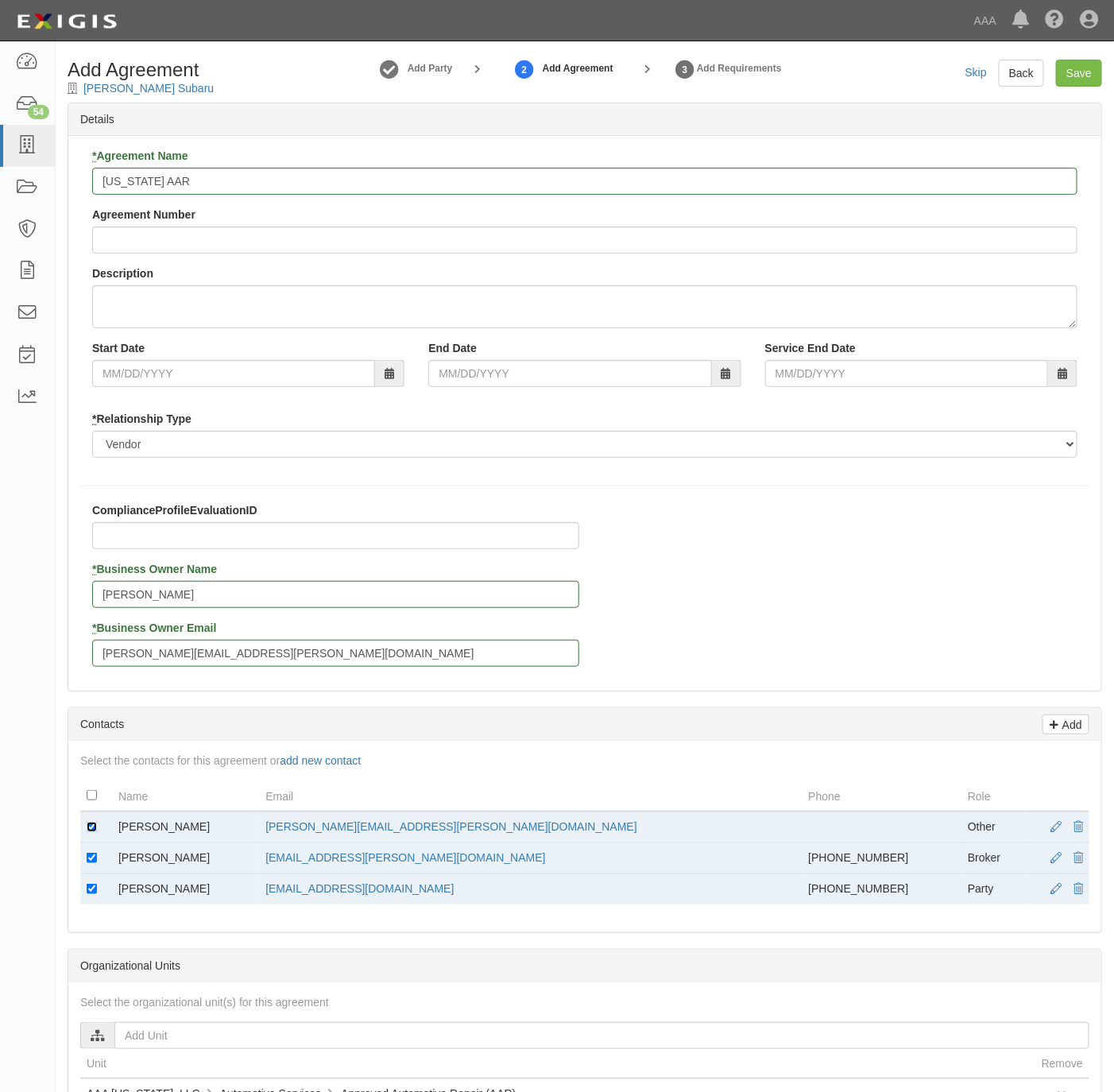
checkbox input "false"
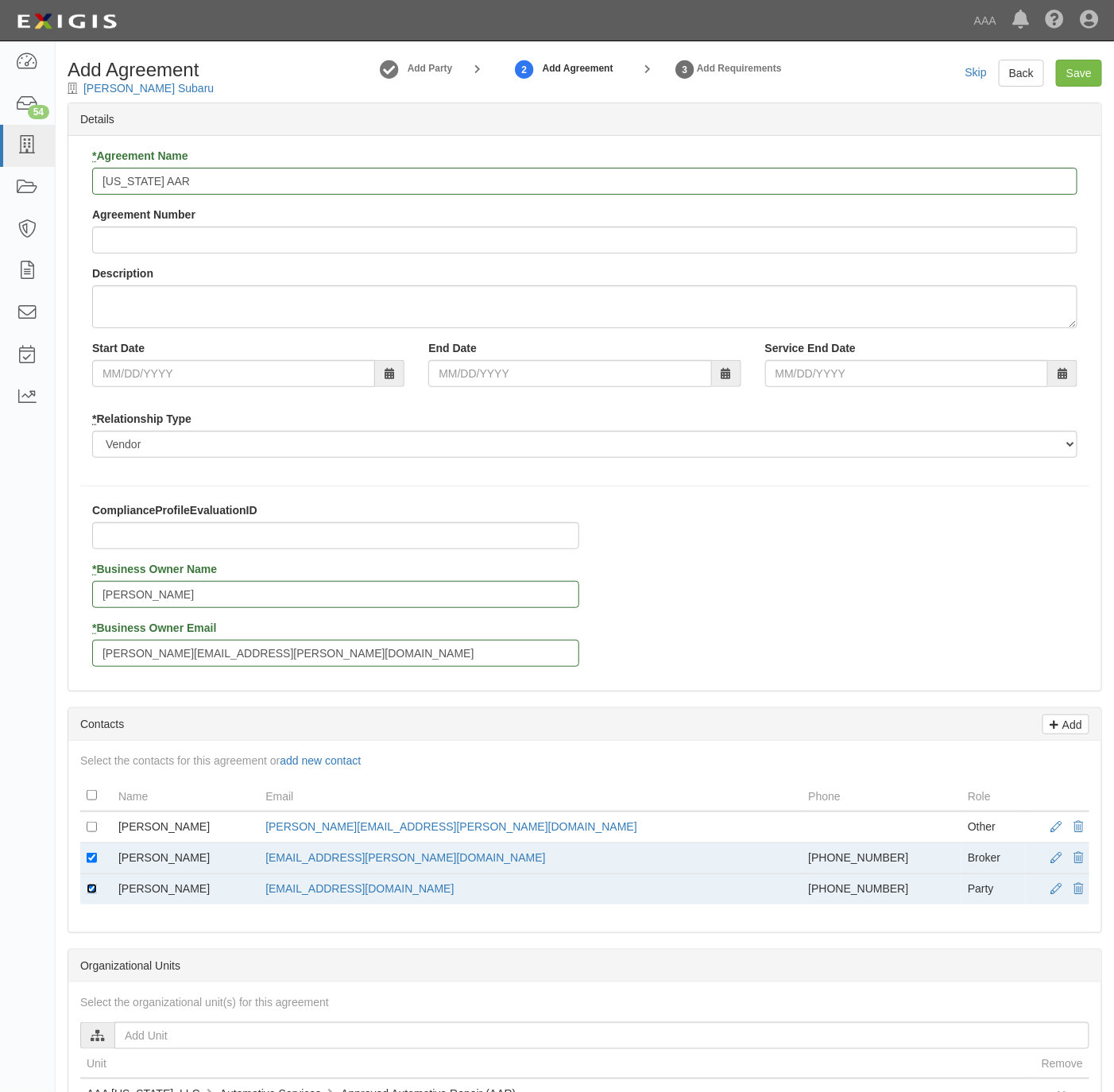
click at [89, 892] on input "checkbox" at bounding box center [91, 888] width 10 height 10
checkbox input "false"
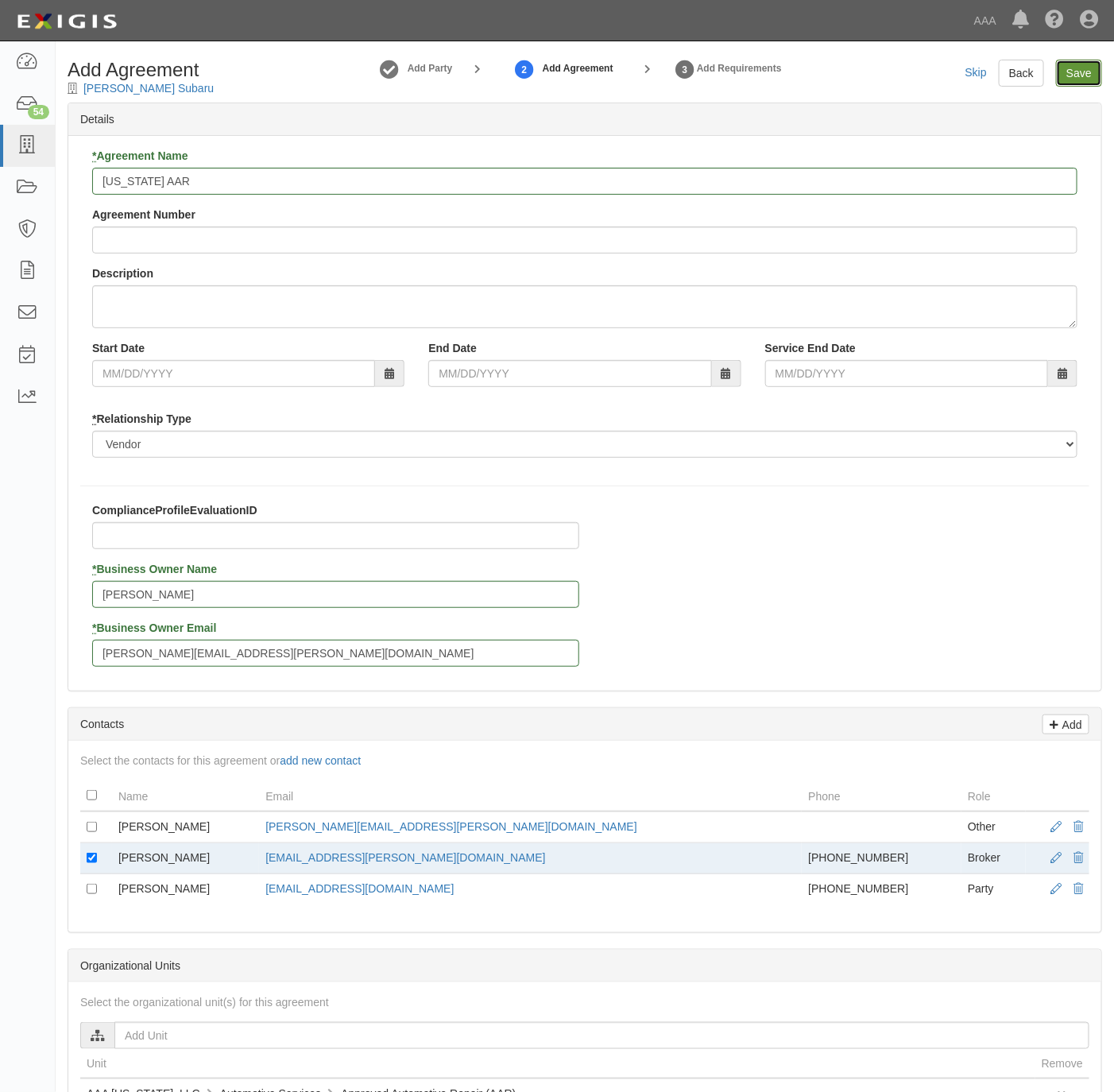
click at [1061, 72] on input "Save" at bounding box center [1079, 73] width 46 height 27
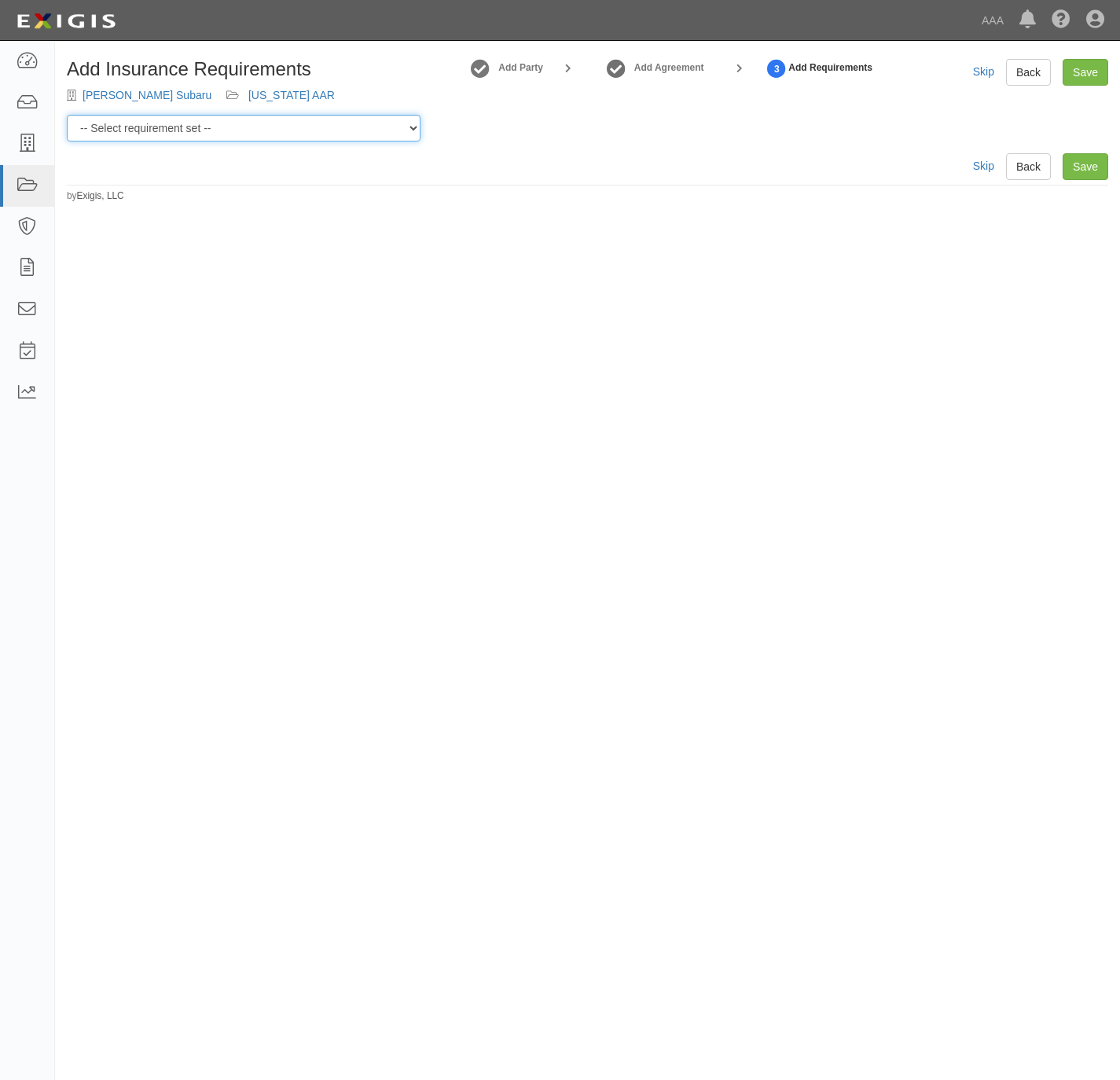
click at [202, 132] on select "-- Select requirement set -- AAA East Central AAR AAA East Central ERS AAA East…" at bounding box center [243, 128] width 353 height 27
select select "16682"
click at [67, 115] on select "-- Select requirement set -- AAA East Central AAR AAA East Central ERS AAA East…" at bounding box center [243, 128] width 353 height 27
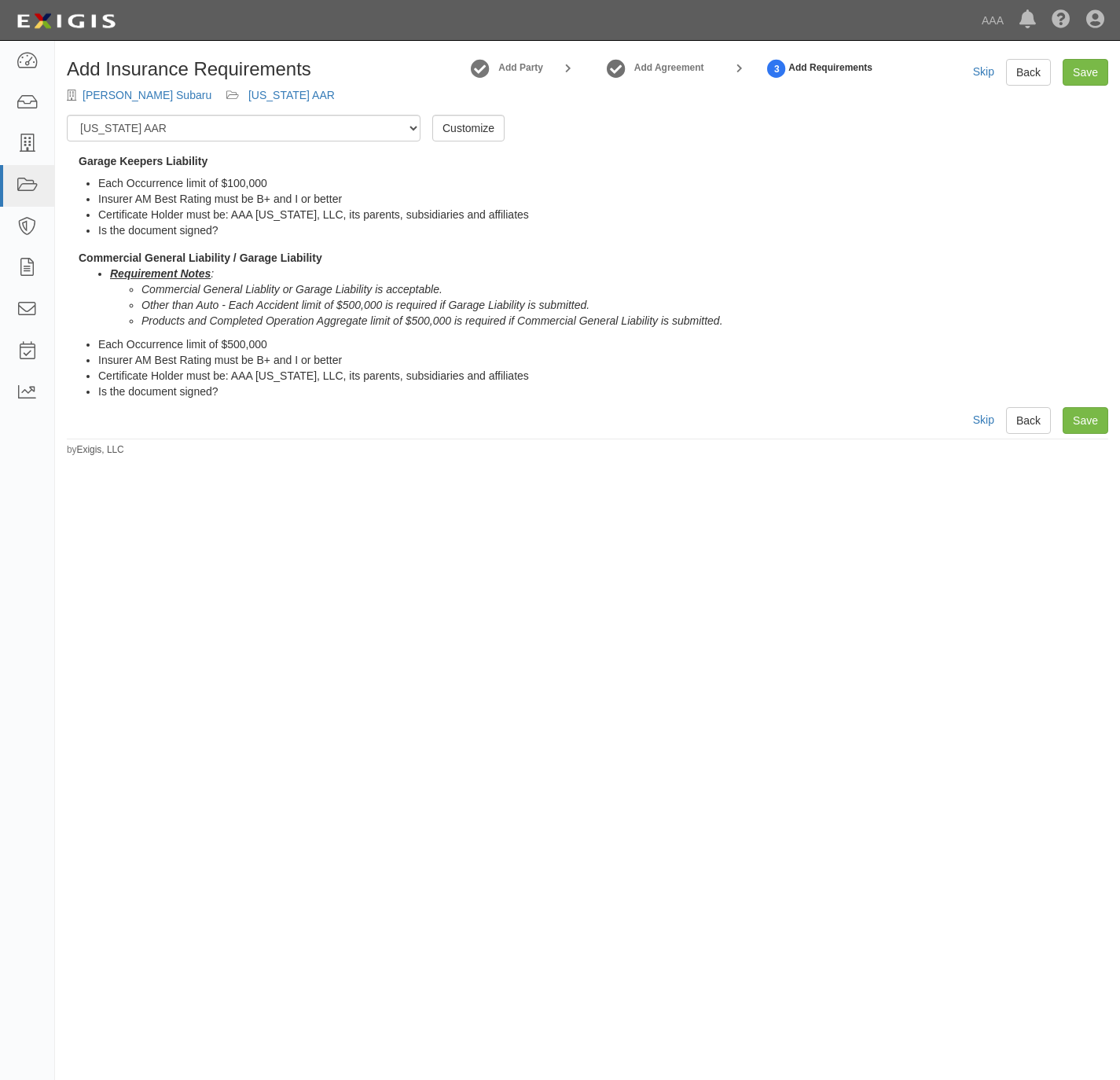
click at [1061, 407] on div "Skip Back Save" at bounding box center [1040, 420] width 136 height 27
click at [1087, 425] on link "Save" at bounding box center [1086, 420] width 45 height 27
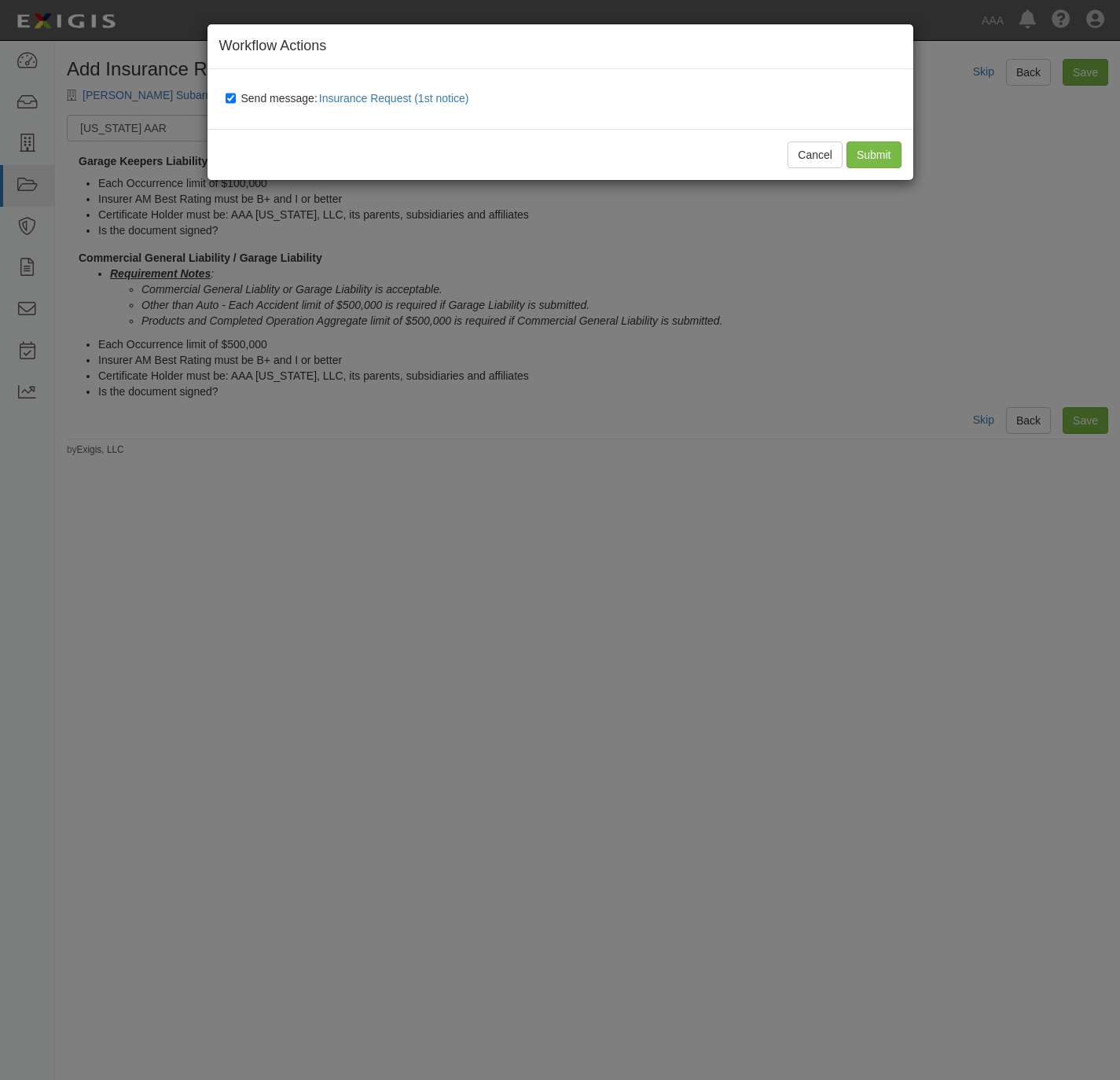
click at [278, 99] on span "Send message: Insurance Request (1st notice)" at bounding box center [358, 99] width 234 height 13
click at [236, 99] on input "Send message: Insurance Request (1st notice)" at bounding box center [231, 99] width 10 height 13
checkbox input "false"
click at [871, 165] on input "Submit" at bounding box center [873, 155] width 55 height 27
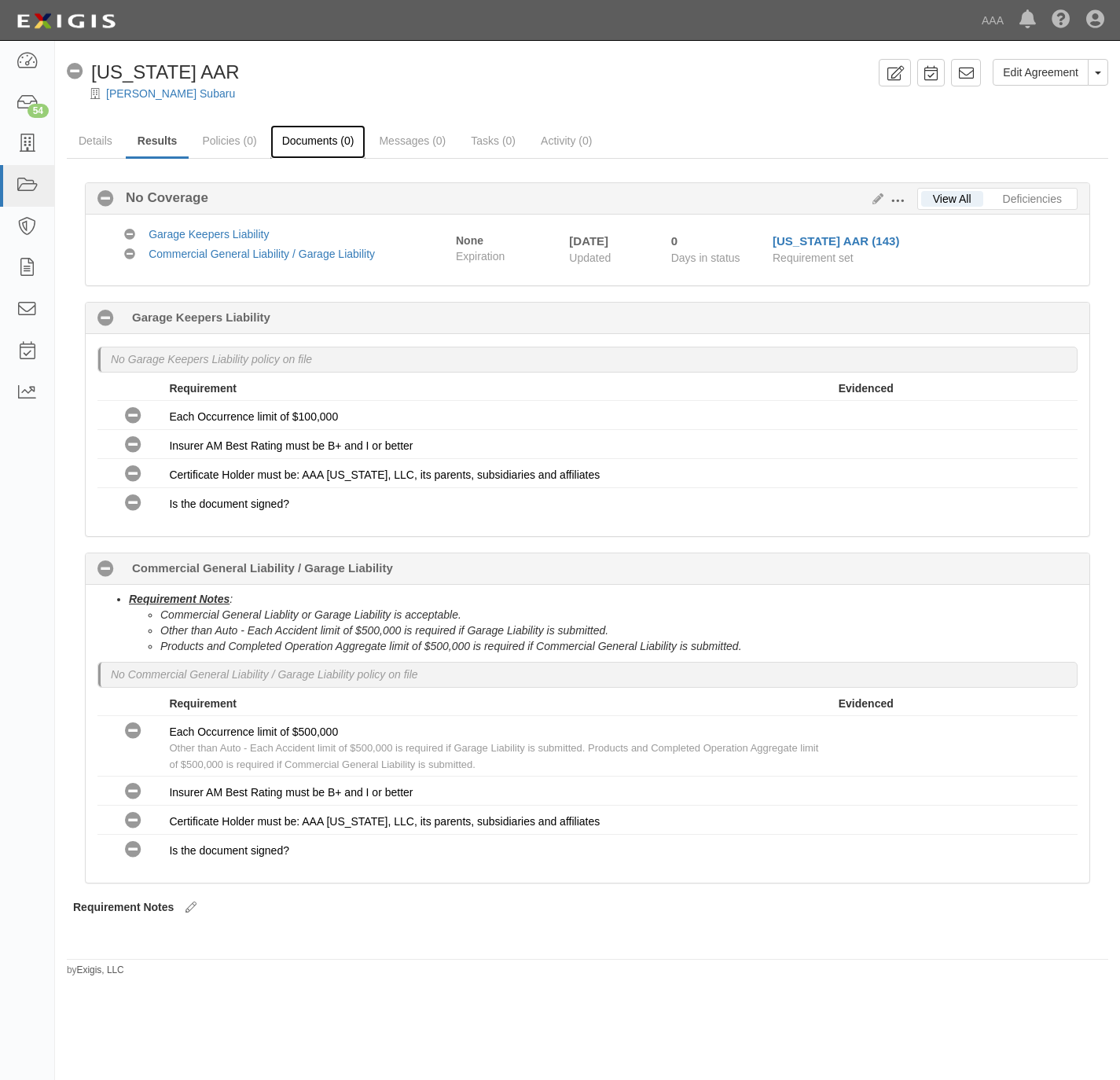
click at [318, 145] on link "Documents (0)" at bounding box center [318, 141] width 96 height 33
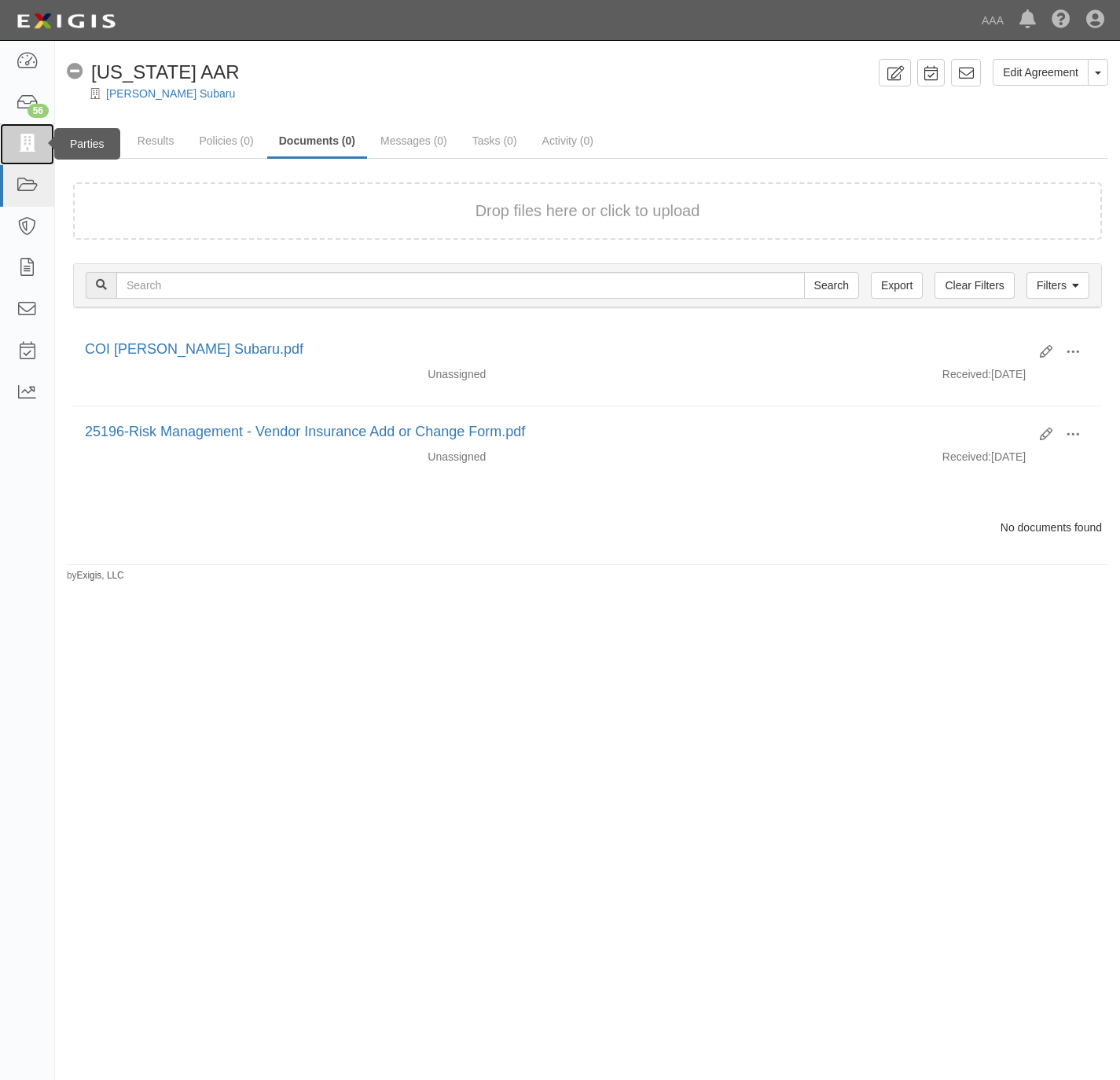
click at [29, 151] on icon at bounding box center [26, 145] width 22 height 18
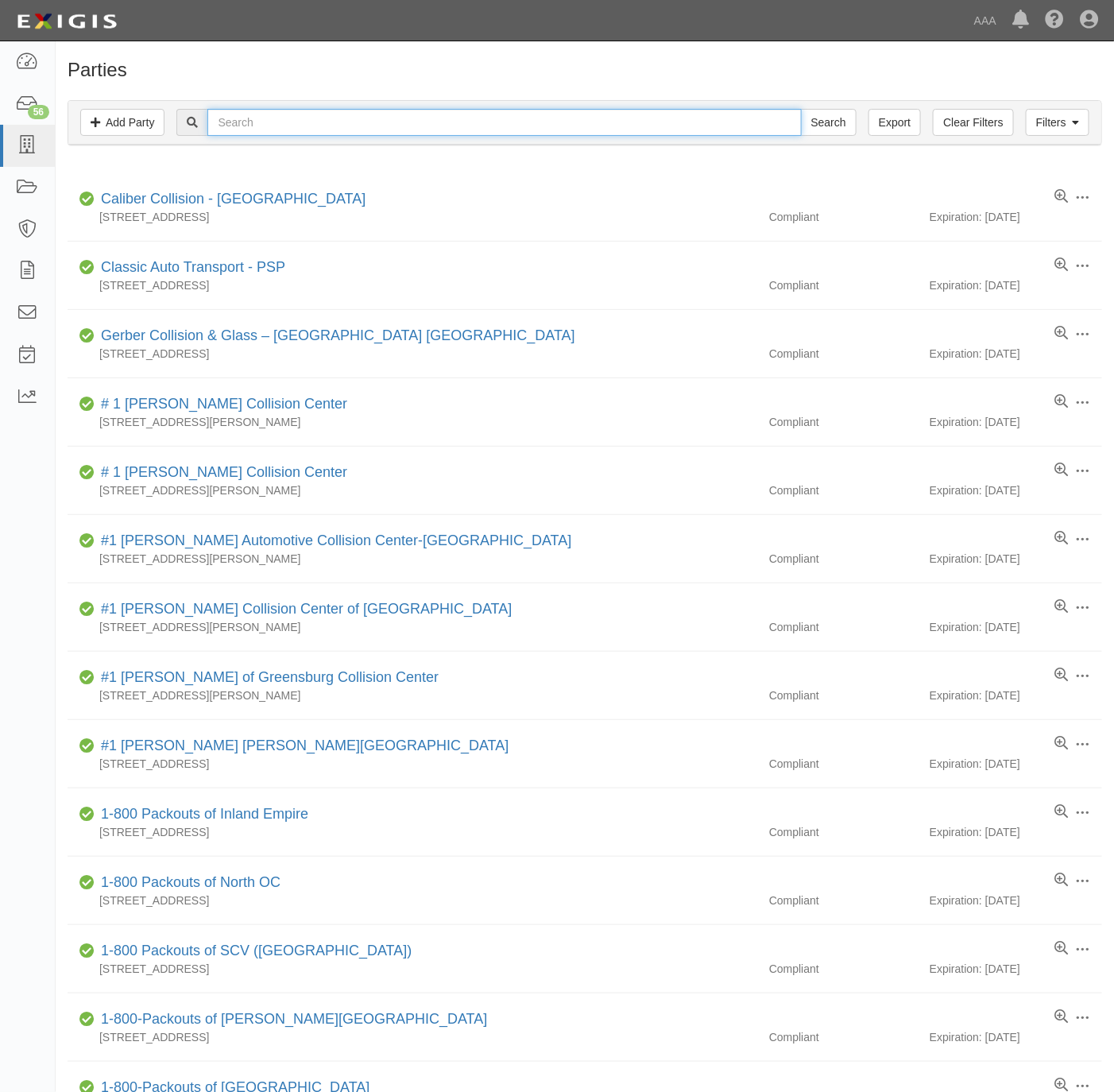
click at [272, 130] on input "text" at bounding box center [504, 122] width 594 height 27
paste input "California Roadside West,"
type input "California Roadside West,"
click at [828, 130] on input "Search" at bounding box center [828, 122] width 56 height 27
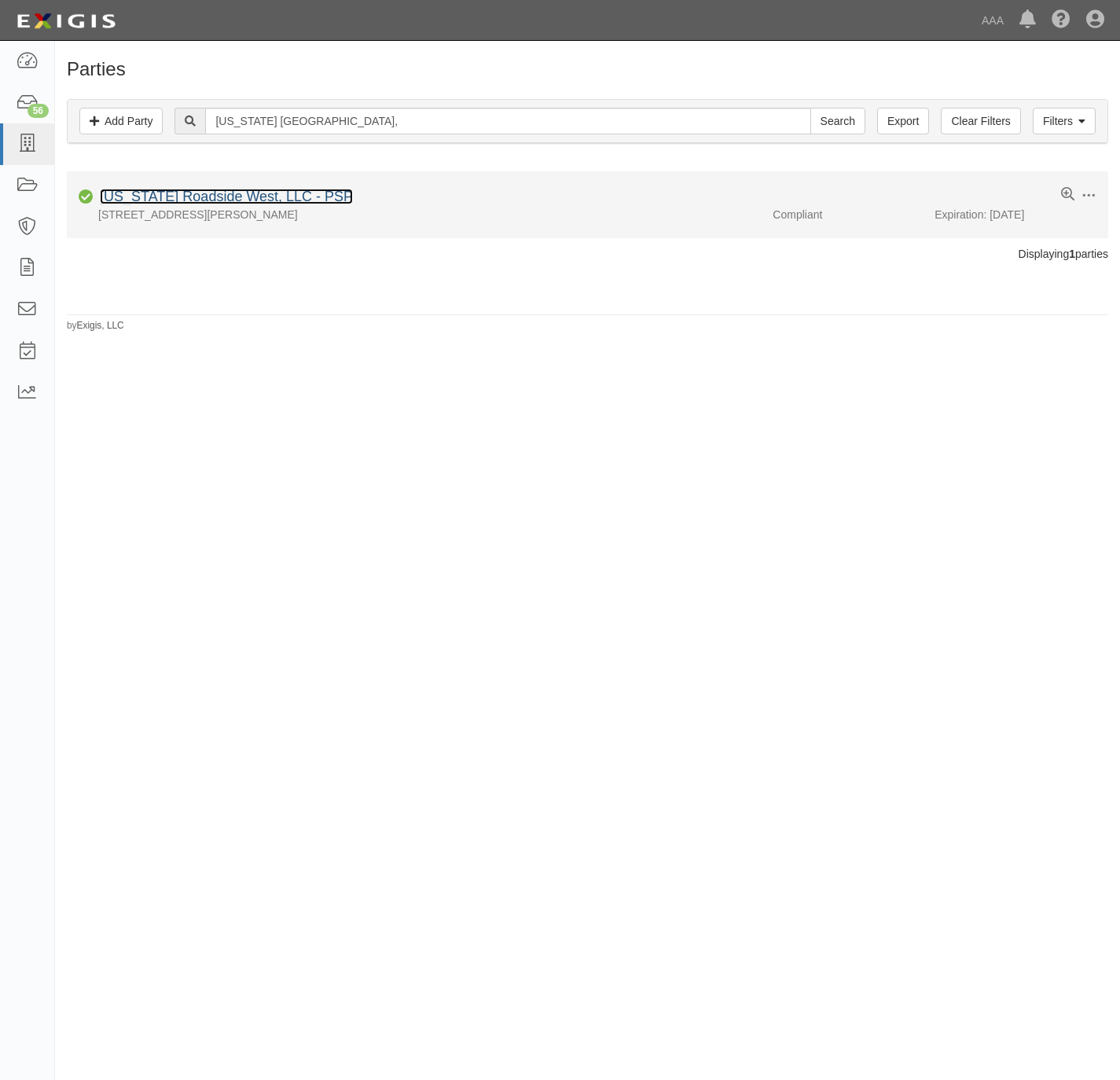
click at [220, 199] on link "[US_STATE] Roadside West, LLC - PSP" at bounding box center [226, 196] width 253 height 15
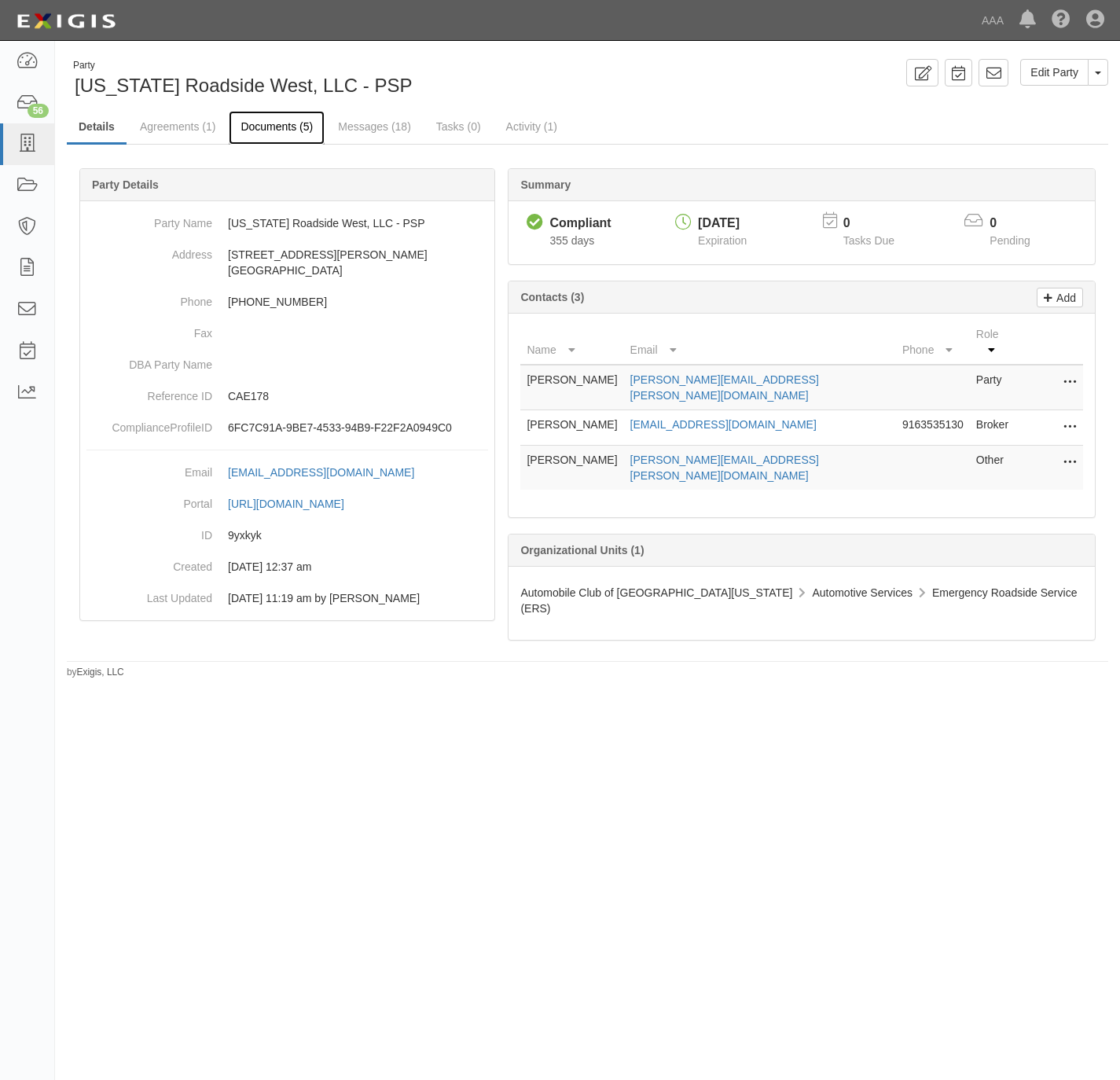
click at [277, 126] on link "Documents (5)" at bounding box center [277, 127] width 96 height 33
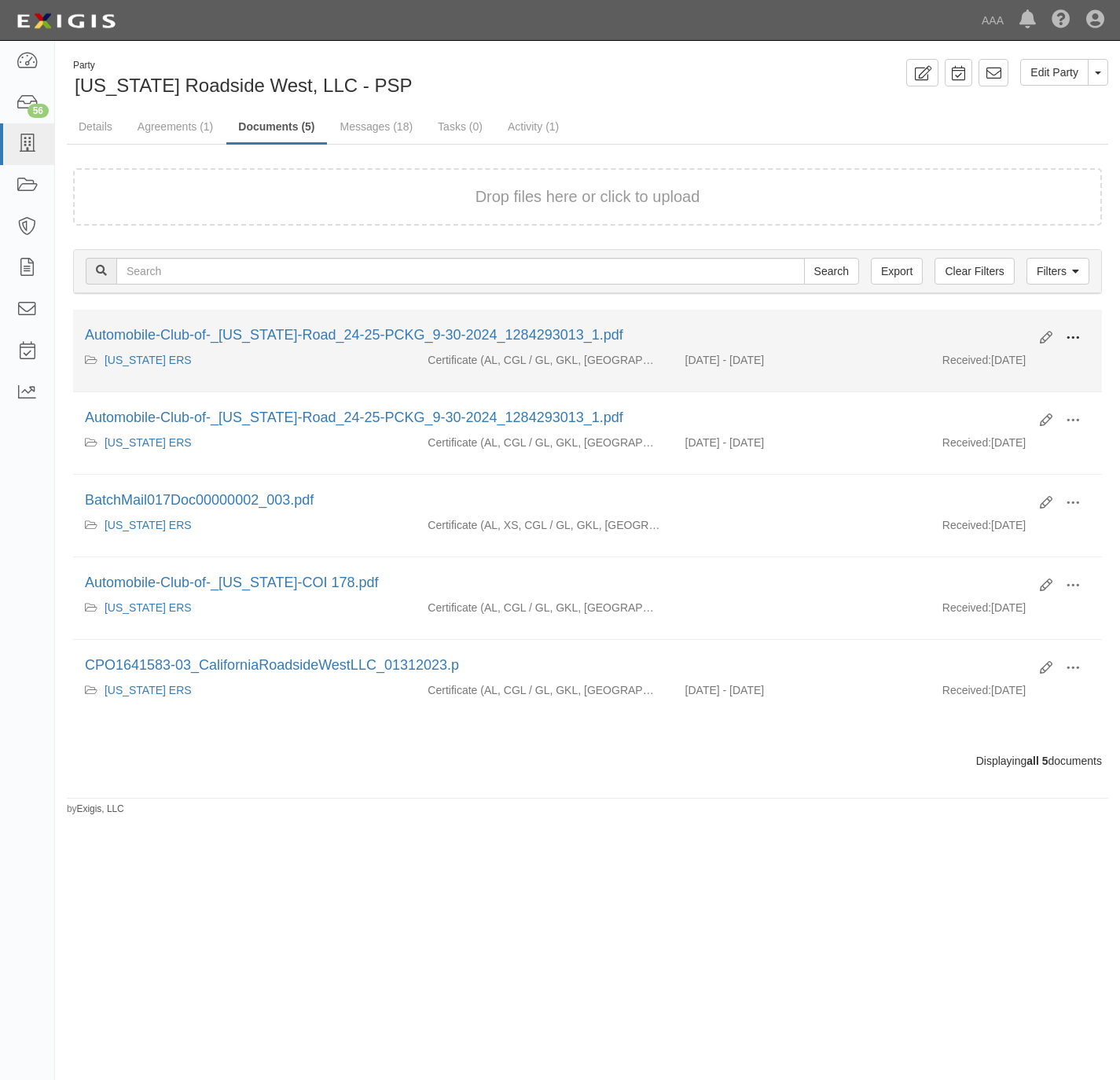
click at [1074, 333] on span at bounding box center [1073, 338] width 14 height 14
click at [1008, 362] on link "View" at bounding box center [996, 360] width 124 height 28
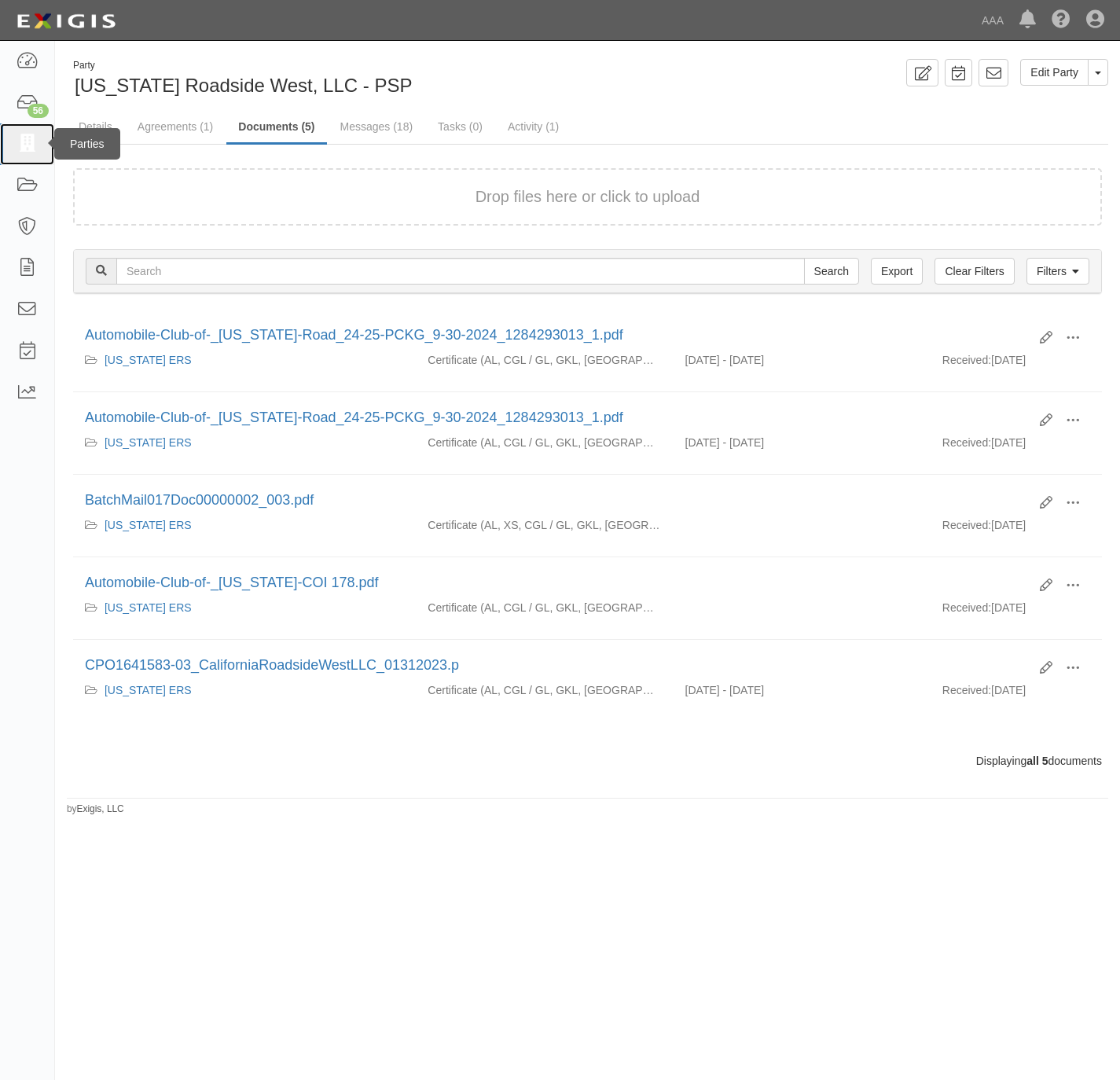
click at [15, 124] on link at bounding box center [27, 145] width 54 height 42
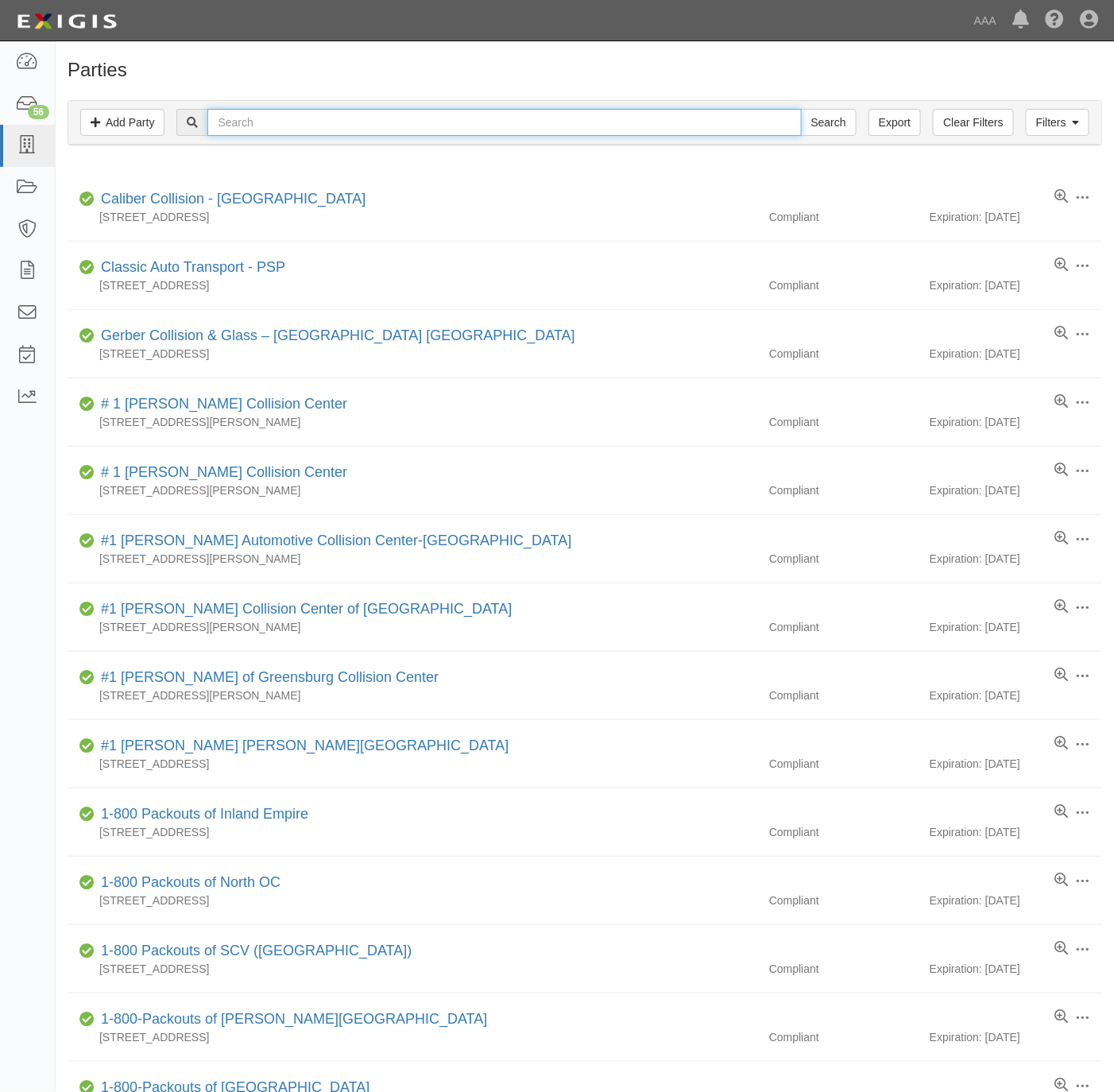
click at [283, 129] on input "text" at bounding box center [504, 122] width 594 height 27
type input "160111"
click at [801, 109] on input "Search" at bounding box center [828, 122] width 56 height 27
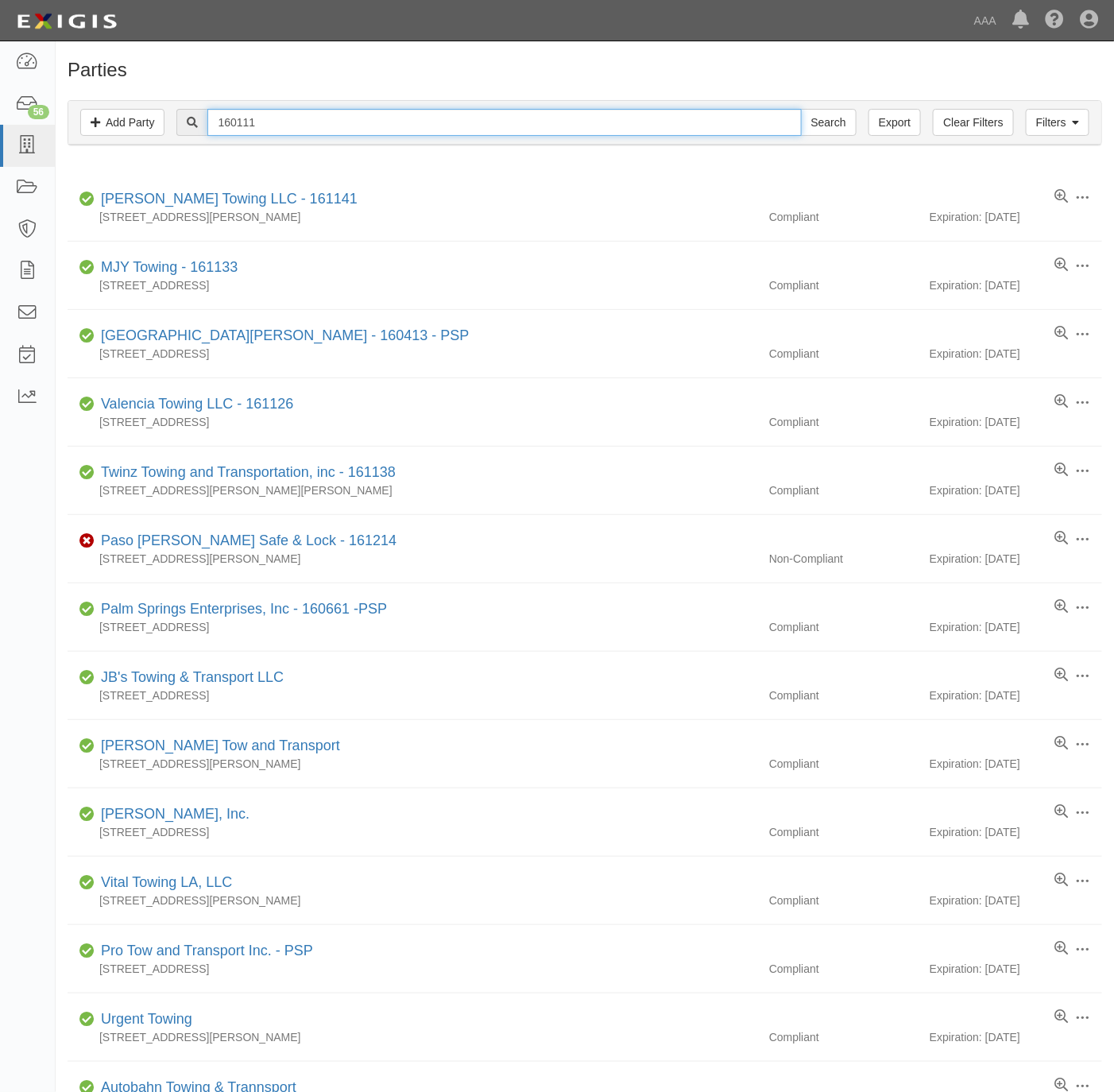
click at [305, 122] on input "160111" at bounding box center [504, 122] width 594 height 27
click at [306, 120] on input "160111" at bounding box center [504, 122] width 594 height 27
paste input "[PERSON_NAME]'s Towing"
type input "[PERSON_NAME]'s Towing"
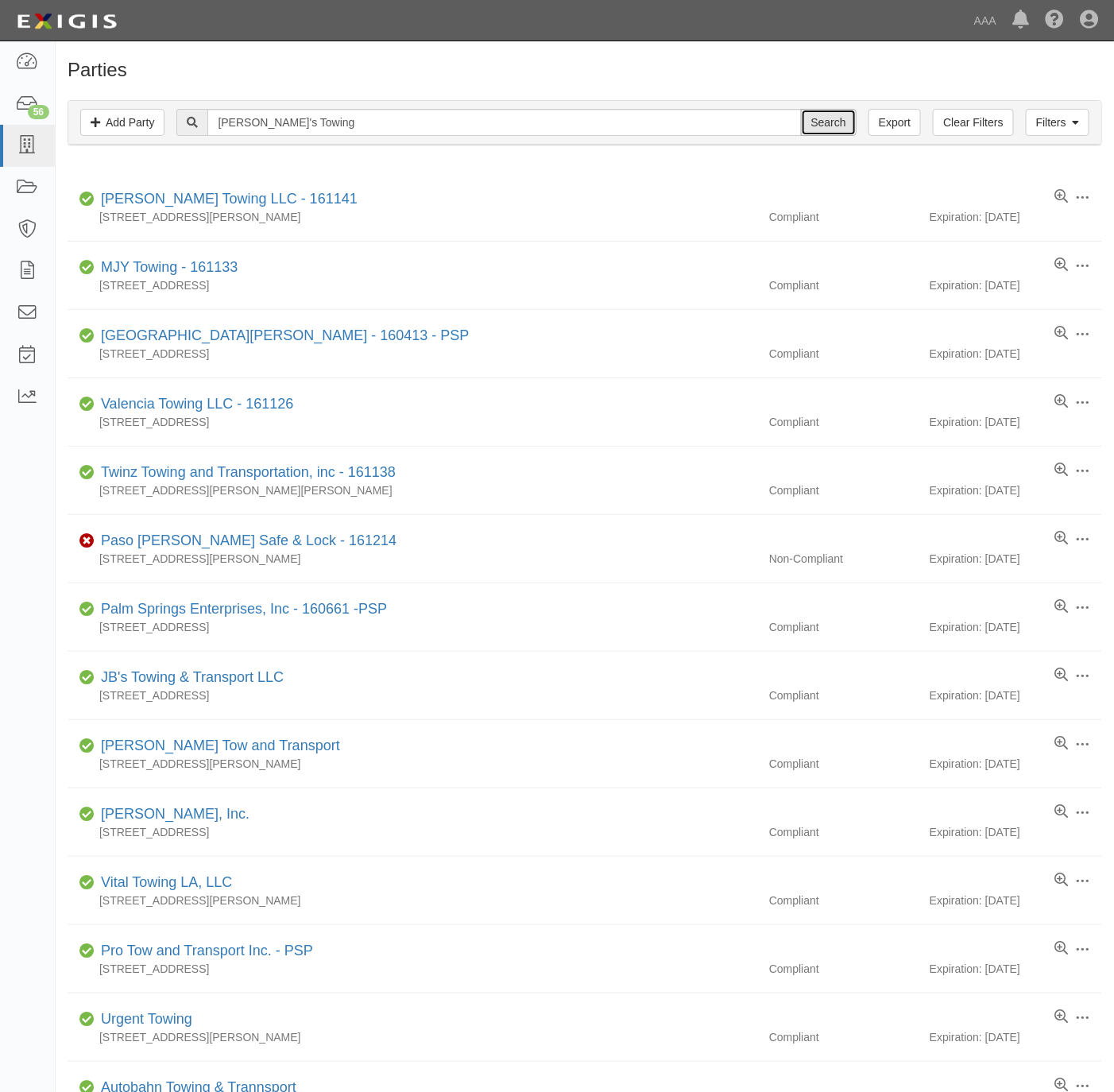
click at [803, 124] on input "Search" at bounding box center [828, 122] width 56 height 27
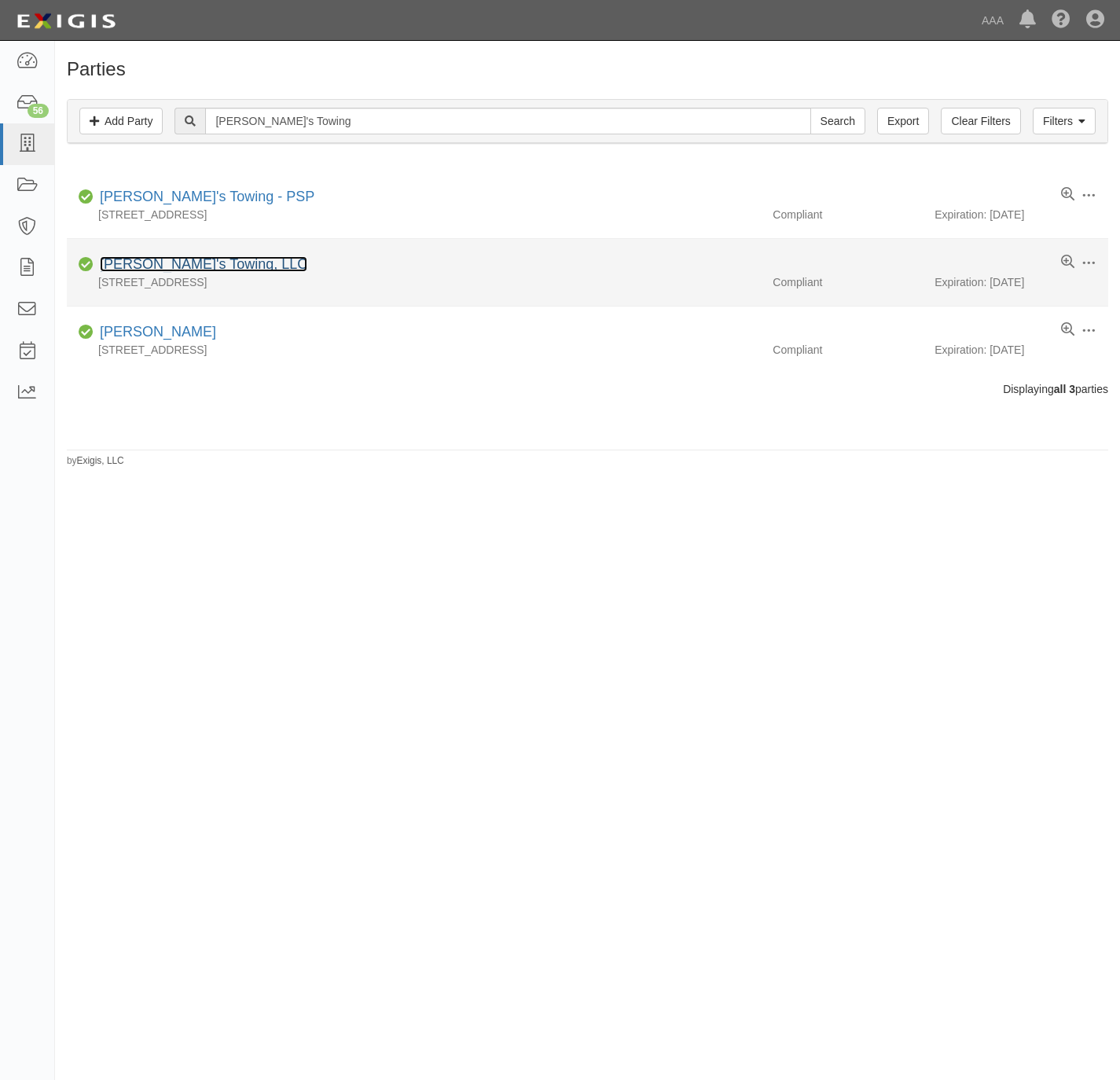
click at [174, 268] on link "Nathan's Towing, LLC" at bounding box center [203, 263] width 208 height 15
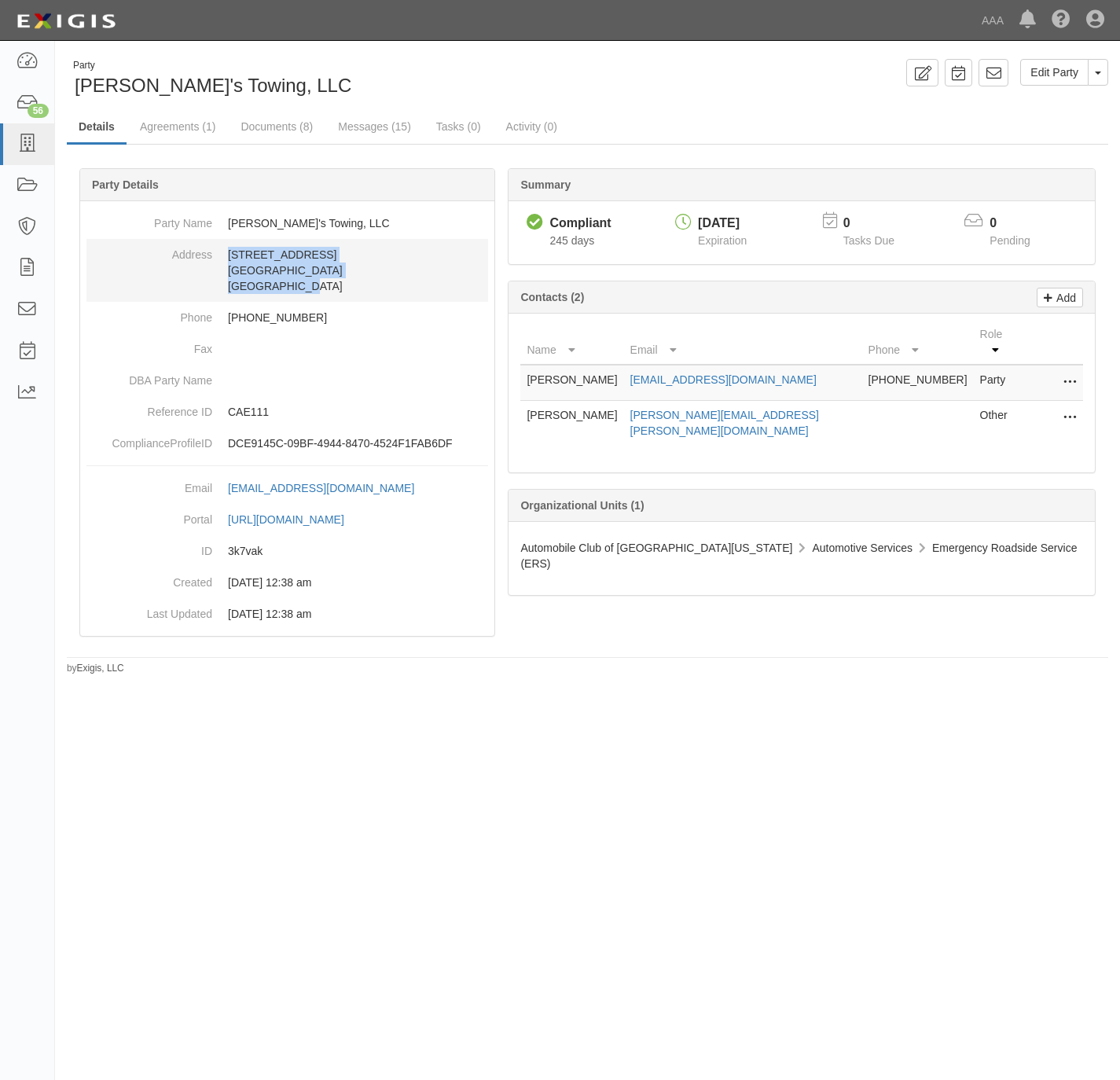
drag, startPoint x: 221, startPoint y: 245, endPoint x: 314, endPoint y: 300, distance: 108.0
click at [314, 300] on dd "712 W. Florence Ave. Inglewood, CA 90301 United States" at bounding box center [287, 270] width 401 height 63
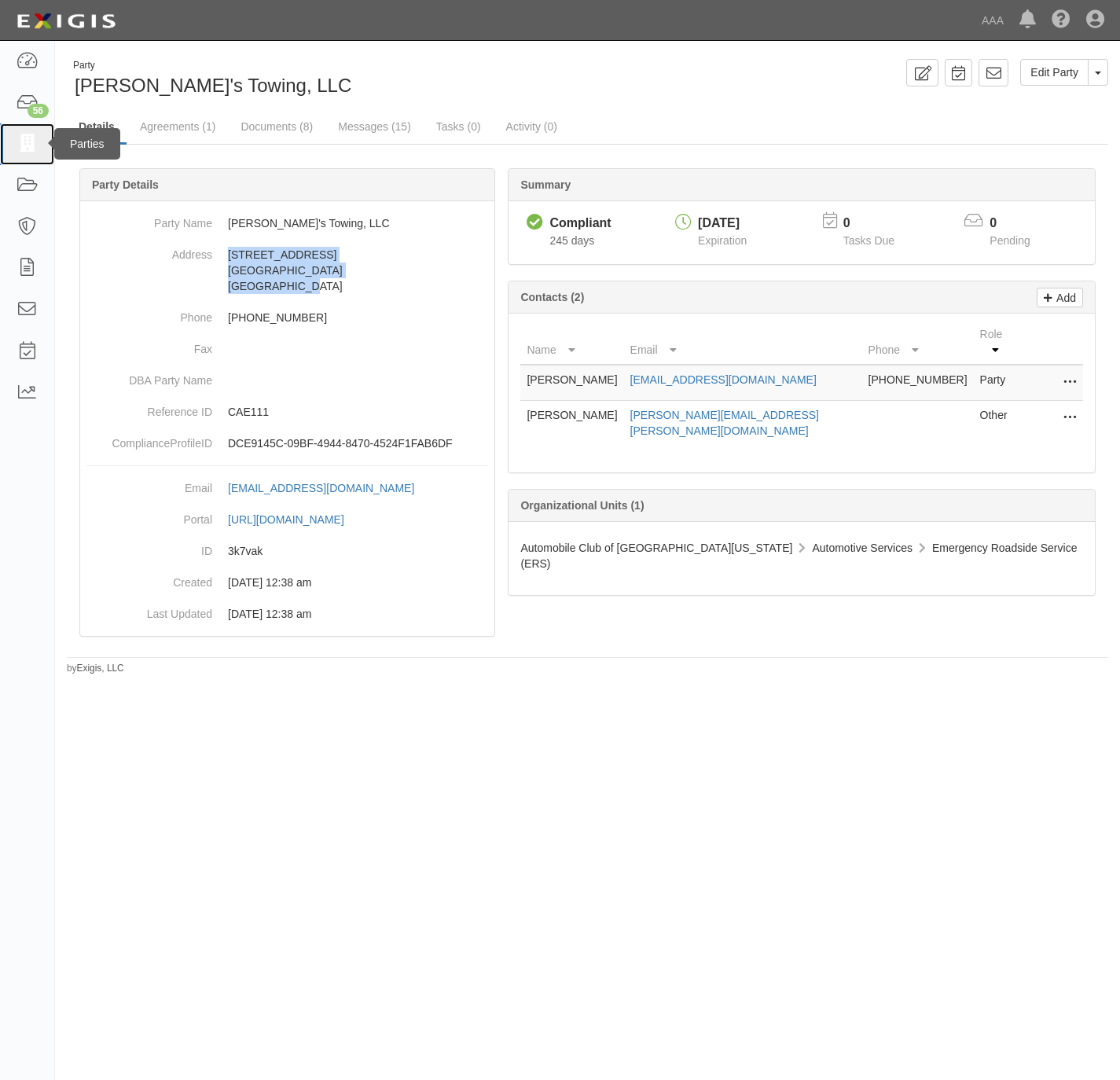
click at [15, 142] on icon at bounding box center [26, 145] width 22 height 18
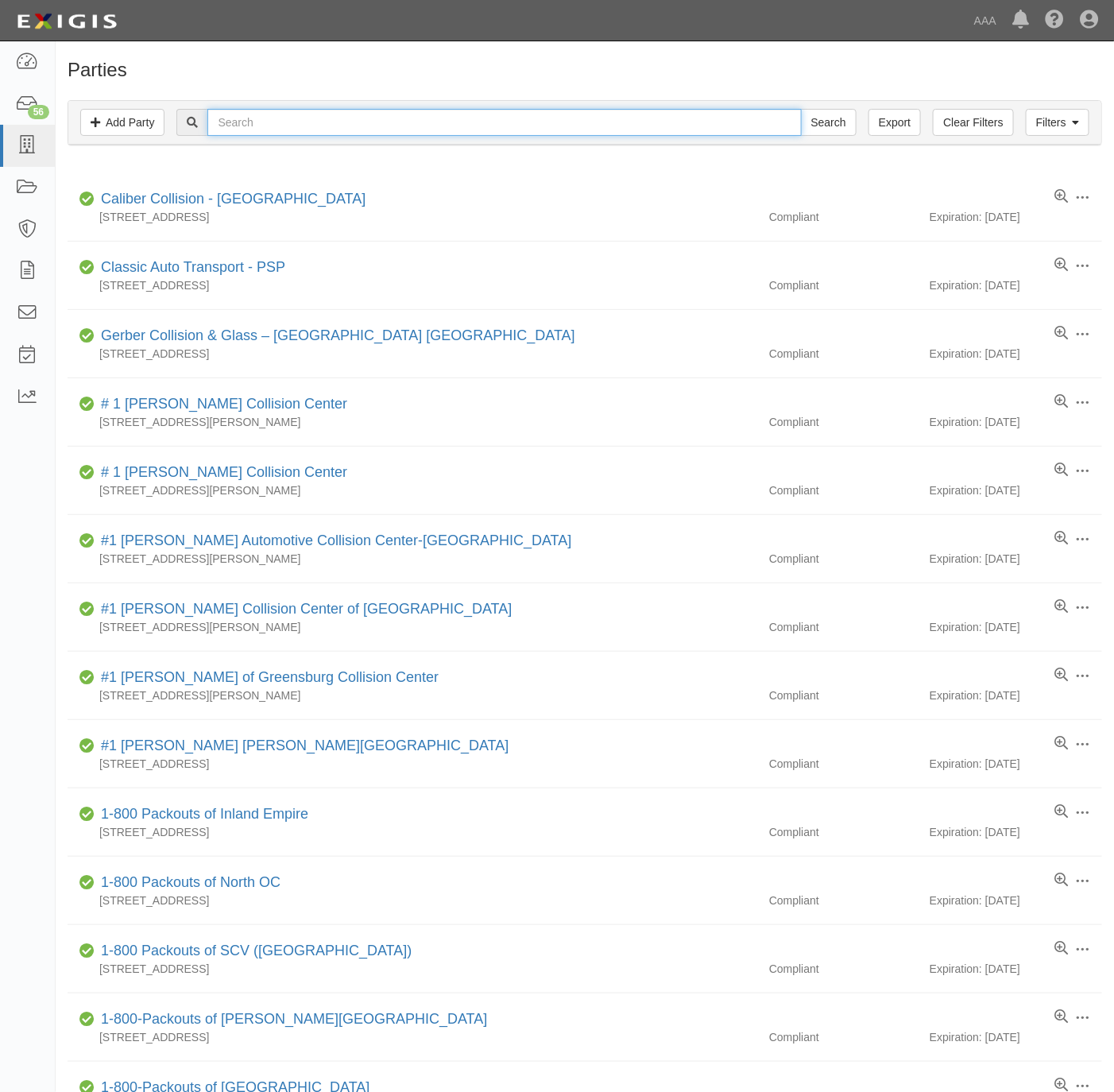
click at [244, 118] on input "text" at bounding box center [504, 122] width 594 height 27
paste input "Two Star Towing"
type input "Two Star Towing"
click at [813, 127] on input "Search" at bounding box center [828, 122] width 56 height 27
